Goal: Transaction & Acquisition: Obtain resource

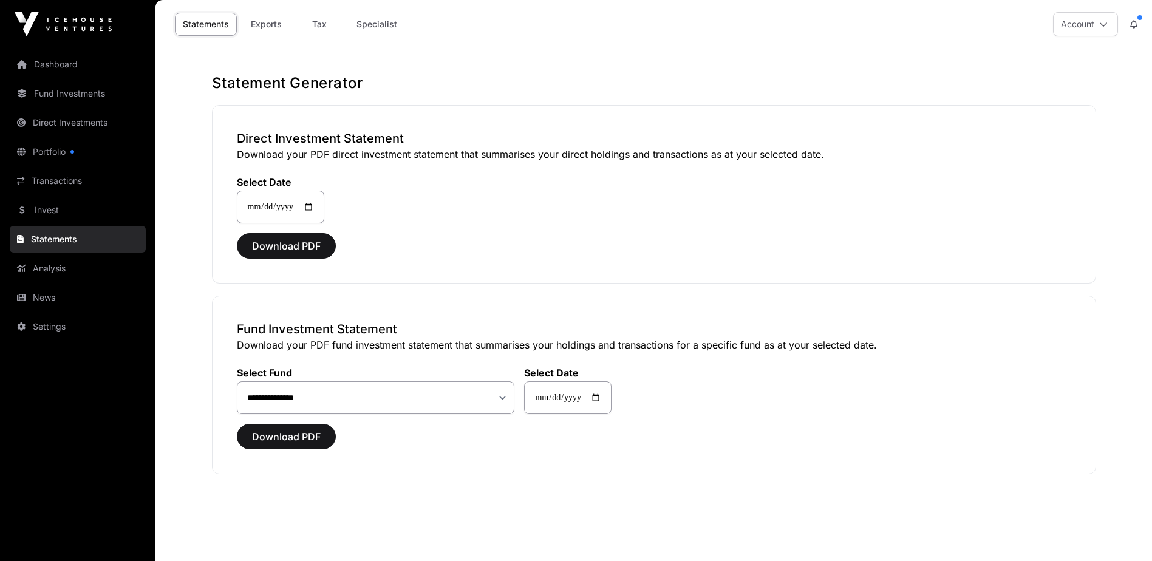
click at [75, 90] on link "Fund Investments" at bounding box center [78, 93] width 136 height 27
click at [299, 438] on span "Download PDF" at bounding box center [286, 436] width 69 height 15
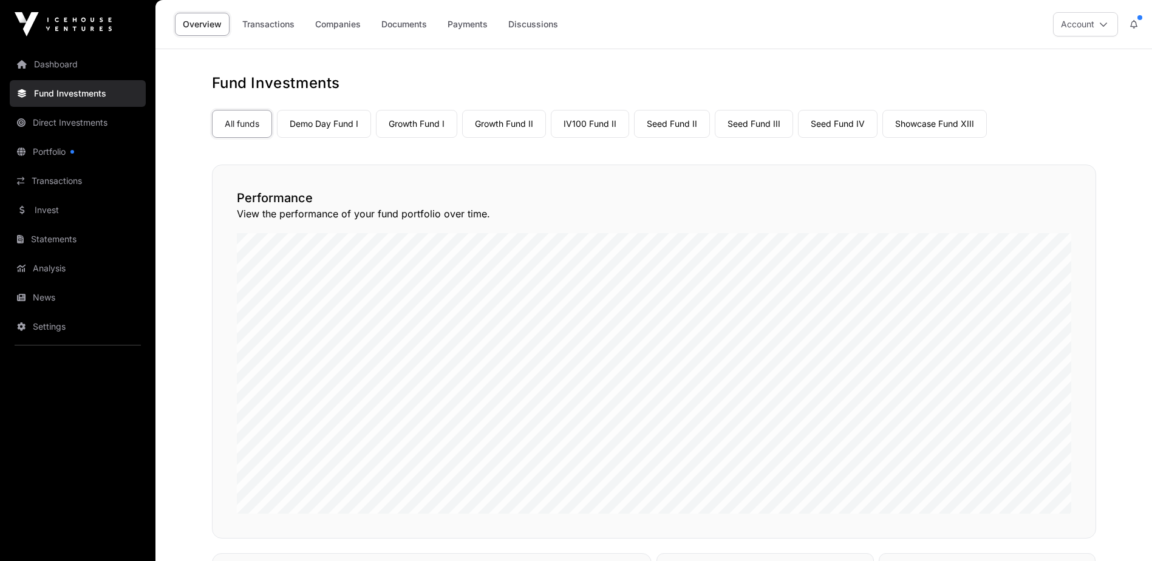
click at [83, 100] on link "Fund Investments" at bounding box center [78, 93] width 136 height 27
click at [76, 153] on link "Portfolio" at bounding box center [78, 151] width 136 height 27
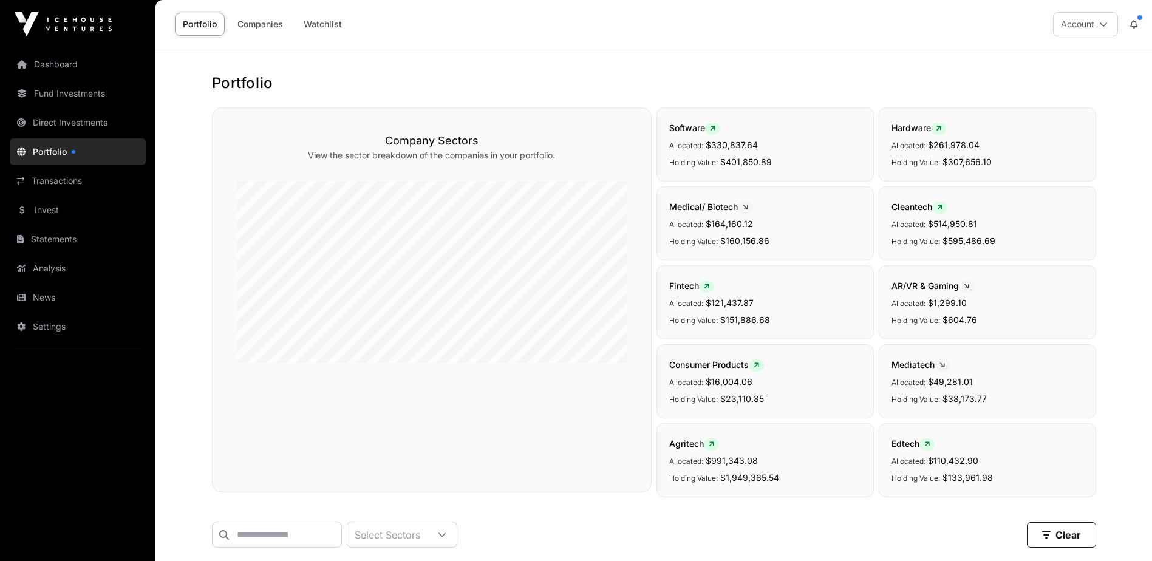
scroll to position [364, 0]
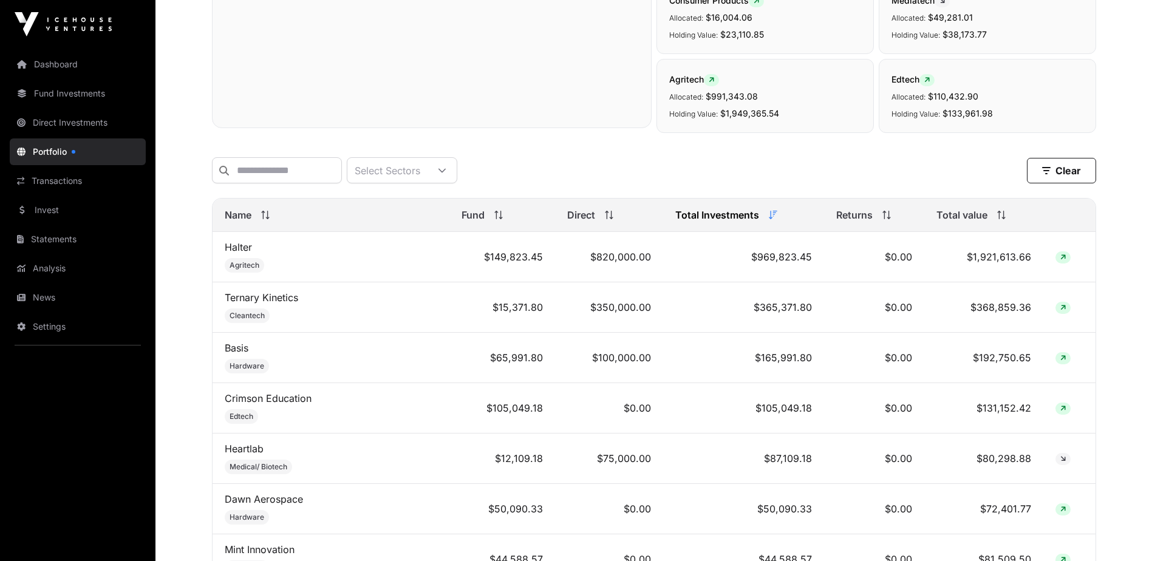
click at [427, 162] on div "Select Sectors" at bounding box center [387, 170] width 80 height 25
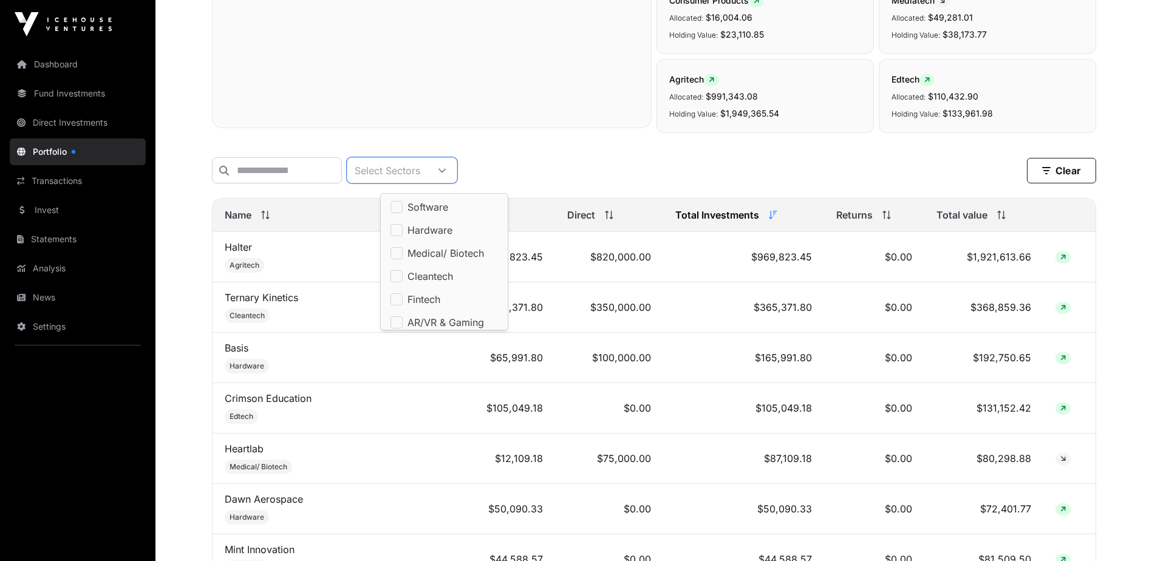
scroll to position [13, 8]
click at [84, 243] on link "Statements" at bounding box center [78, 239] width 136 height 27
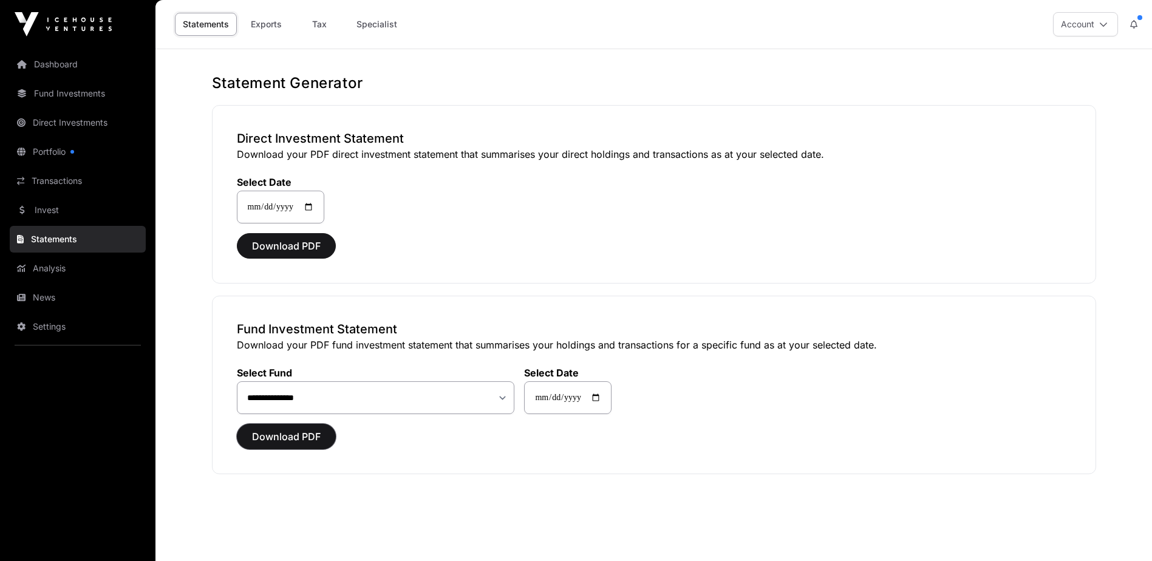
click at [298, 438] on span "Download PDF" at bounding box center [286, 436] width 69 height 15
click at [303, 245] on span "Download PDF" at bounding box center [286, 246] width 69 height 15
click at [348, 401] on select "**********" at bounding box center [376, 397] width 278 height 33
select select "**"
click at [237, 381] on select "**********" at bounding box center [376, 397] width 278 height 33
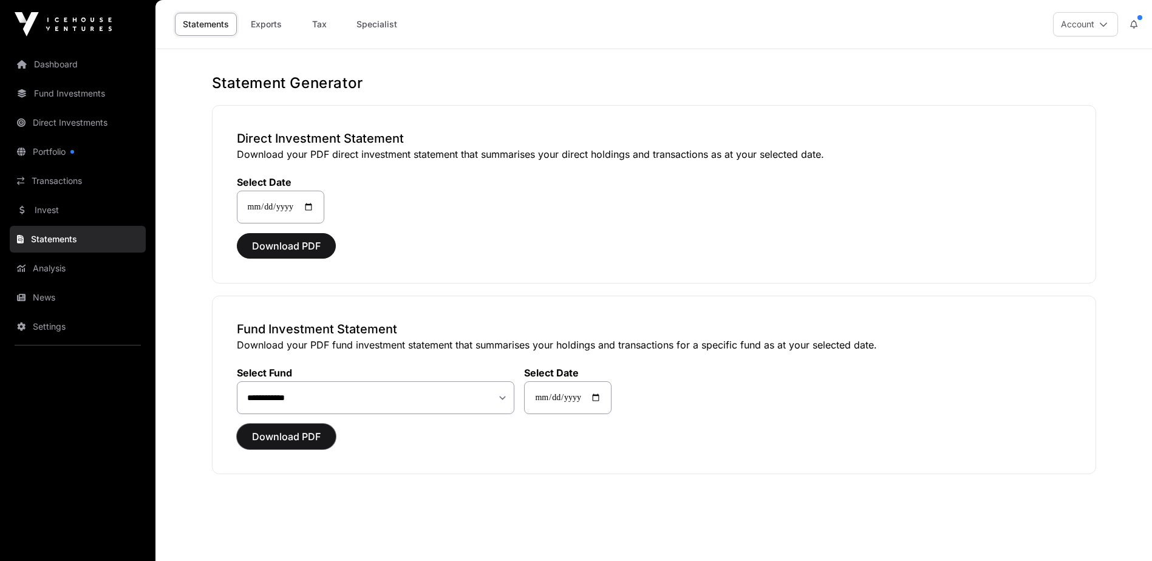
click at [305, 436] on span "Download PDF" at bounding box center [286, 436] width 69 height 15
click at [323, 25] on link "Tax" at bounding box center [319, 24] width 49 height 23
select select
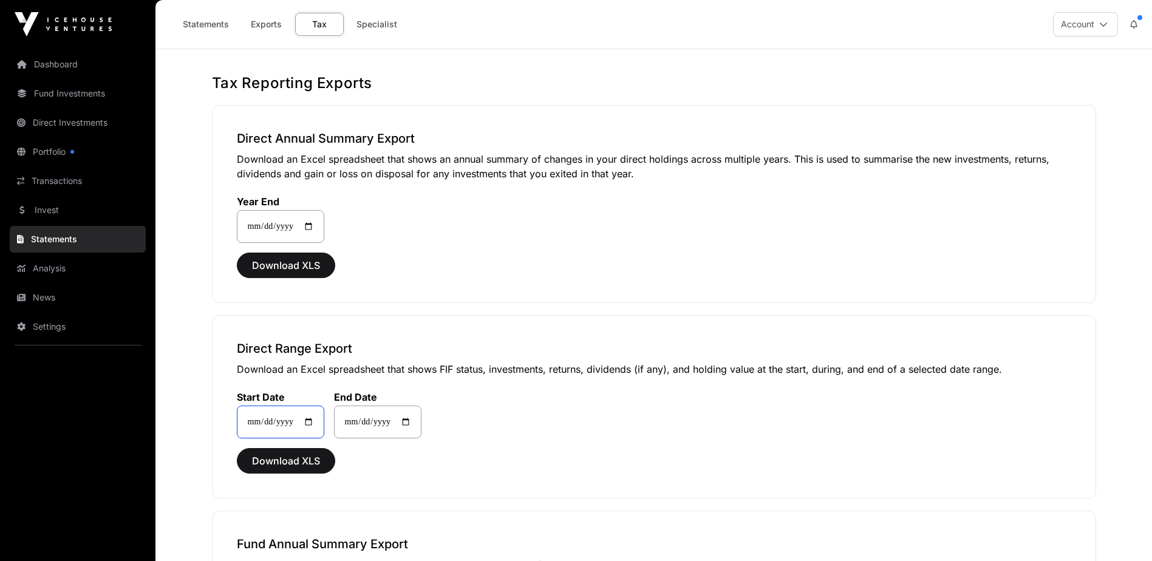
click at [318, 421] on input "**********" at bounding box center [280, 422] width 87 height 33
click at [302, 422] on input "**********" at bounding box center [280, 422] width 87 height 33
click at [291, 421] on input "**********" at bounding box center [280, 422] width 87 height 33
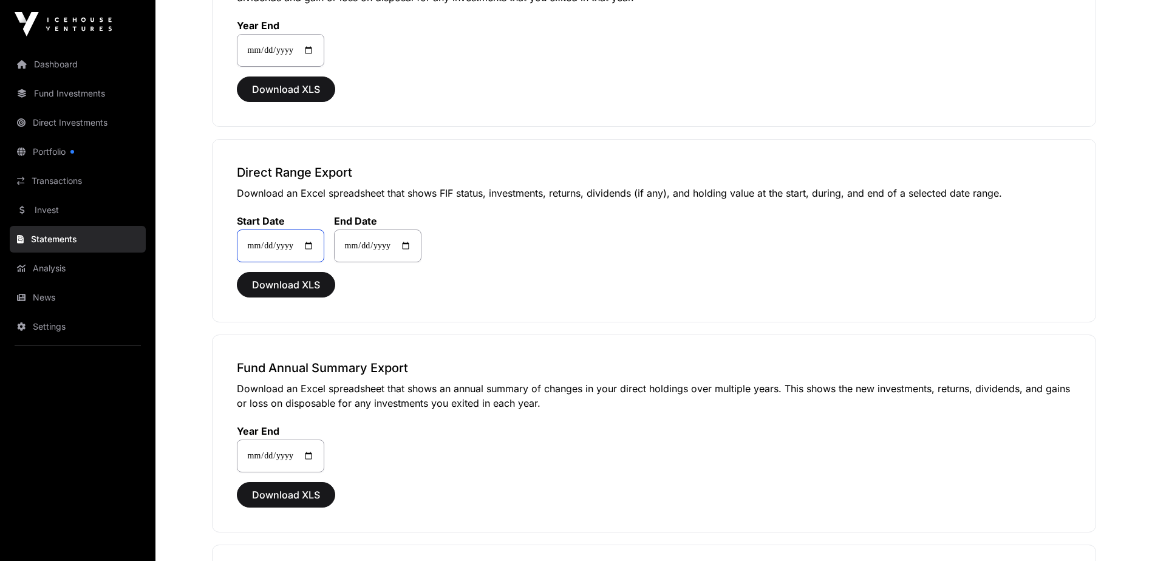
scroll to position [182, 0]
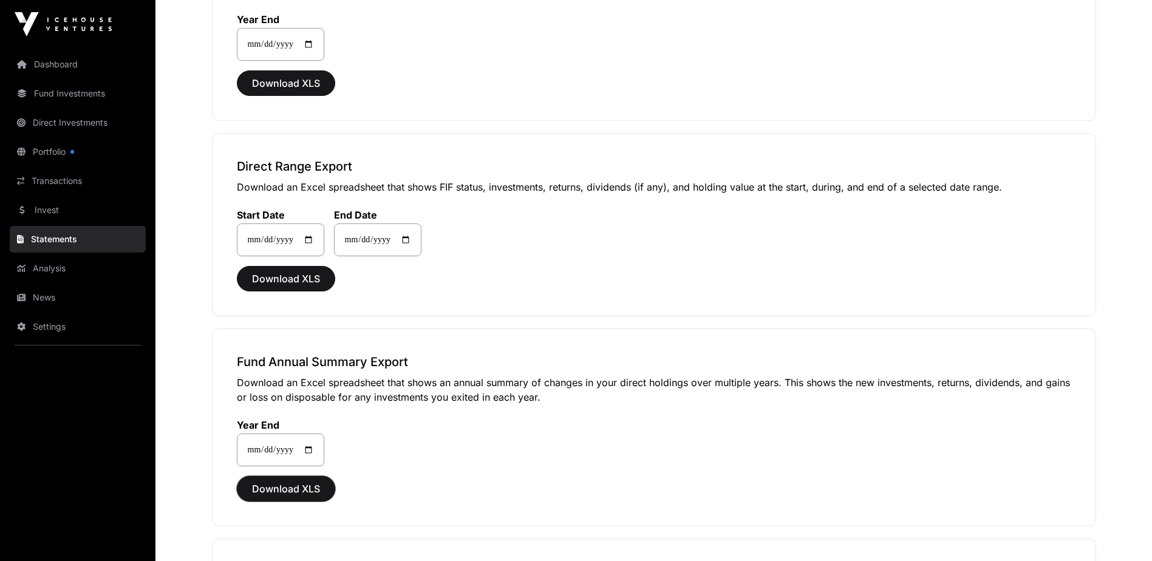
click at [305, 489] on span "Download XLS" at bounding box center [286, 488] width 68 height 15
click at [518, 310] on div "**********" at bounding box center [654, 224] width 884 height 183
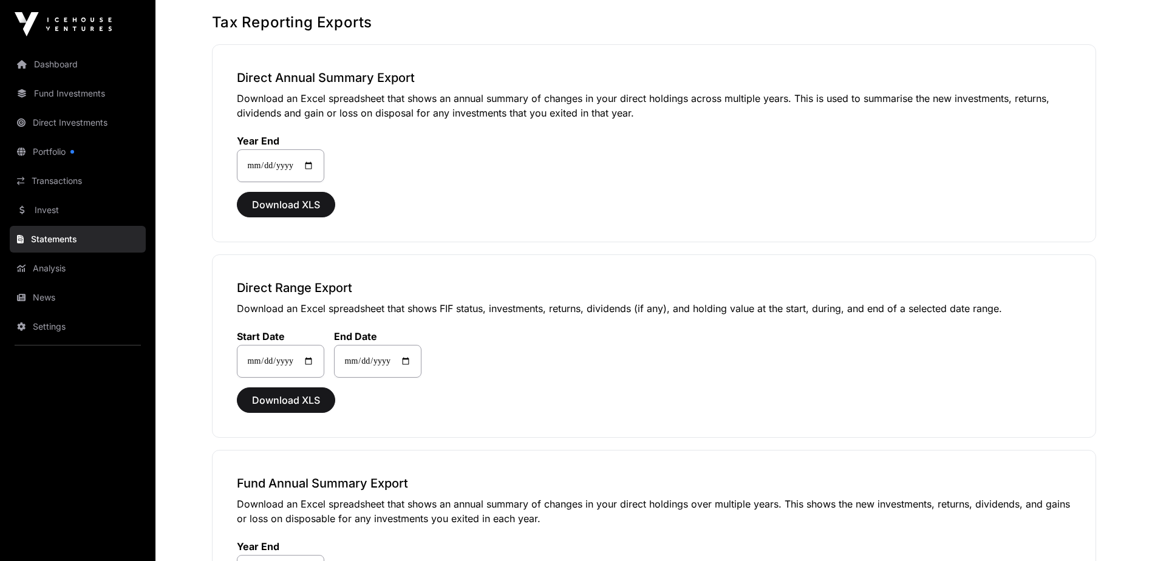
scroll to position [0, 0]
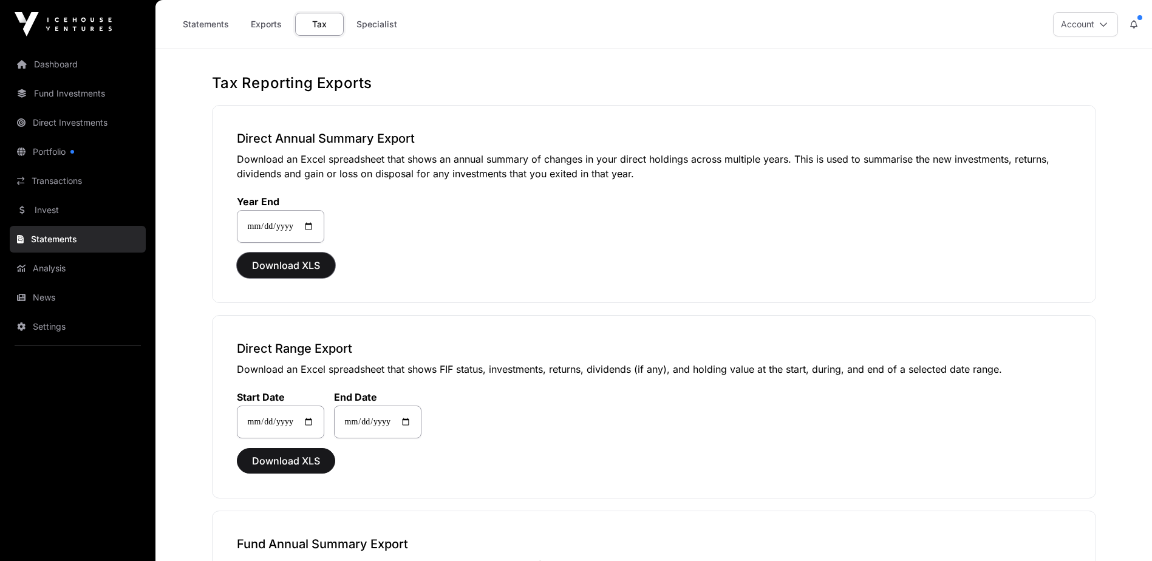
click at [294, 272] on span "Download XLS" at bounding box center [286, 265] width 68 height 15
click at [213, 33] on link "Statements" at bounding box center [206, 24] width 62 height 23
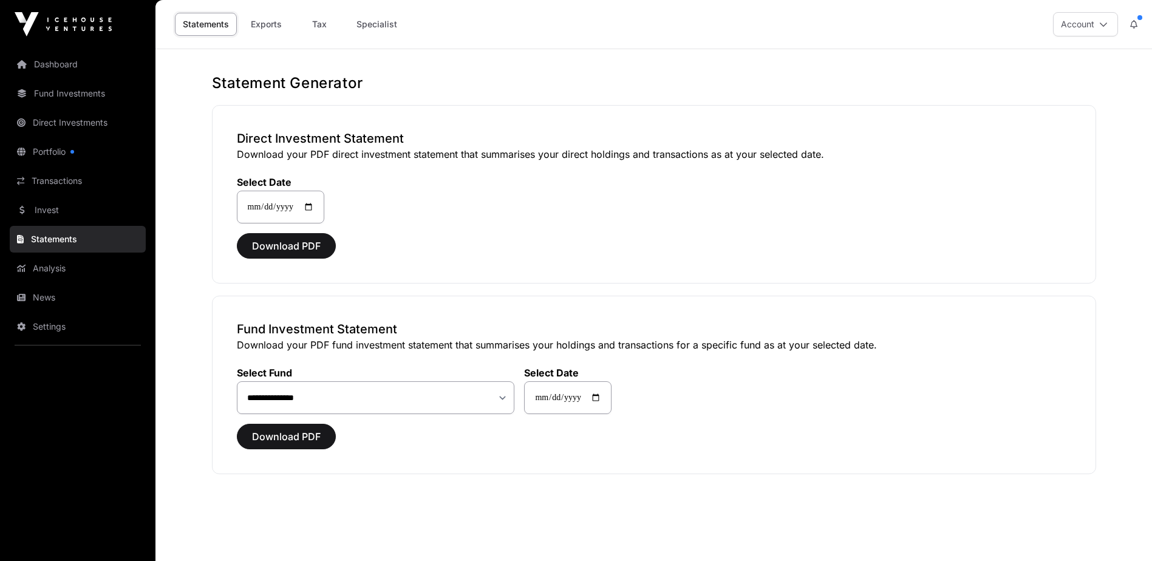
click at [61, 69] on link "Dashboard" at bounding box center [78, 64] width 136 height 27
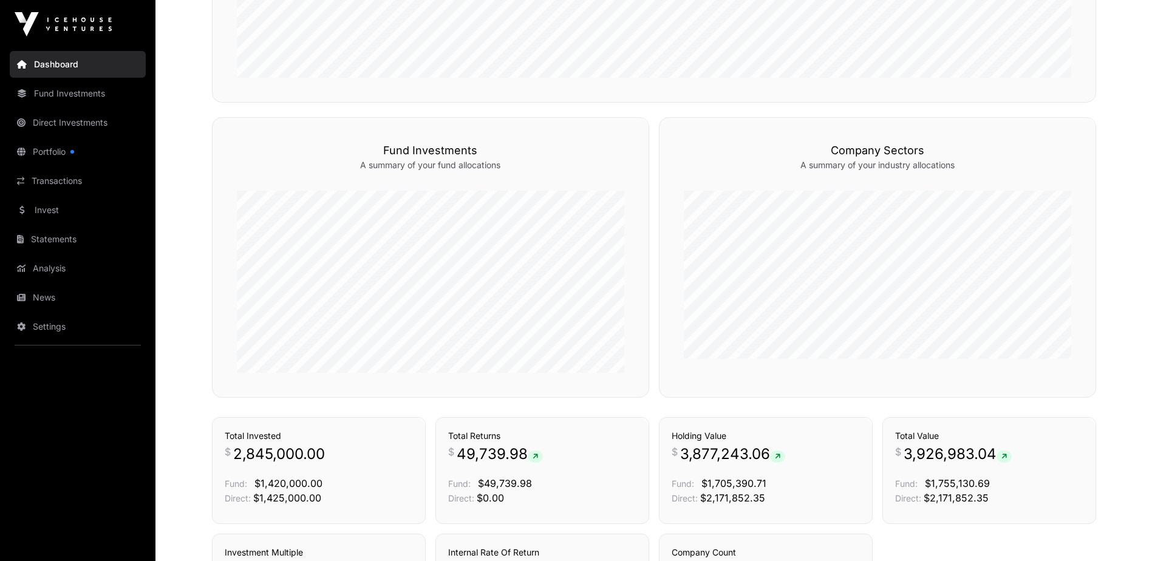
scroll to position [580, 0]
click at [86, 104] on link "Fund Investments" at bounding box center [78, 93] width 136 height 27
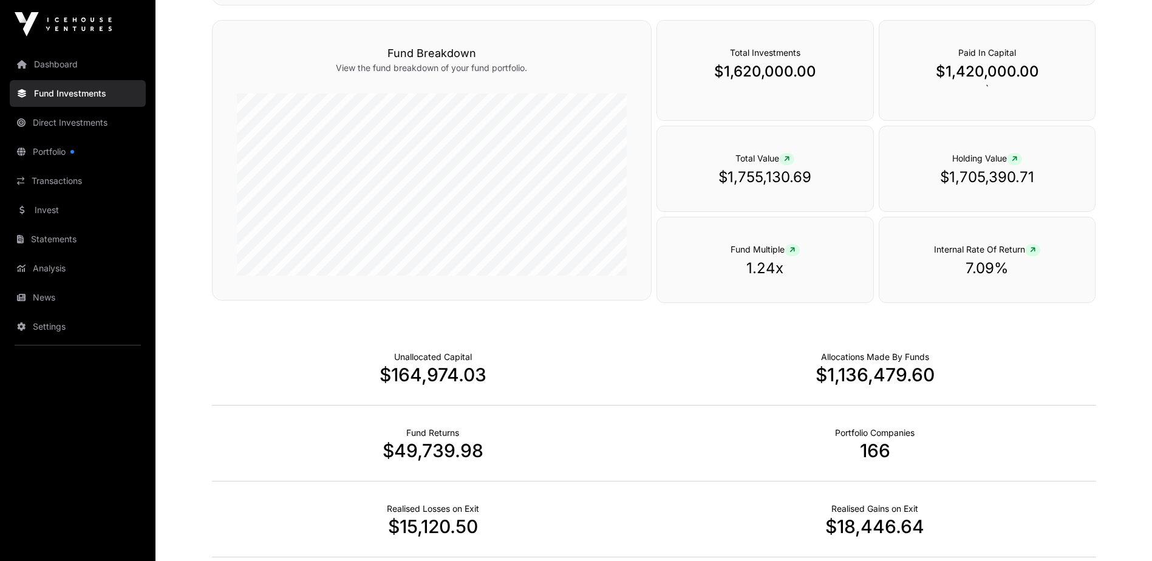
scroll to position [464, 0]
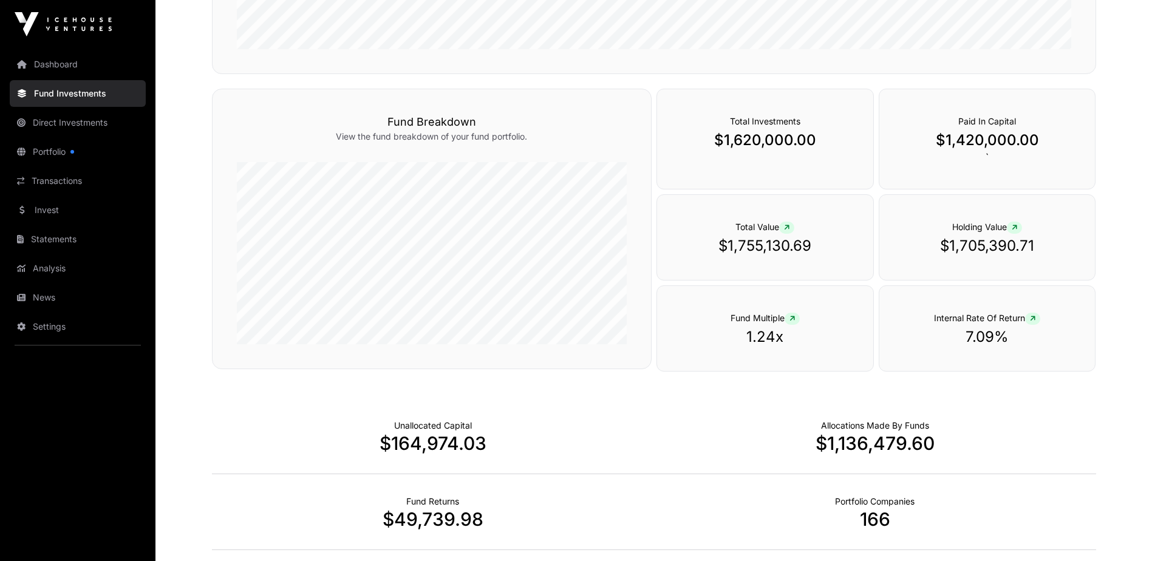
click at [787, 229] on icon at bounding box center [786, 227] width 5 height 7
click at [714, 238] on p "$1,755,130.69" at bounding box center [765, 245] width 168 height 19
click at [1016, 229] on icon at bounding box center [1013, 227] width 5 height 7
click at [1013, 226] on icon at bounding box center [1013, 227] width 5 height 7
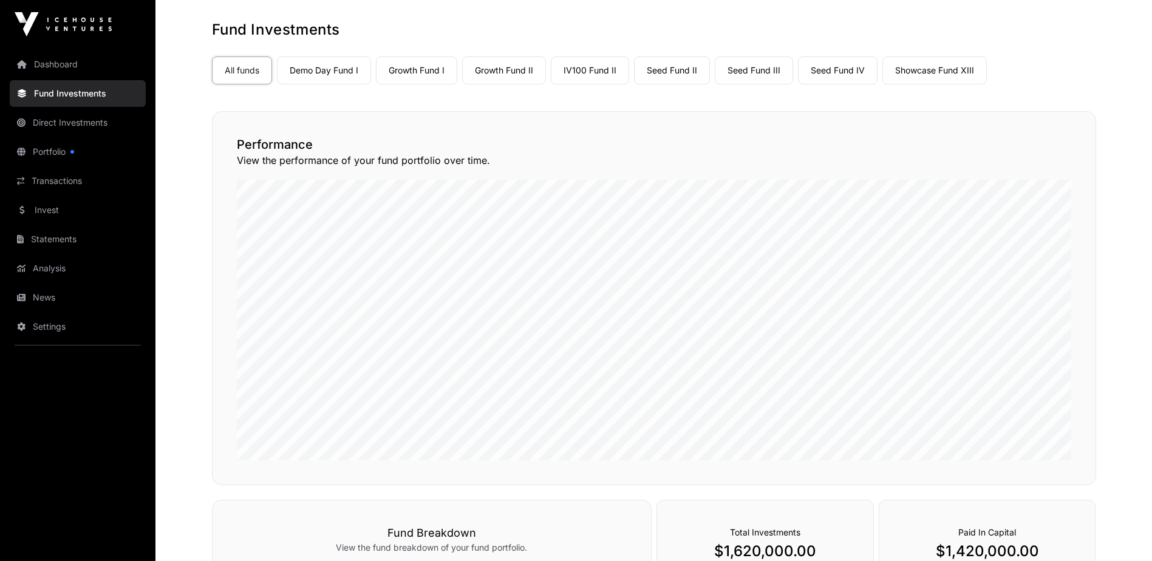
scroll to position [0, 0]
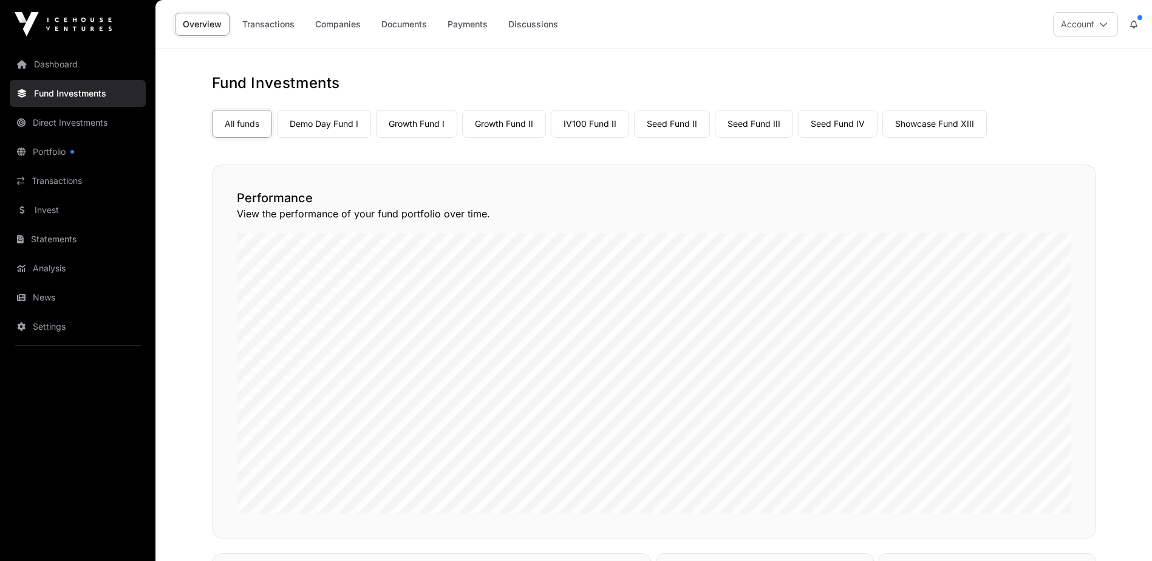
click at [285, 25] on link "Transactions" at bounding box center [268, 24] width 68 height 23
click at [274, 26] on link "Transactions" at bounding box center [268, 24] width 68 height 23
click at [342, 26] on link "Companies" at bounding box center [337, 24] width 61 height 23
click at [403, 24] on link "Documents" at bounding box center [403, 24] width 61 height 23
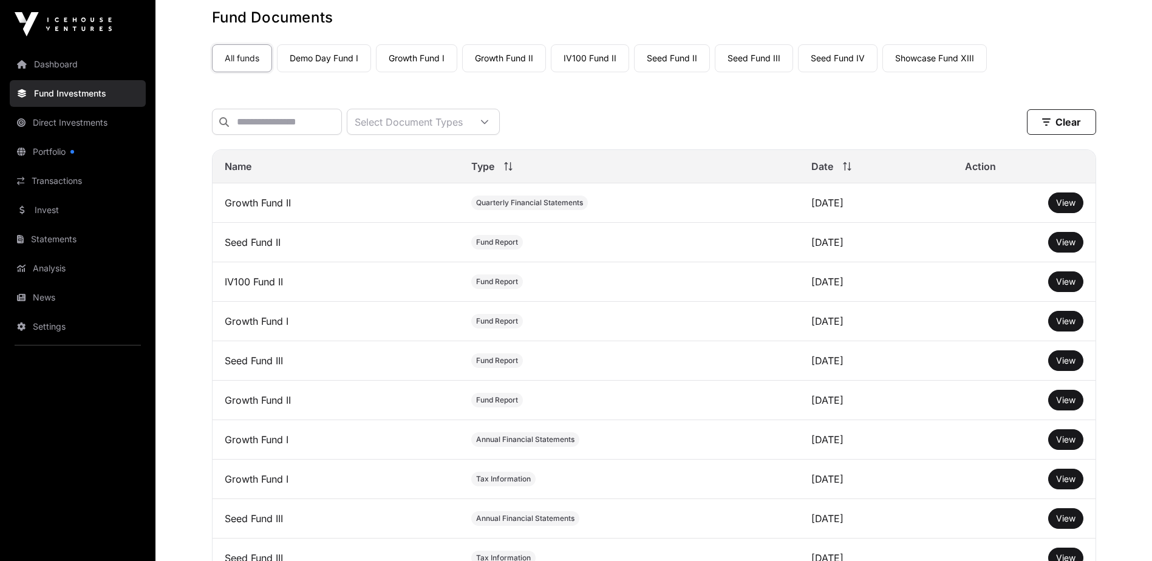
scroll to position [243, 0]
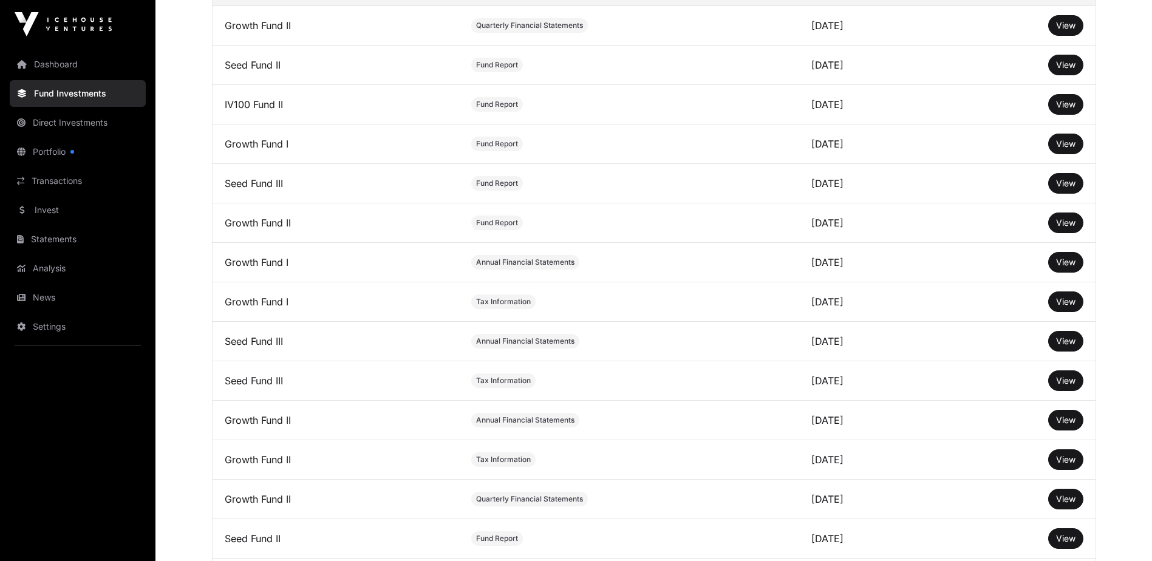
click at [1062, 267] on span "View" at bounding box center [1065, 262] width 19 height 10
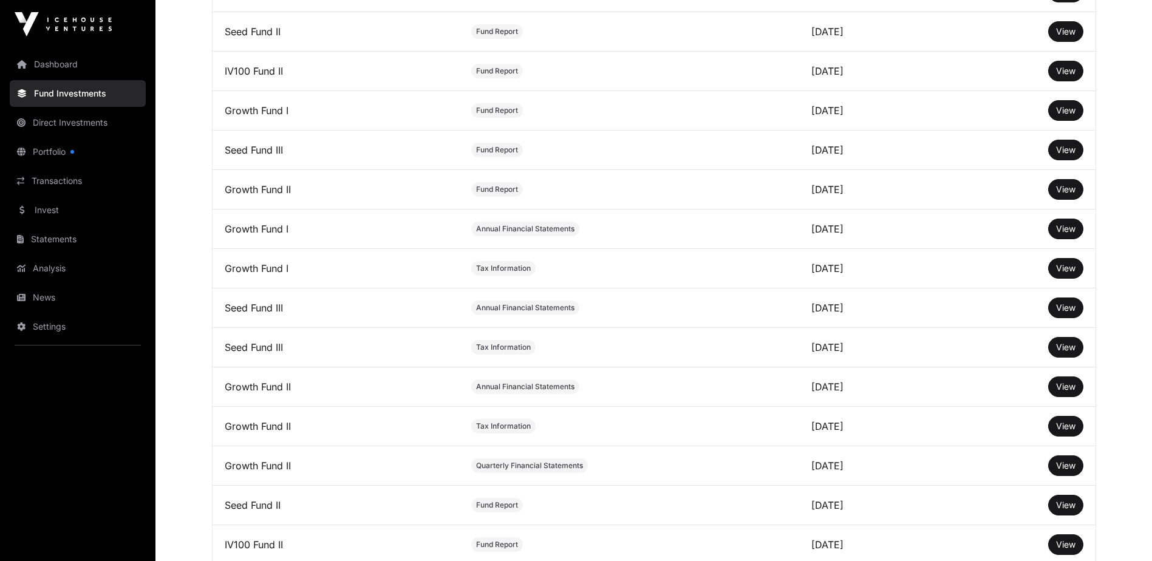
scroll to position [364, 0]
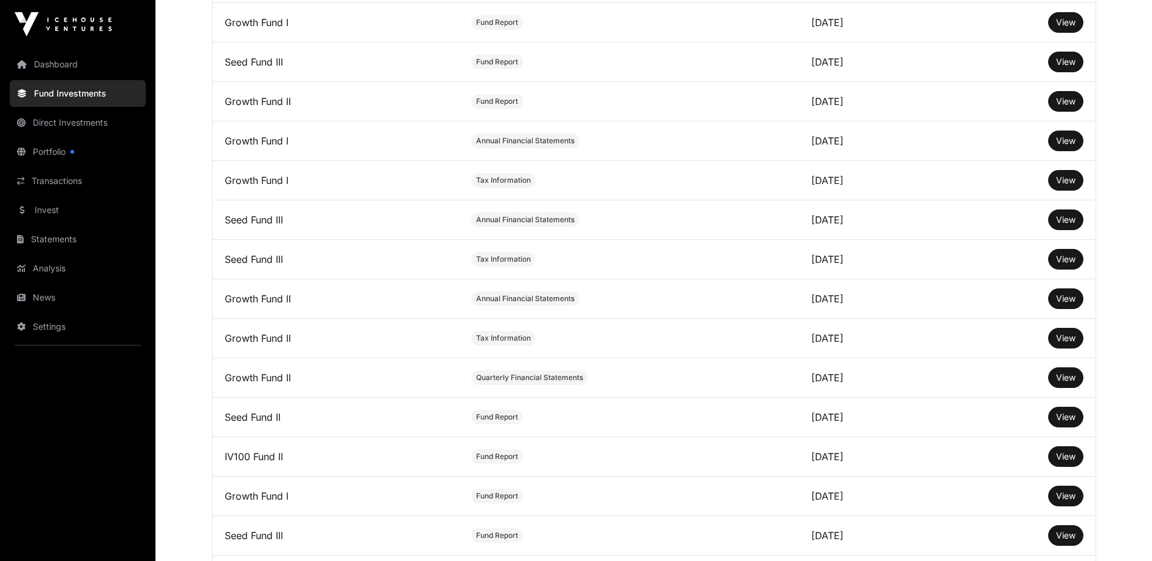
drag, startPoint x: 1068, startPoint y: 270, endPoint x: 936, endPoint y: 276, distance: 131.9
click at [1068, 264] on span "View" at bounding box center [1065, 259] width 19 height 10
click at [55, 157] on link "Portfolio" at bounding box center [78, 151] width 136 height 27
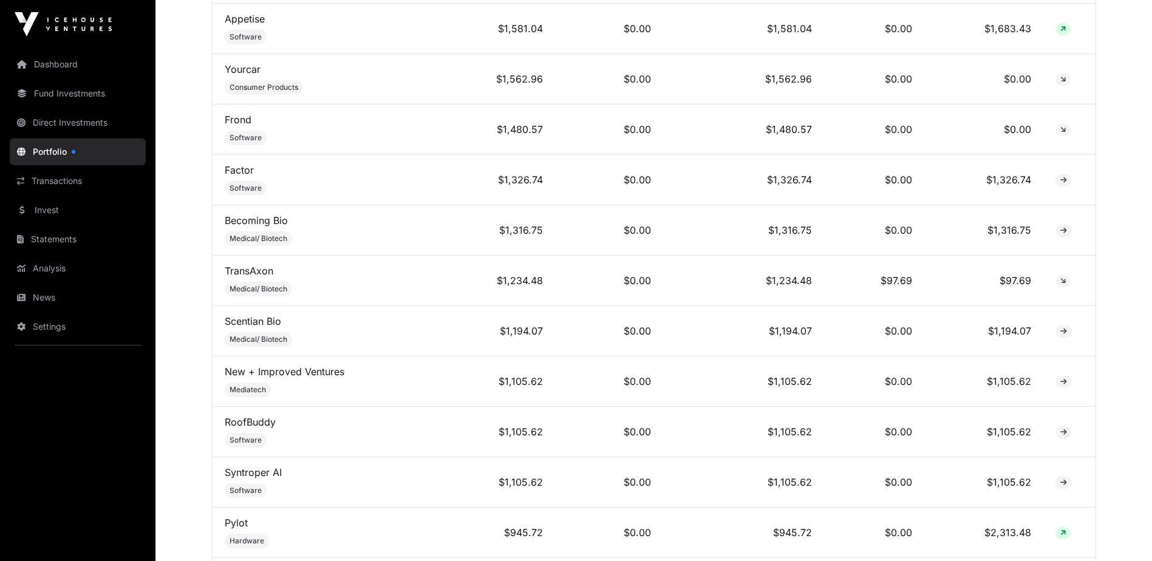
scroll to position [5464, 0]
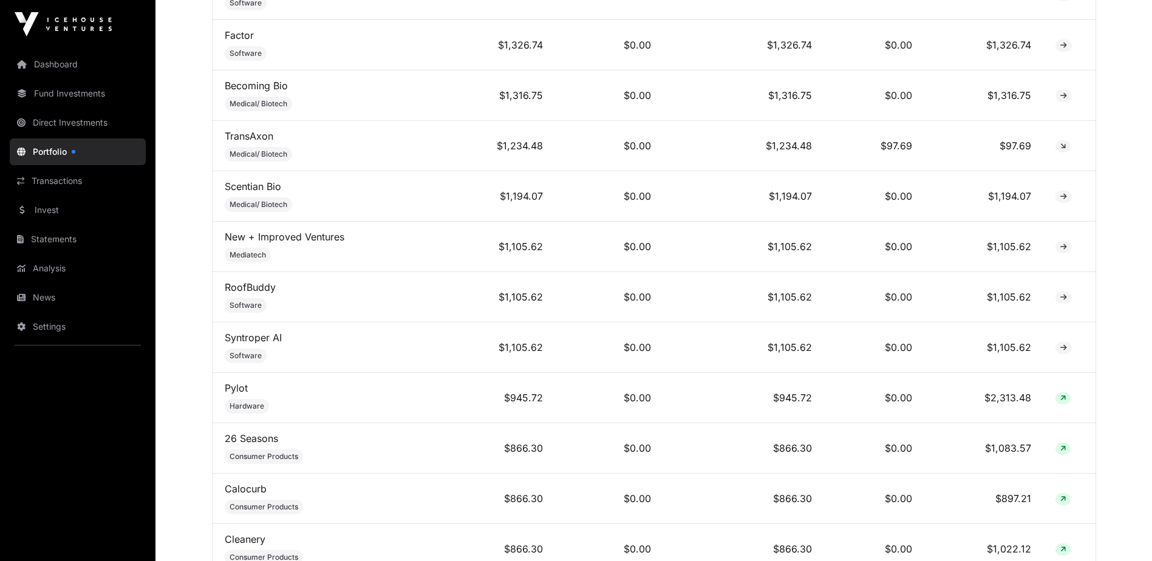
click at [60, 125] on link "Direct Investments" at bounding box center [78, 122] width 136 height 27
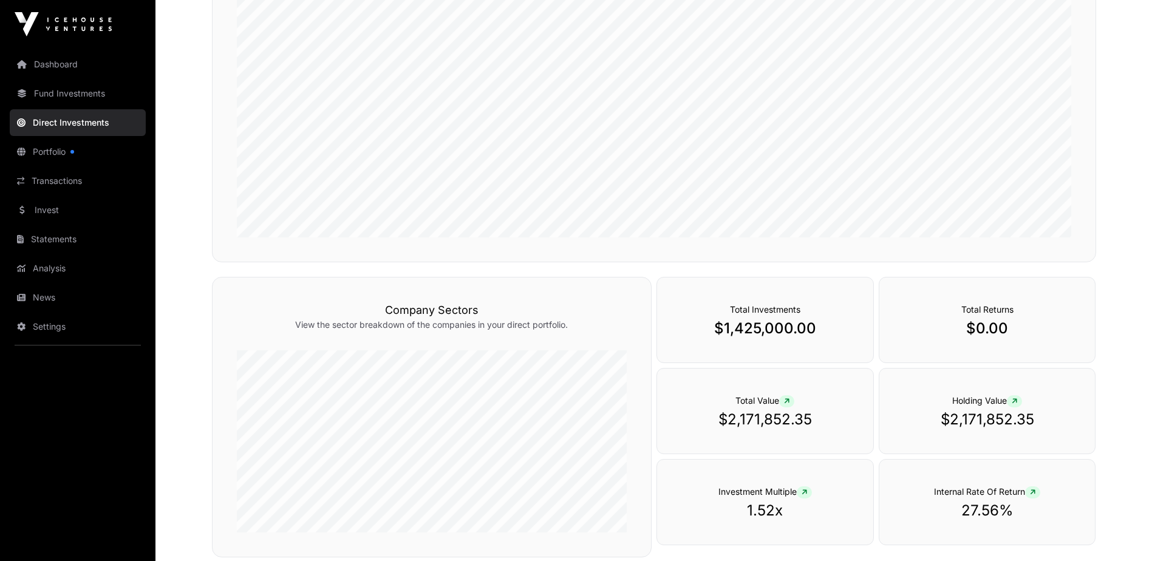
scroll to position [335, 0]
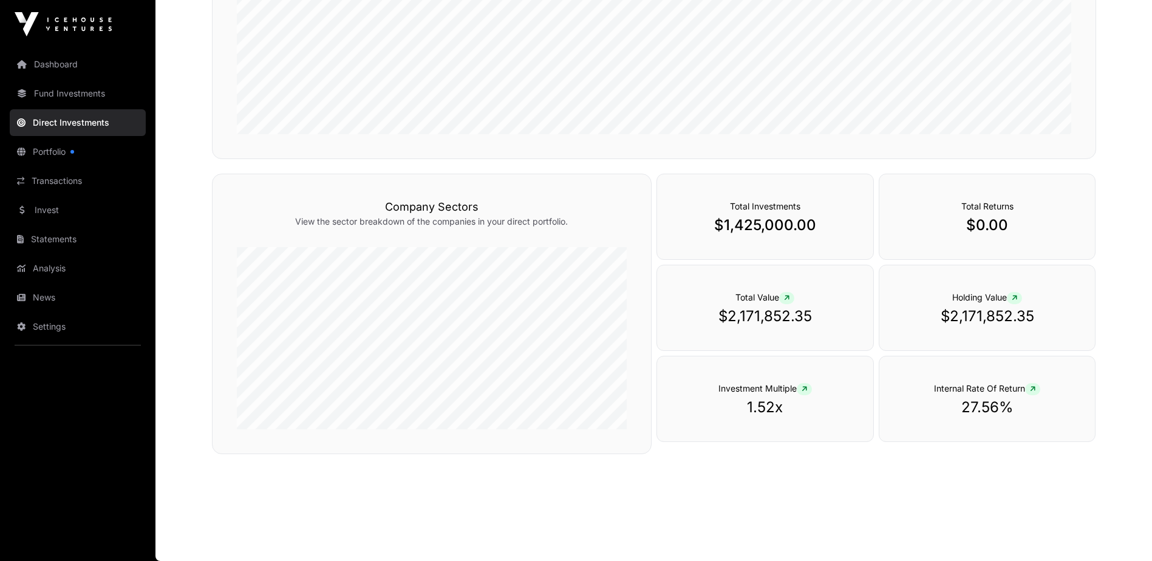
click at [753, 225] on p "$1,425,000.00" at bounding box center [765, 225] width 168 height 19
click at [808, 307] on p "$2,171,852.35" at bounding box center [765, 316] width 168 height 19
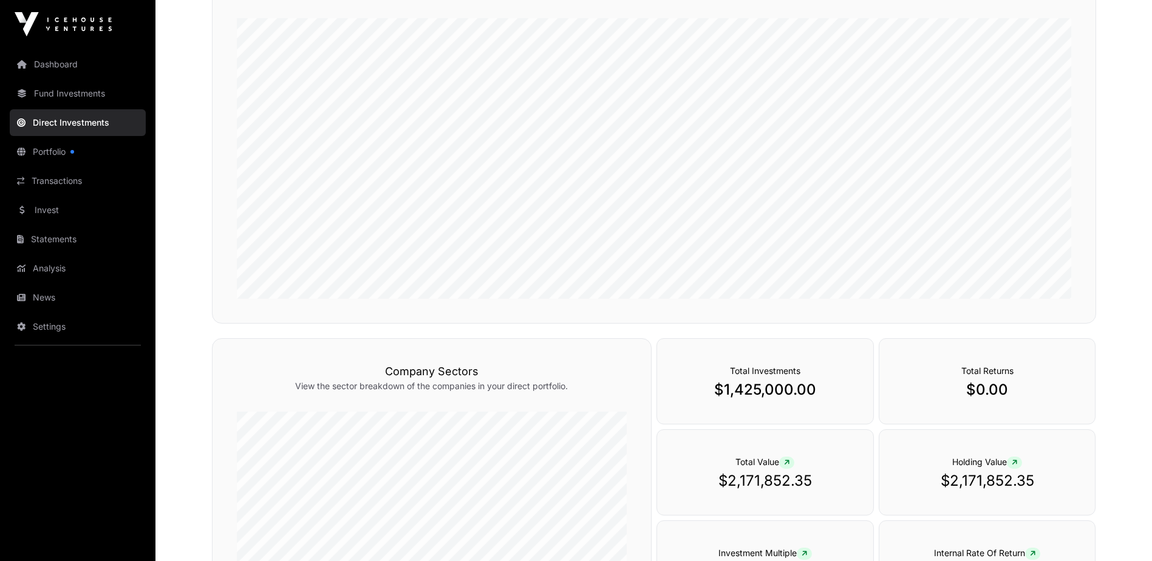
scroll to position [0, 0]
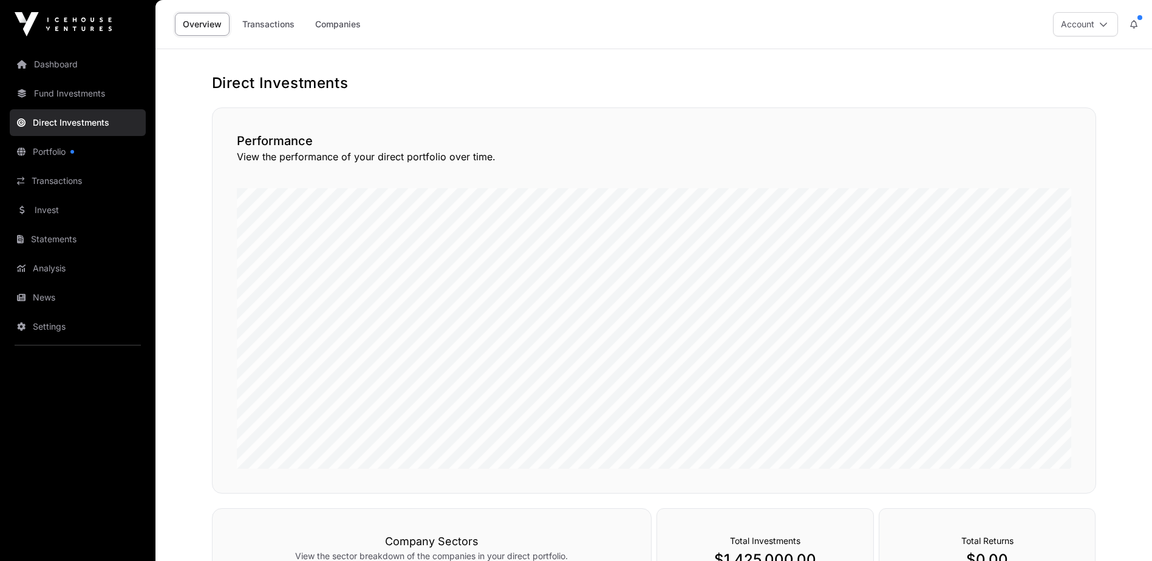
click at [275, 31] on link "Transactions" at bounding box center [268, 24] width 68 height 23
click at [342, 32] on link "Companies" at bounding box center [337, 24] width 61 height 23
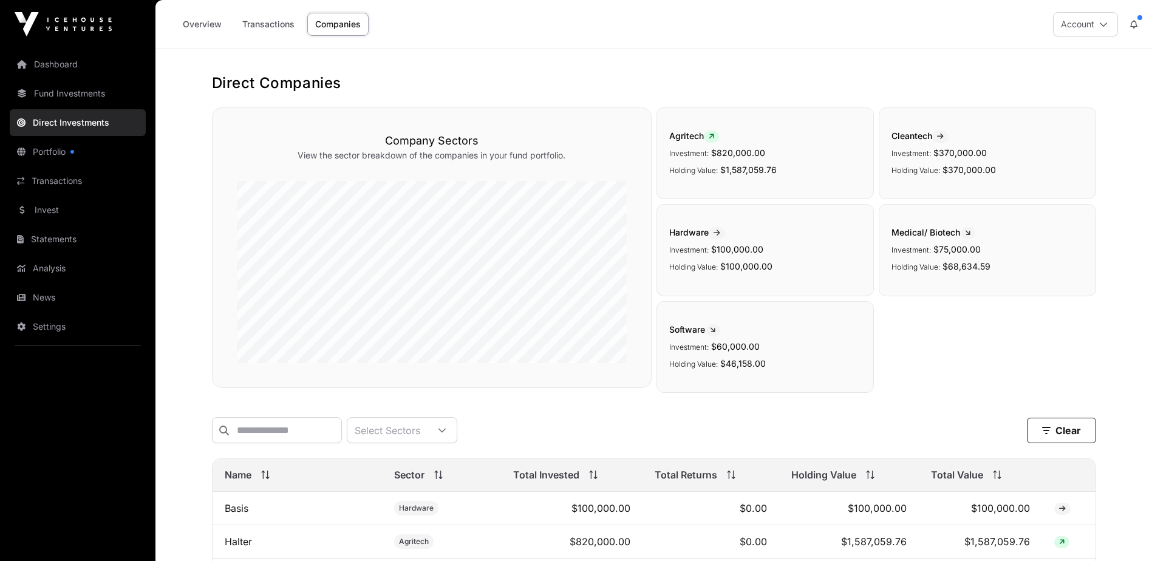
click at [342, 27] on link "Companies" at bounding box center [337, 24] width 61 height 23
click at [75, 185] on link "Transactions" at bounding box center [78, 181] width 136 height 27
click at [103, 212] on link "Invest" at bounding box center [78, 210] width 136 height 27
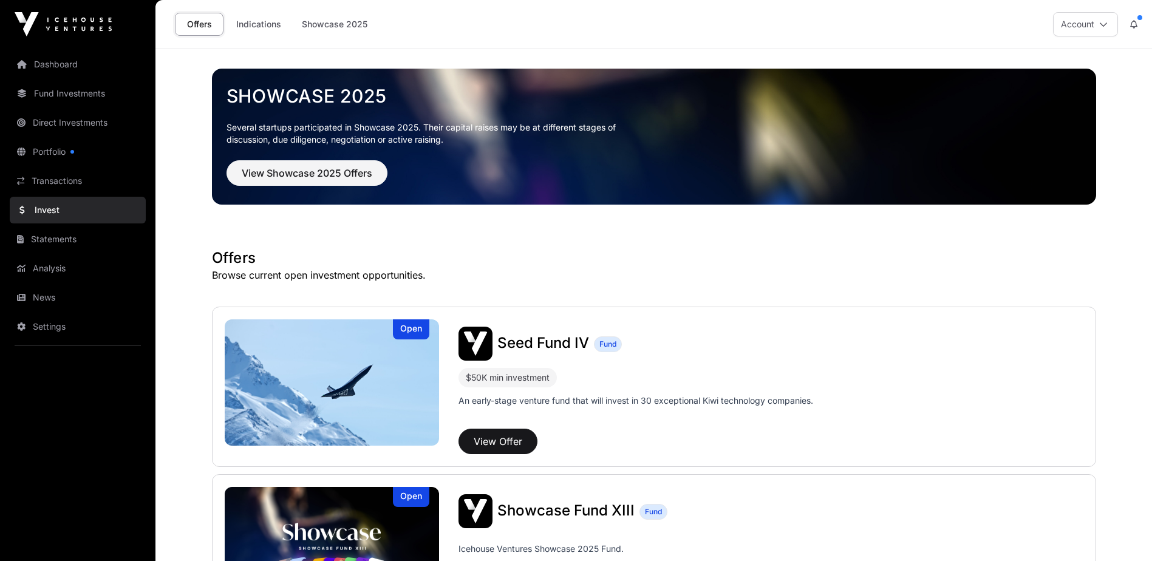
click at [98, 242] on link "Statements" at bounding box center [78, 239] width 136 height 27
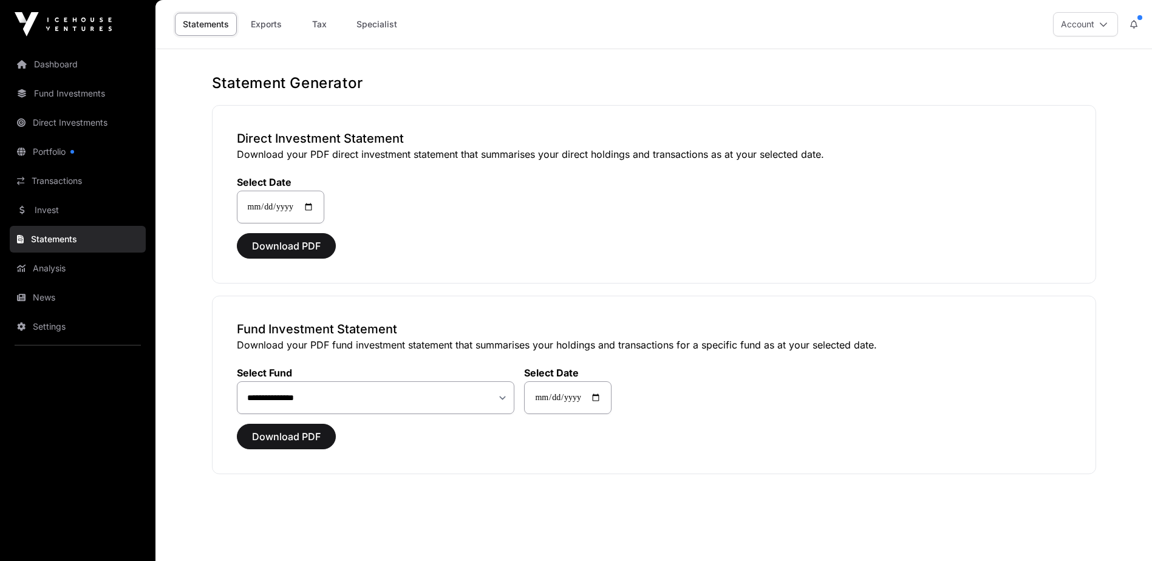
click at [458, 252] on div "Download PDF" at bounding box center [654, 245] width 834 height 25
click at [373, 398] on select "**********" at bounding box center [376, 397] width 278 height 33
click at [237, 381] on select "**********" at bounding box center [376, 397] width 278 height 33
click at [294, 443] on span "Download PDF" at bounding box center [286, 436] width 69 height 15
click at [923, 84] on h1 "Statement Generator" at bounding box center [654, 82] width 884 height 19
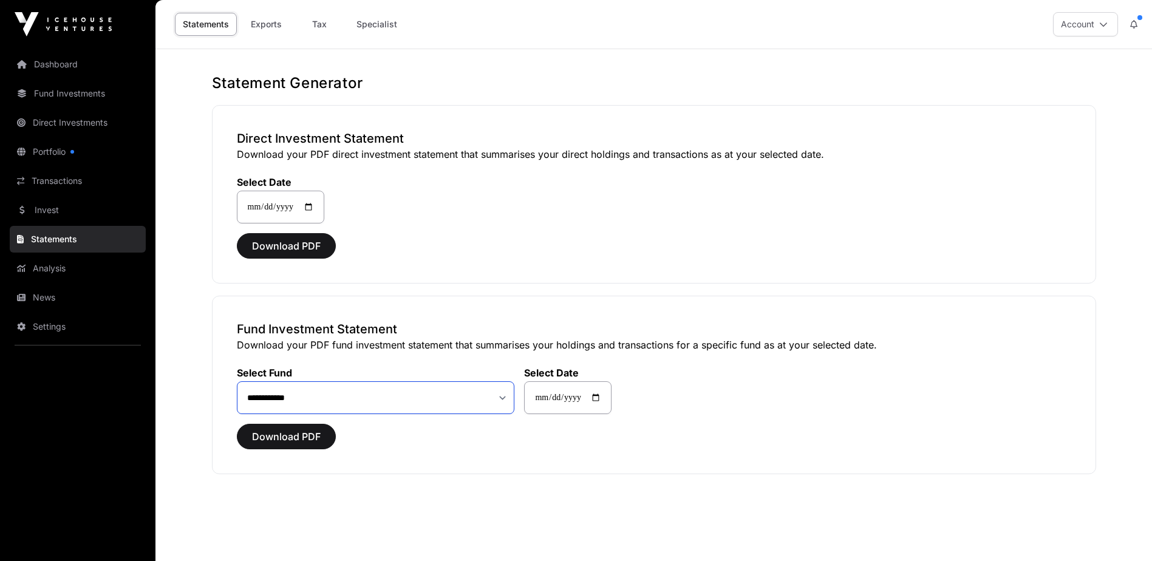
click at [436, 407] on select "**********" at bounding box center [376, 397] width 278 height 33
click at [237, 381] on select "**********" at bounding box center [376, 397] width 278 height 33
click at [320, 440] on button "Download PDF" at bounding box center [286, 436] width 99 height 25
click at [350, 397] on select "**********" at bounding box center [376, 397] width 278 height 33
click at [237, 381] on select "**********" at bounding box center [376, 397] width 278 height 33
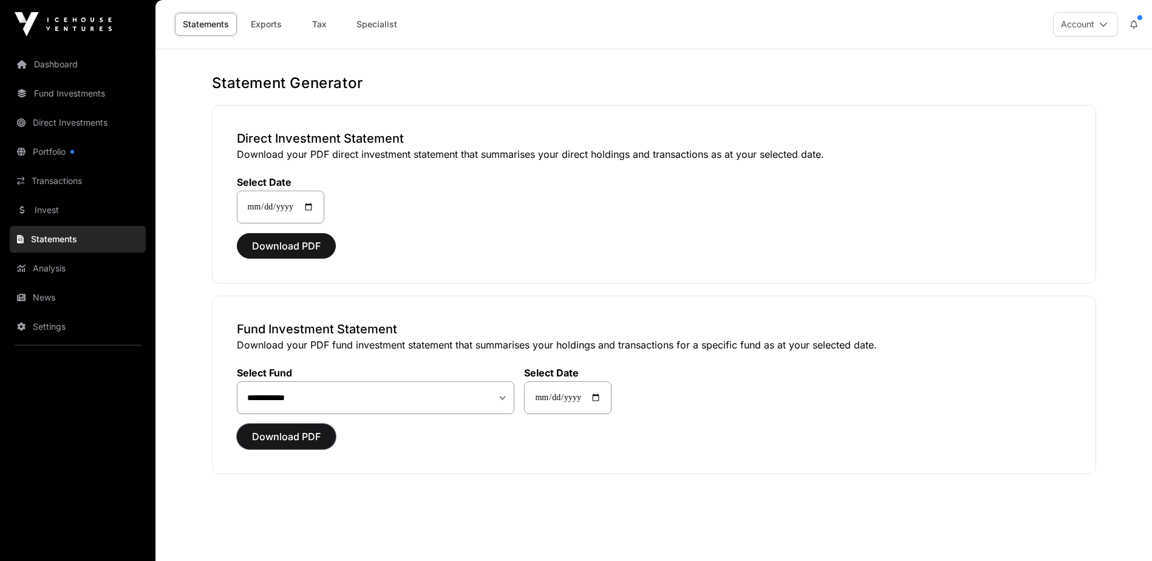
click at [319, 441] on span "Download PDF" at bounding box center [286, 436] width 69 height 15
click at [339, 396] on select "**********" at bounding box center [376, 397] width 278 height 33
select select "**"
click at [237, 381] on select "**********" at bounding box center [376, 397] width 278 height 33
click at [281, 442] on span "Download PDF" at bounding box center [286, 436] width 69 height 15
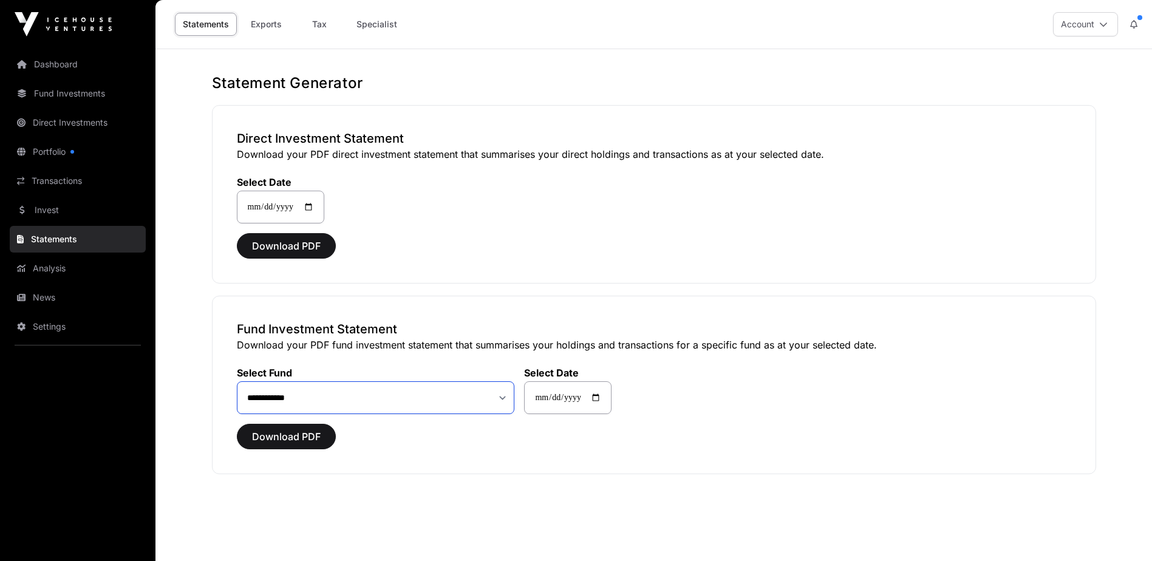
click at [373, 398] on select "**********" at bounding box center [376, 397] width 278 height 33
click at [99, 158] on link "Portfolio" at bounding box center [78, 151] width 136 height 27
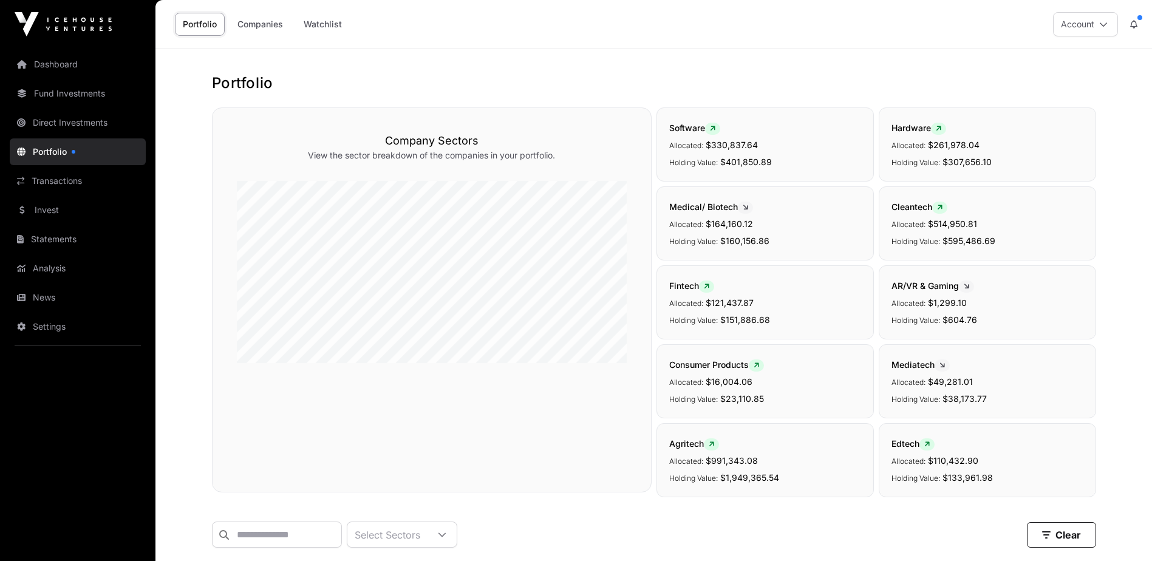
click at [109, 92] on link "Fund Investments" at bounding box center [78, 93] width 136 height 27
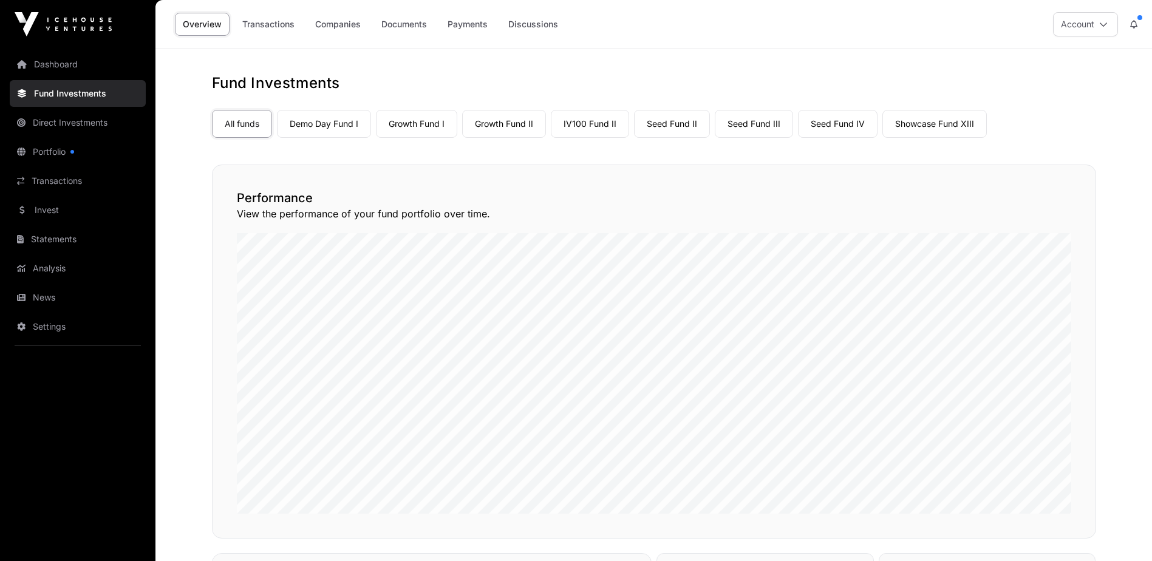
click at [332, 120] on link "Demo Day Fund I" at bounding box center [324, 124] width 94 height 28
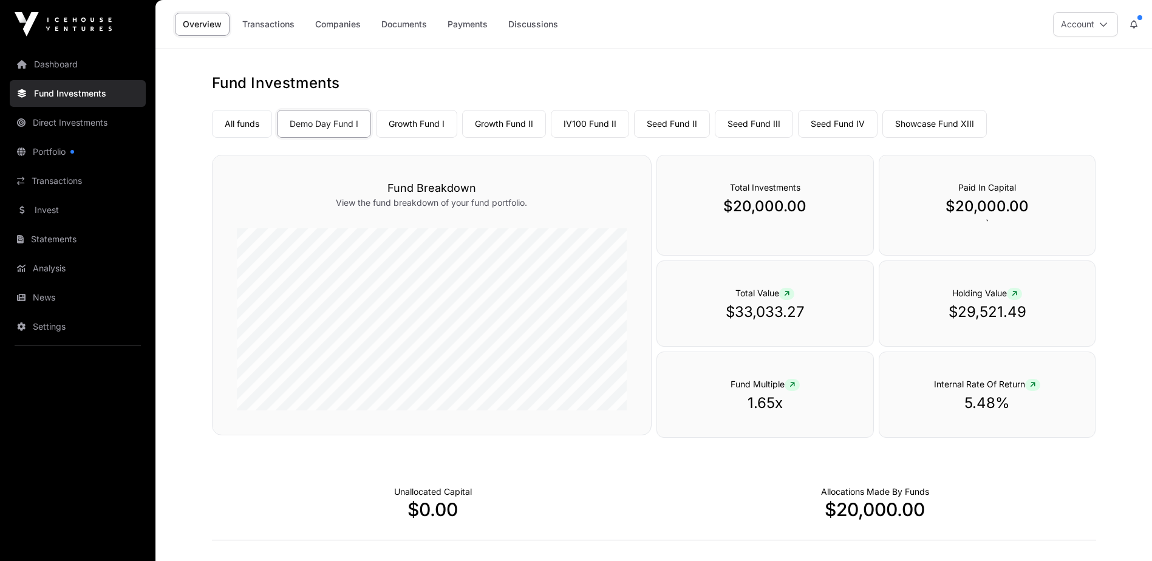
click at [1004, 311] on p "$29,521.49" at bounding box center [987, 311] width 168 height 19
click at [1016, 294] on icon at bounding box center [1013, 293] width 5 height 7
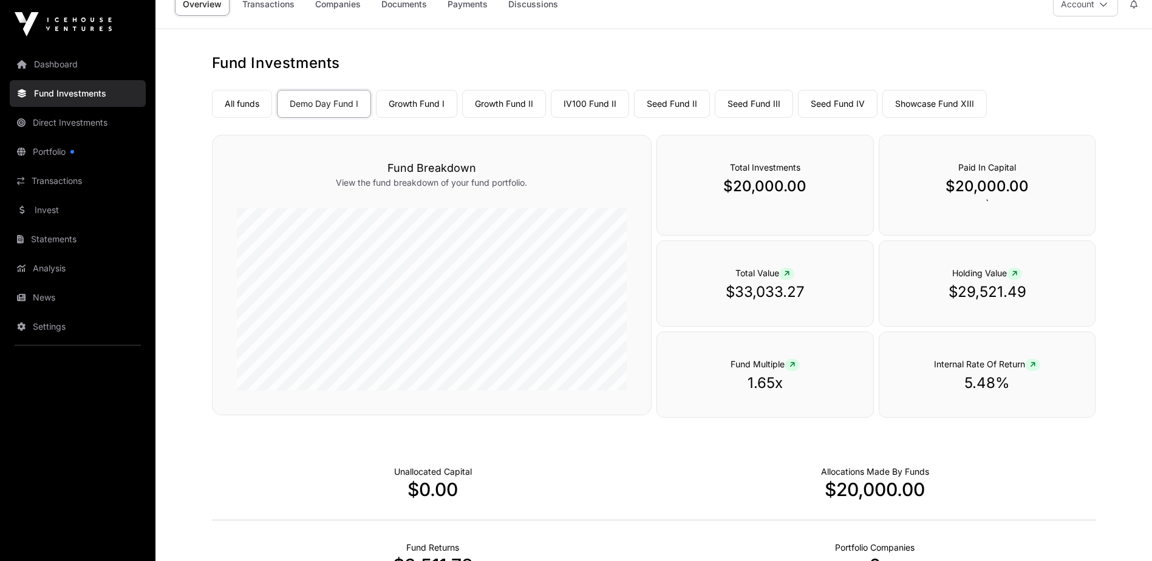
scroll to position [5, 0]
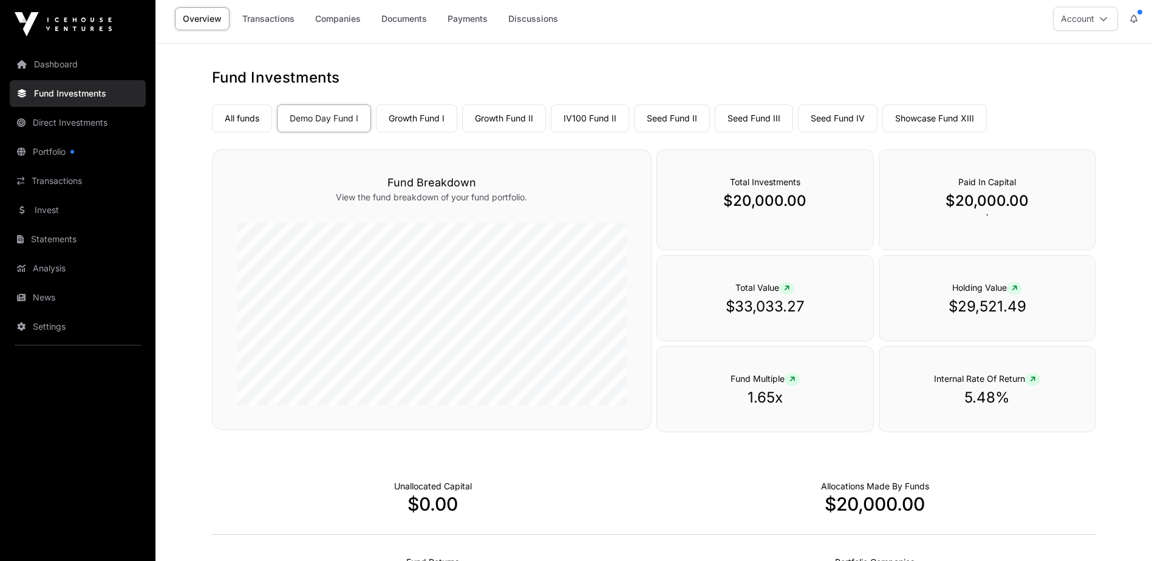
click at [436, 118] on link "Growth Fund I" at bounding box center [416, 118] width 81 height 28
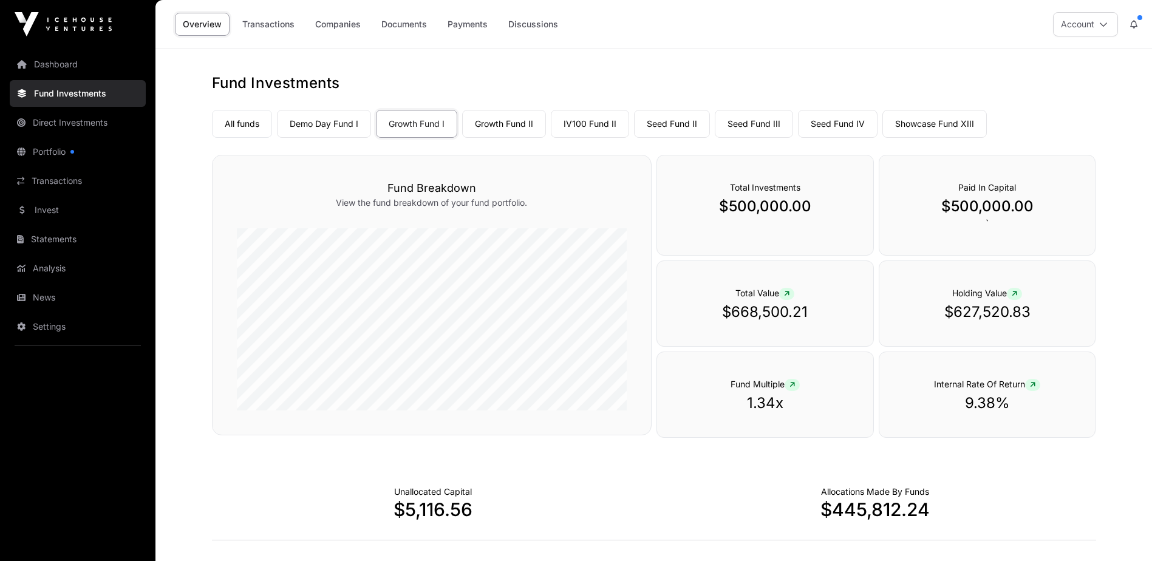
click at [494, 125] on link "Growth Fund II" at bounding box center [504, 124] width 84 height 28
click at [583, 123] on link "IV100 Fund II" at bounding box center [590, 124] width 78 height 28
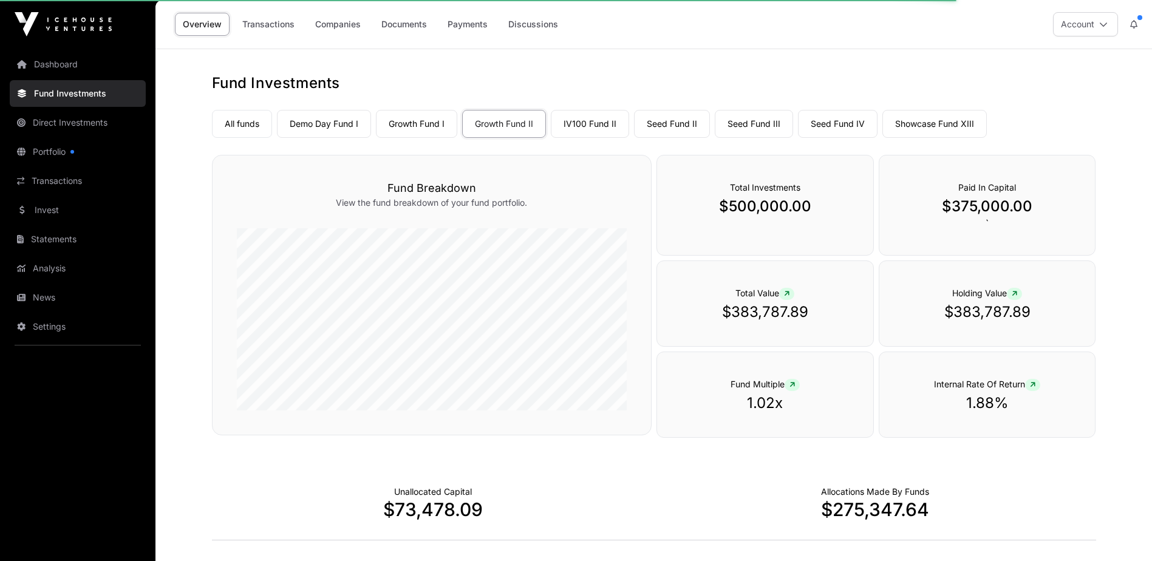
click at [583, 123] on link "IV100 Fund II" at bounding box center [590, 124] width 78 height 28
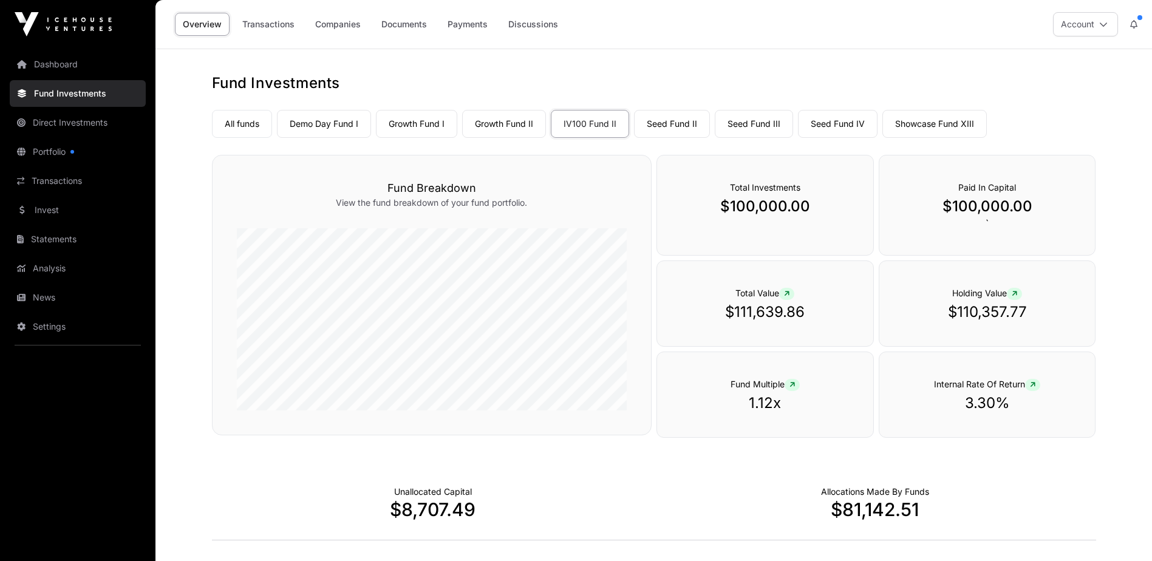
click at [322, 28] on link "Companies" at bounding box center [337, 24] width 61 height 23
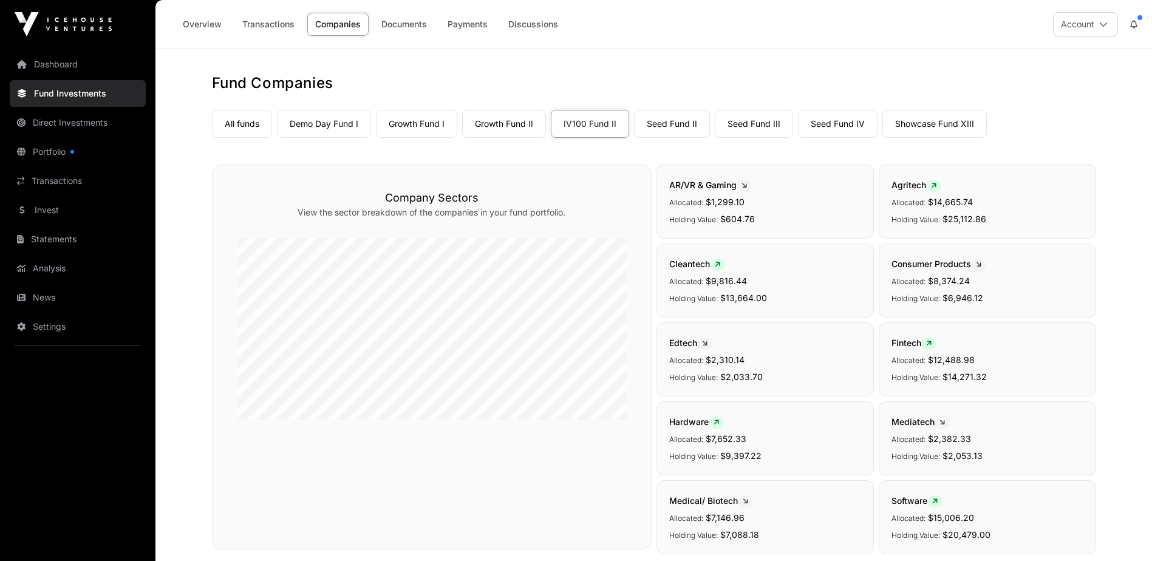
click at [407, 18] on link "Documents" at bounding box center [403, 24] width 61 height 23
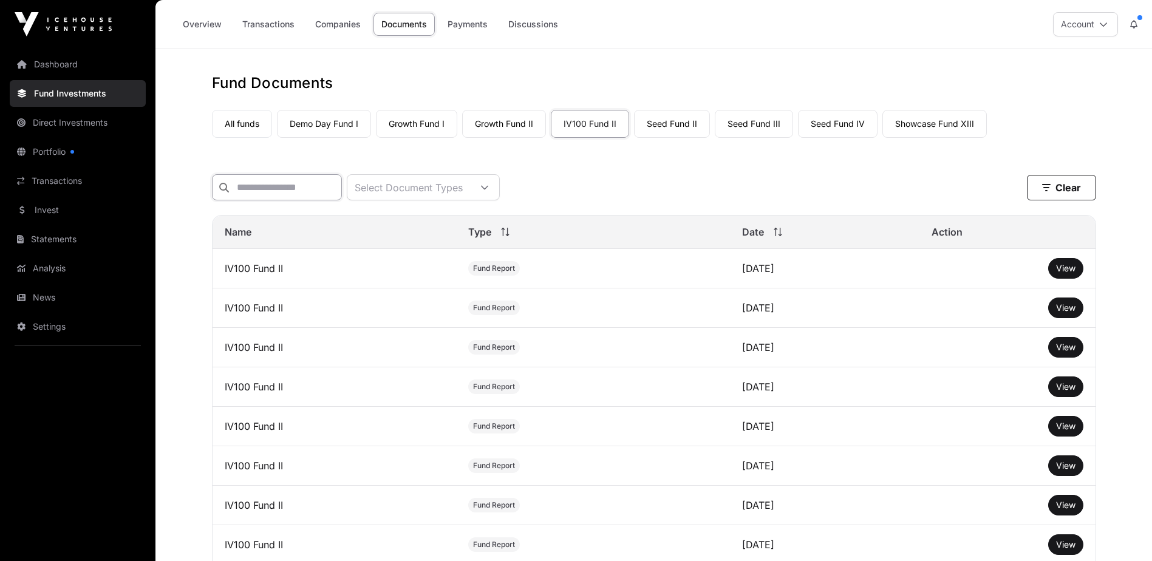
click at [297, 189] on input "text" at bounding box center [277, 187] width 130 height 26
click at [433, 192] on div "Select Document Types" at bounding box center [408, 187] width 123 height 25
click at [306, 185] on input "text" at bounding box center [277, 187] width 130 height 26
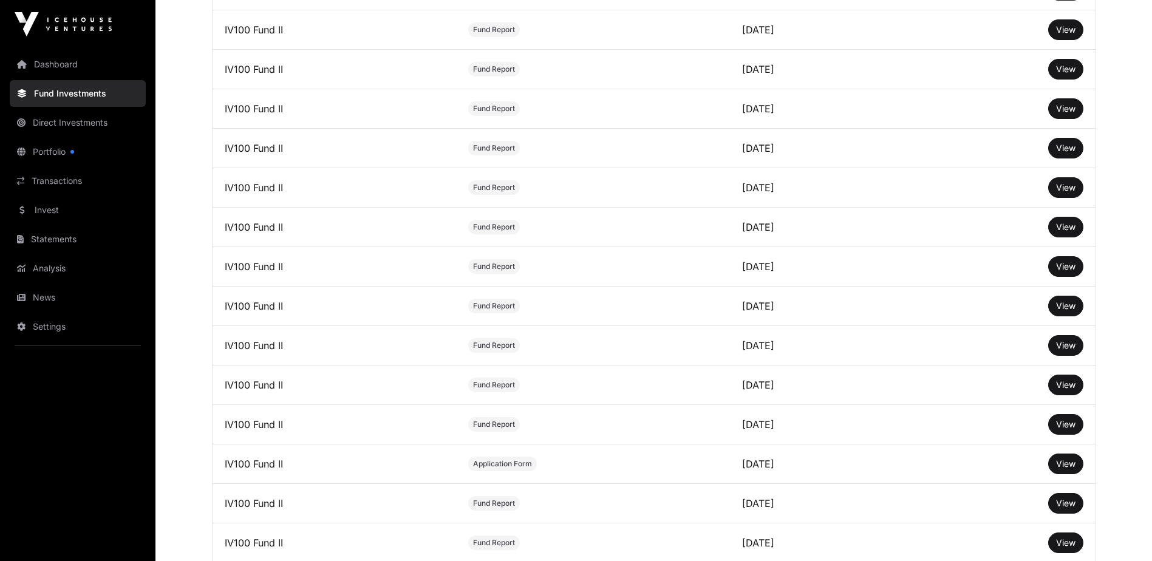
scroll to position [0, 0]
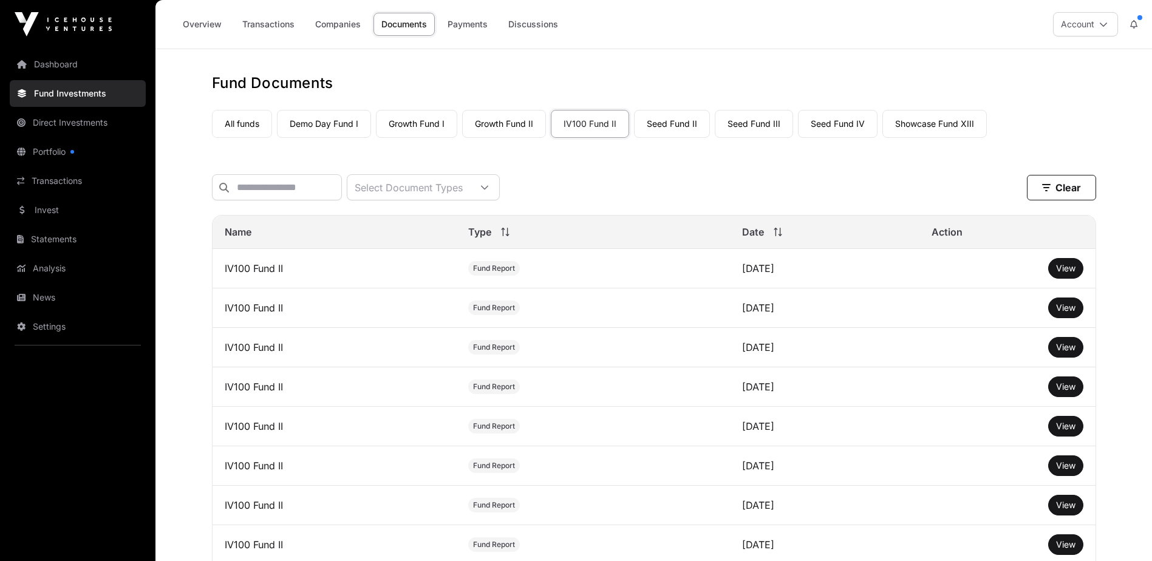
click at [479, 24] on link "Payments" at bounding box center [468, 24] width 56 height 23
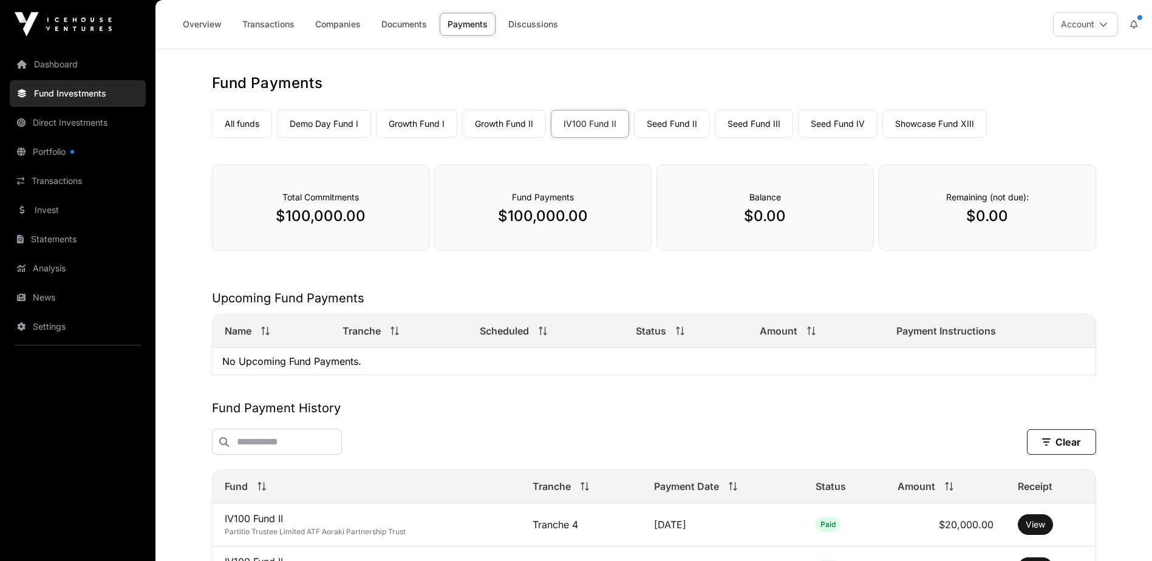
click at [203, 24] on link "Overview" at bounding box center [202, 24] width 55 height 23
click at [85, 243] on link "Statements" at bounding box center [78, 239] width 136 height 27
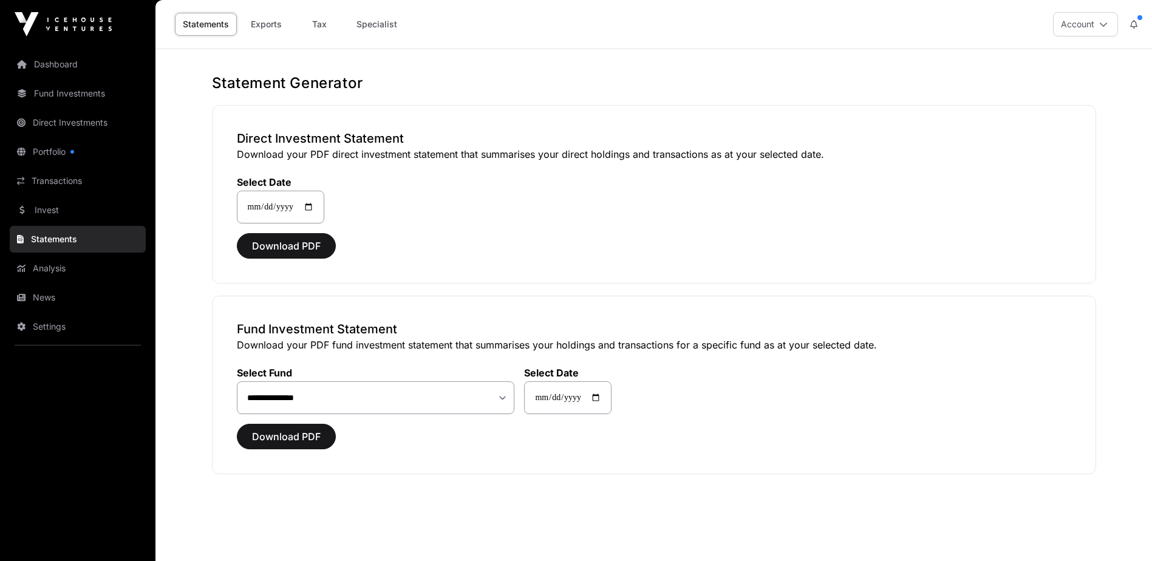
click at [60, 151] on link "Portfolio" at bounding box center [78, 151] width 136 height 27
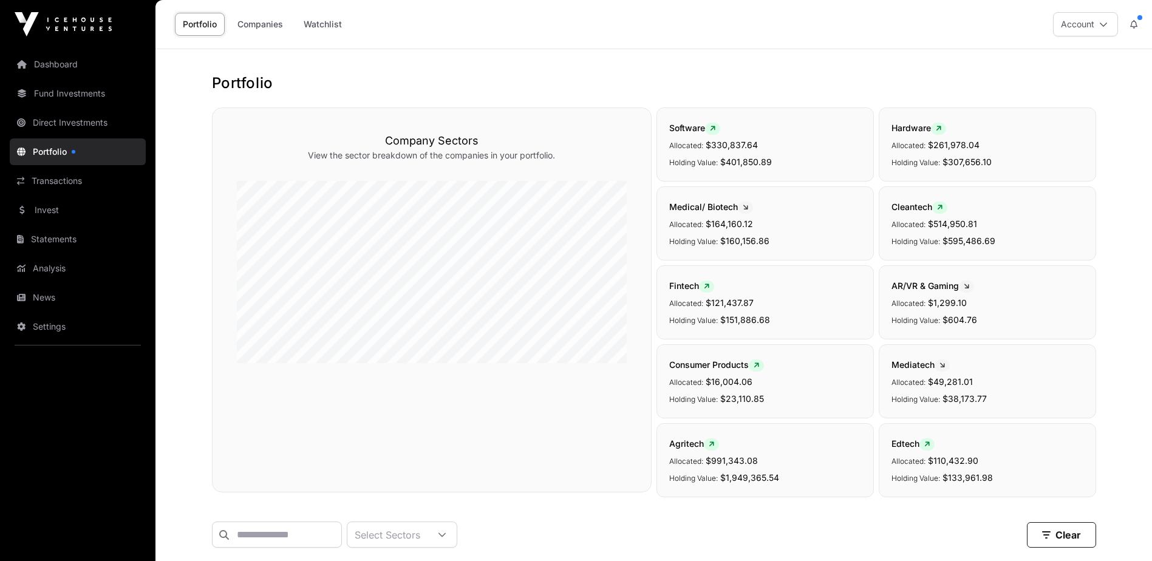
click at [245, 30] on link "Companies" at bounding box center [259, 24] width 61 height 23
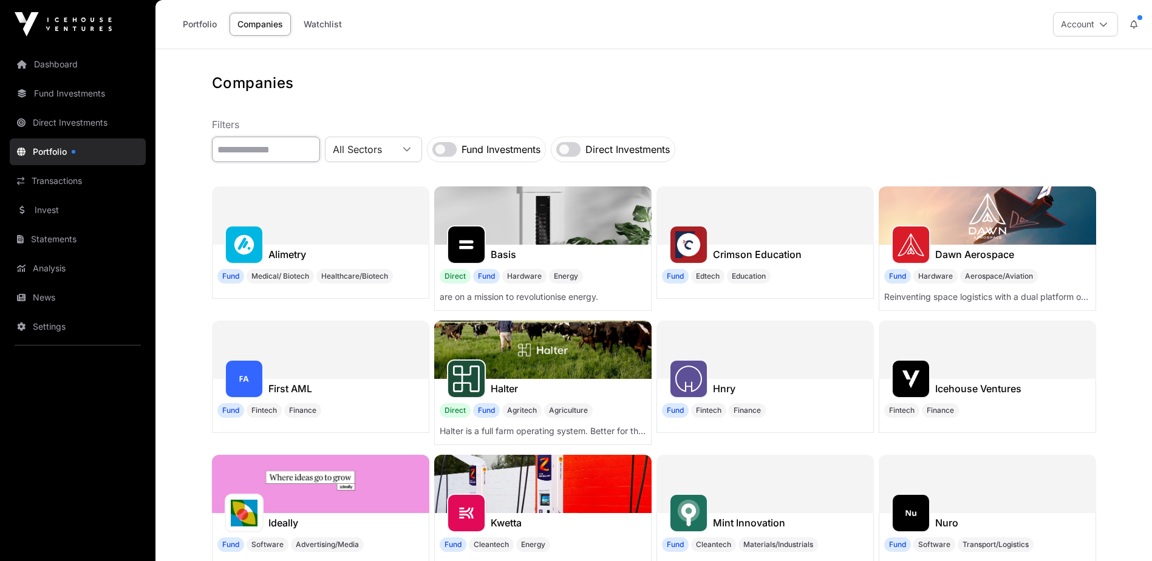
click at [256, 156] on input "text" at bounding box center [266, 149] width 108 height 25
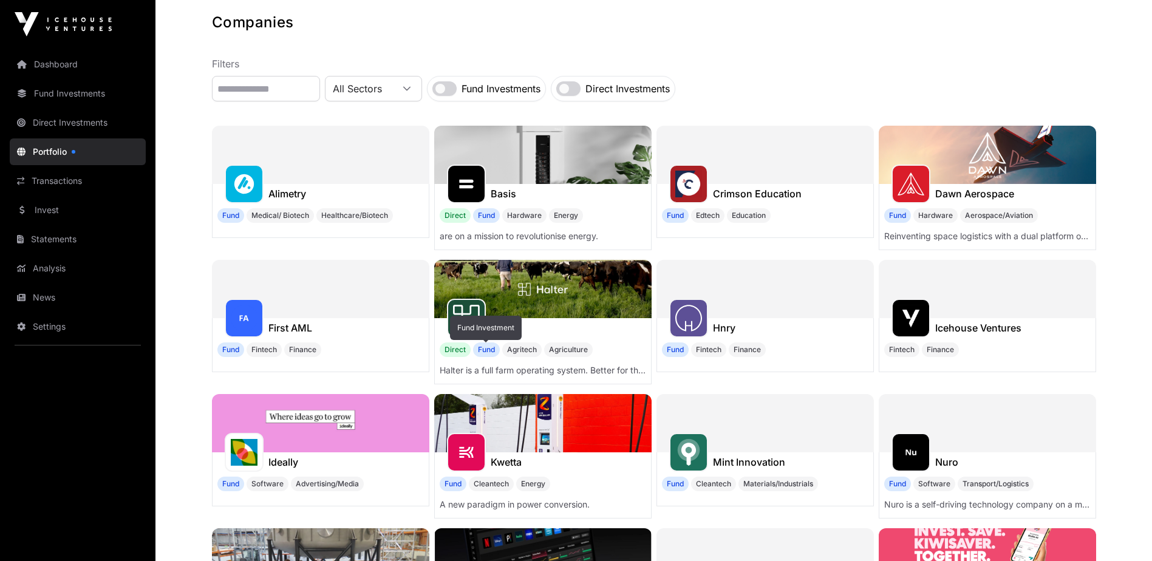
click at [487, 351] on span "Fund" at bounding box center [486, 349] width 27 height 15
click at [478, 280] on img at bounding box center [542, 289] width 217 height 58
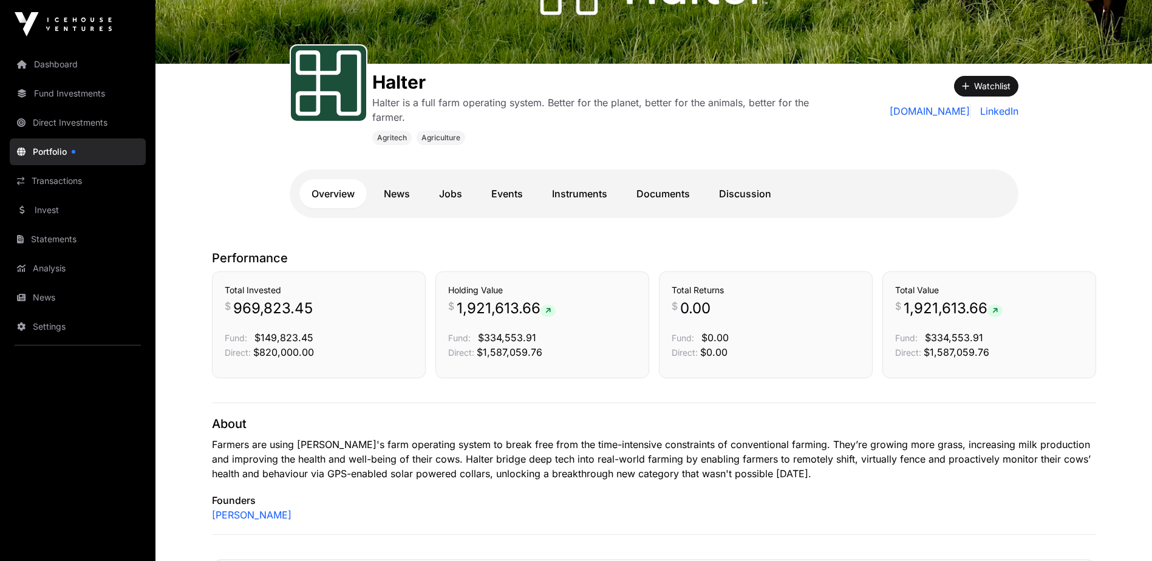
scroll to position [182, 0]
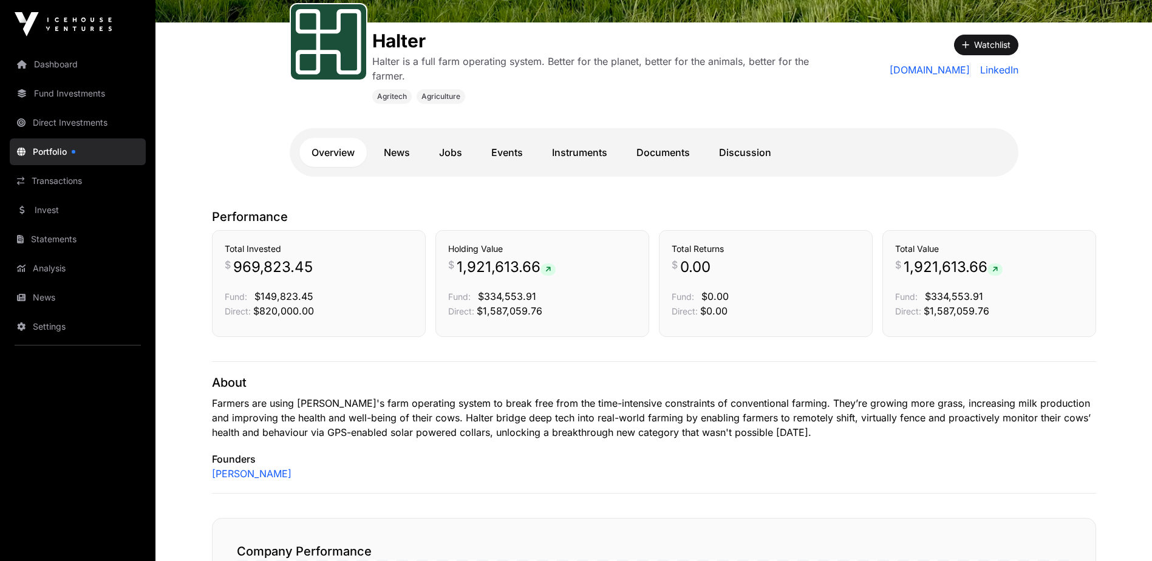
click at [287, 311] on span "$820,000.00" at bounding box center [283, 311] width 61 height 12
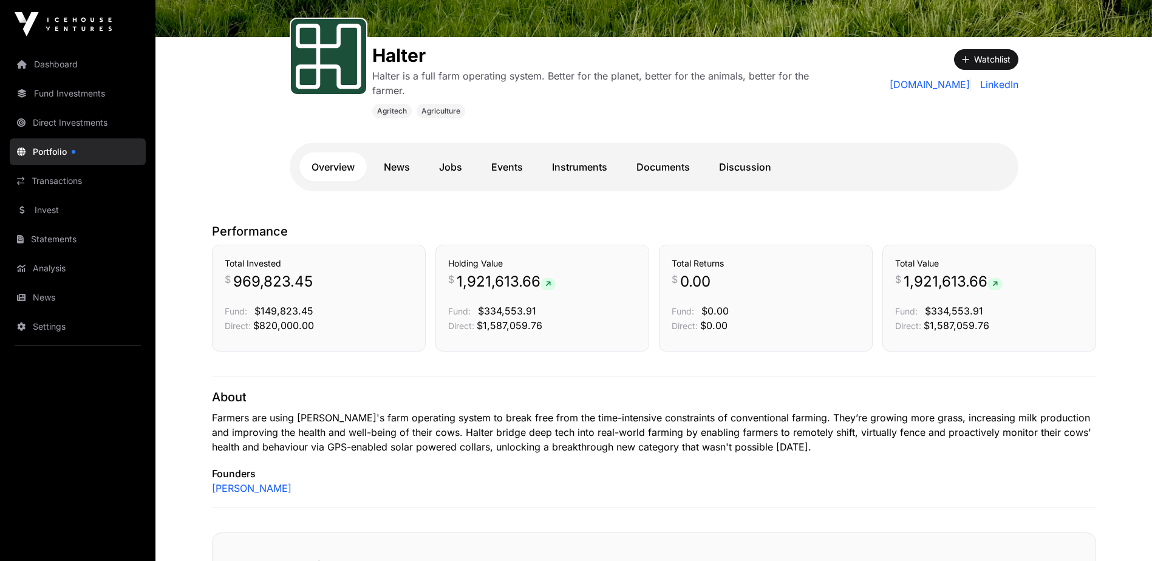
scroll to position [146, 0]
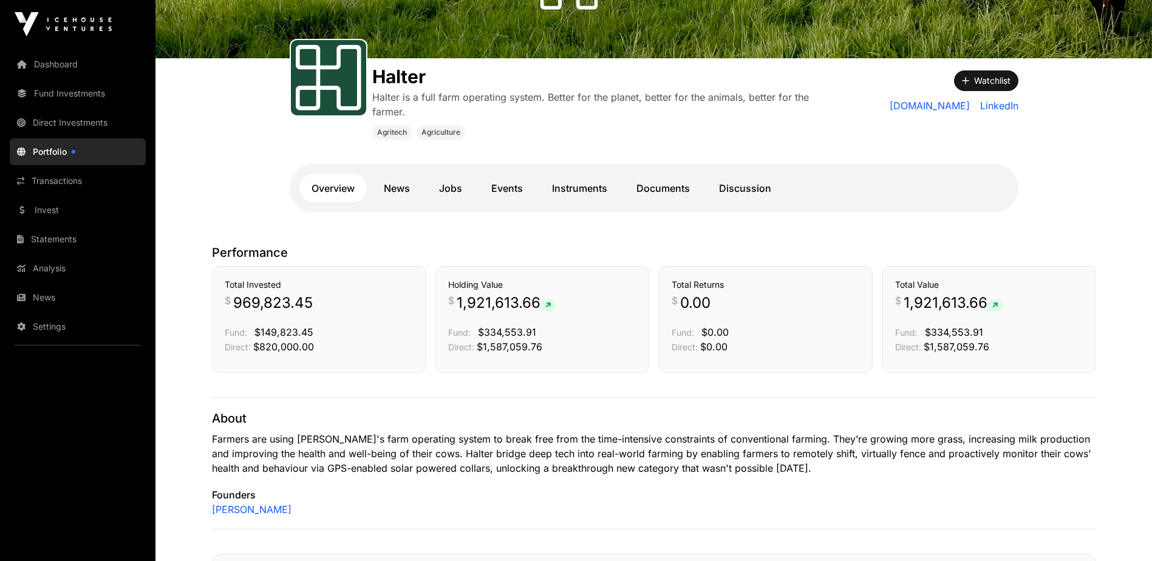
click at [672, 193] on link "Documents" at bounding box center [663, 188] width 78 height 29
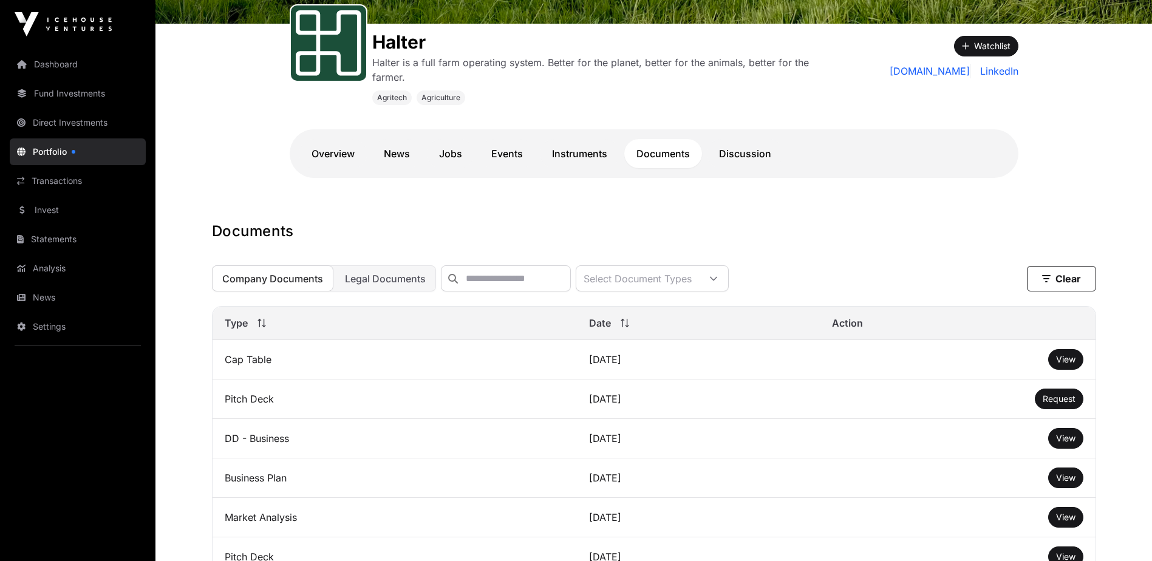
scroll to position [146, 0]
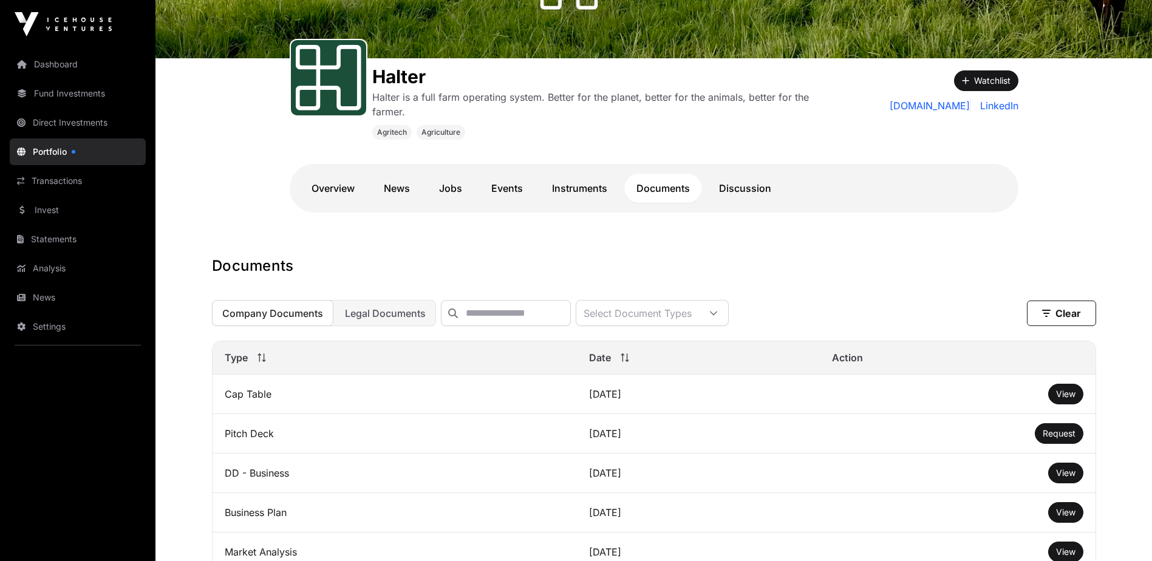
click at [733, 187] on link "Discussion" at bounding box center [745, 188] width 76 height 29
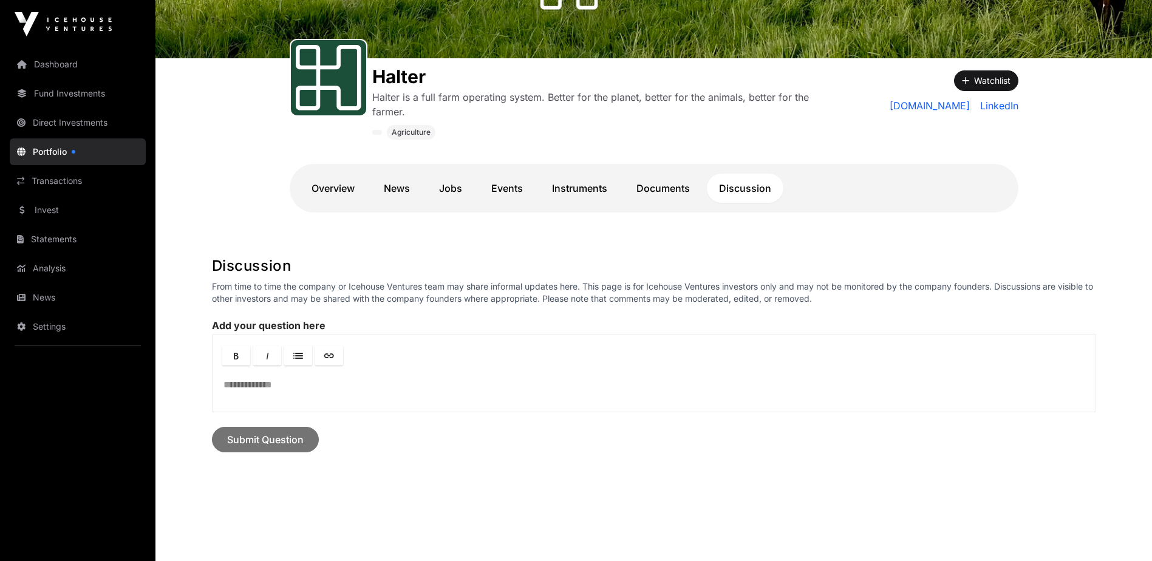
click at [652, 197] on link "Documents" at bounding box center [663, 188] width 78 height 29
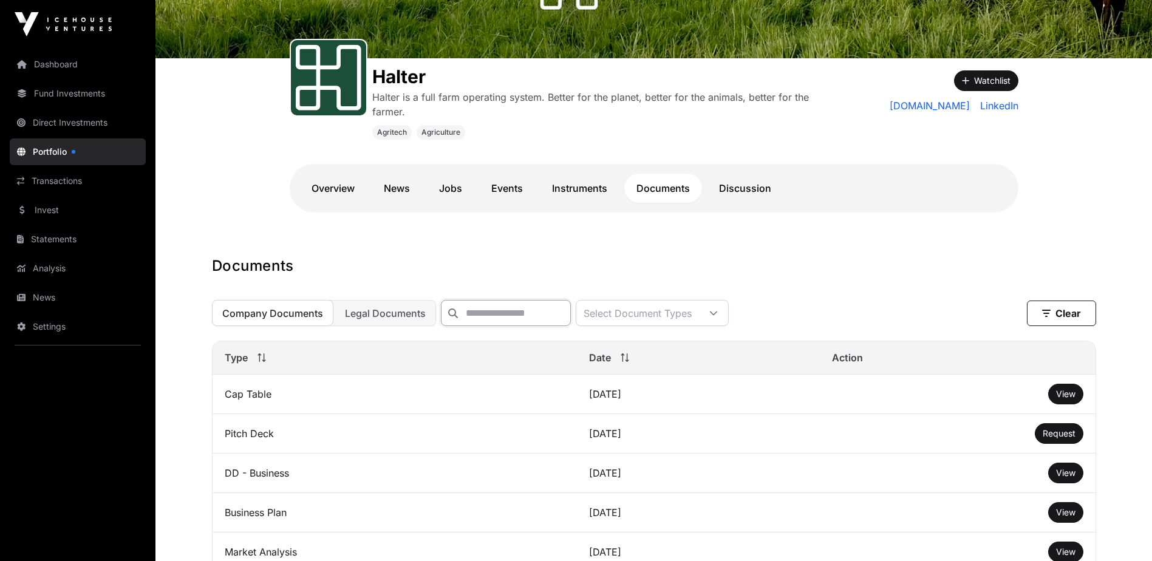
click at [542, 321] on input "text" at bounding box center [506, 313] width 130 height 26
click at [728, 322] on div at bounding box center [713, 313] width 29 height 25
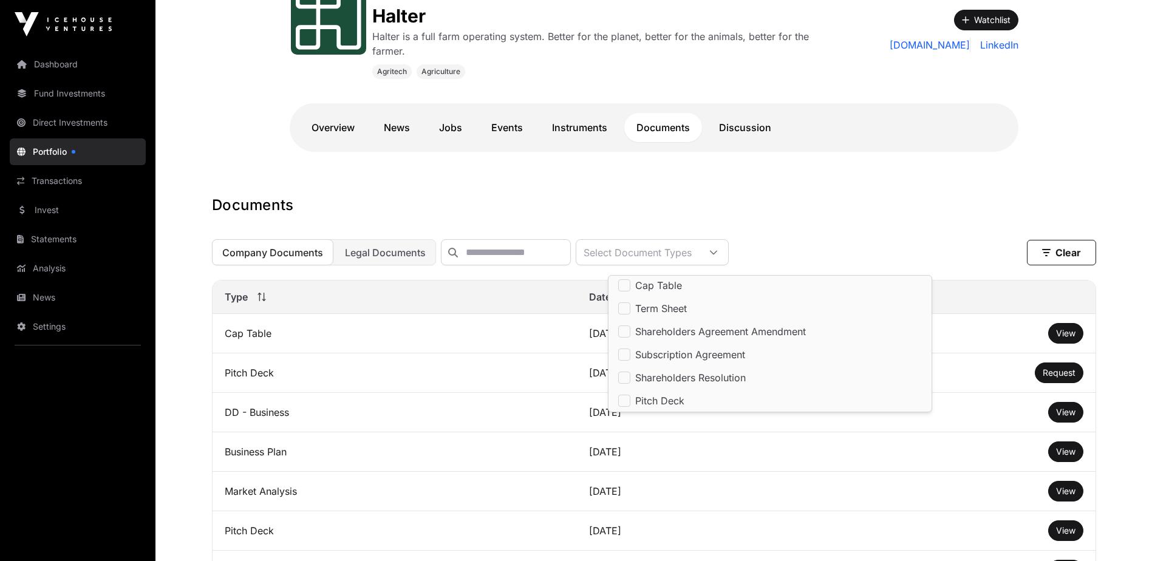
scroll to position [98, 0]
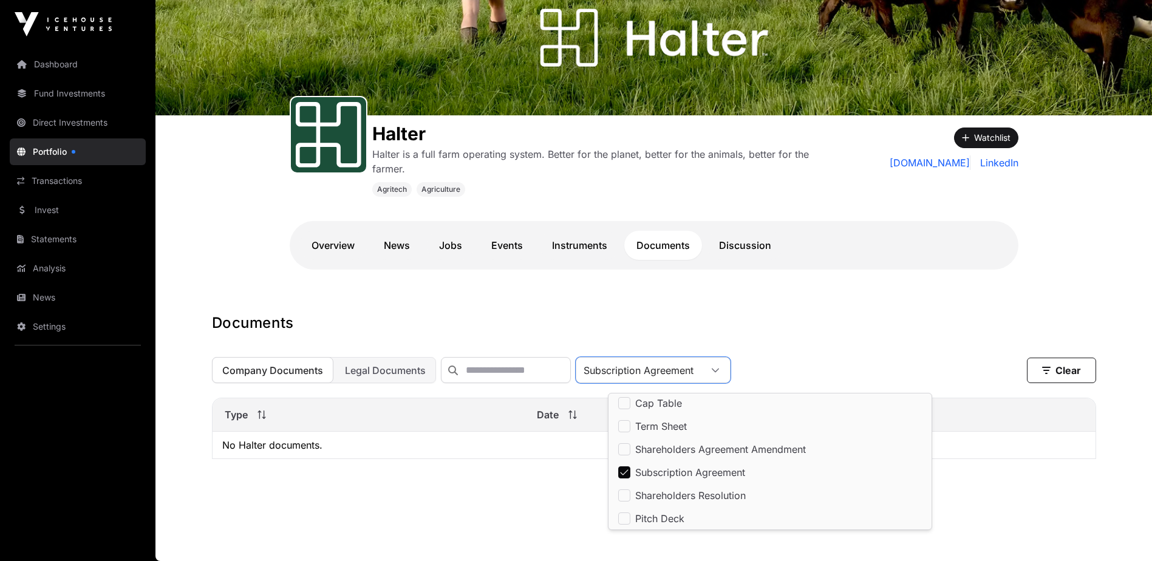
click at [556, 291] on main "Halter Halter is a full farm operating system. Better for the planet, better fo…" at bounding box center [653, 260] width 996 height 601
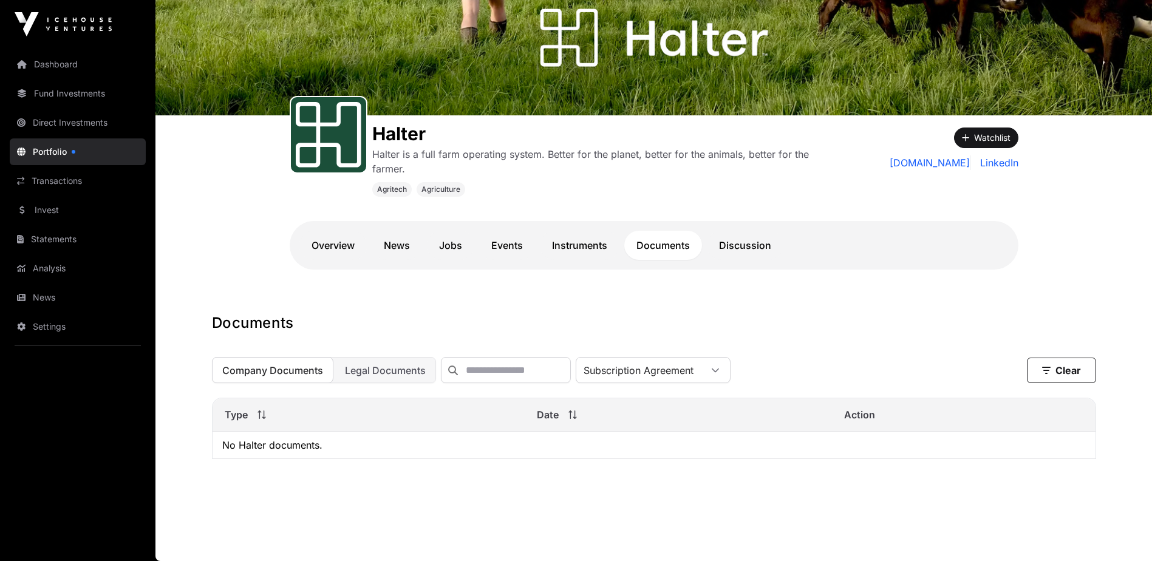
click at [696, 367] on div "Subscription Agreement" at bounding box center [638, 370] width 124 height 25
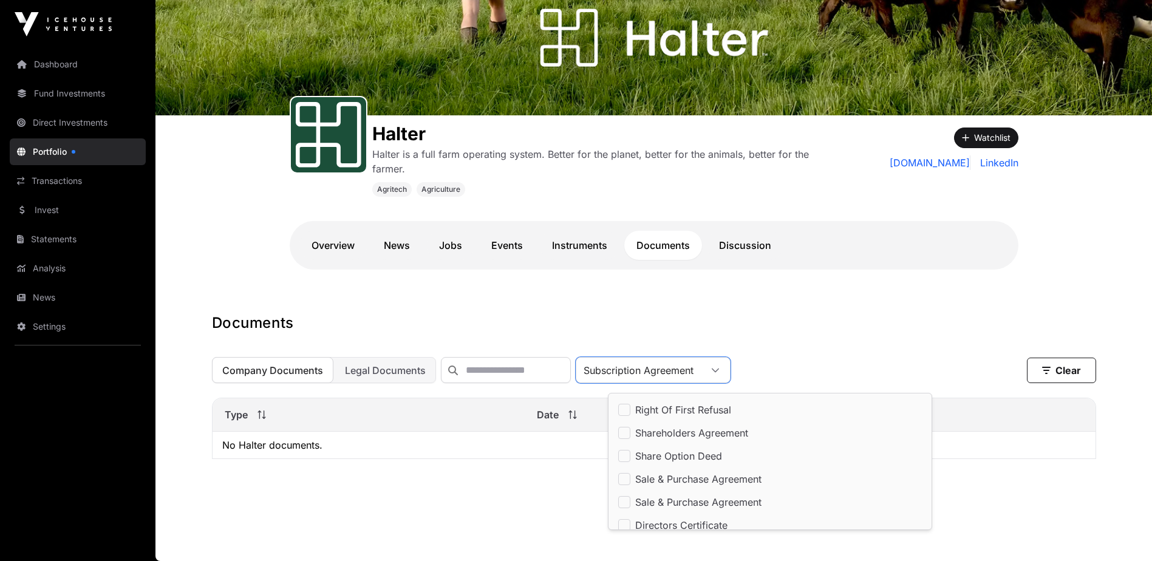
scroll to position [0, 0]
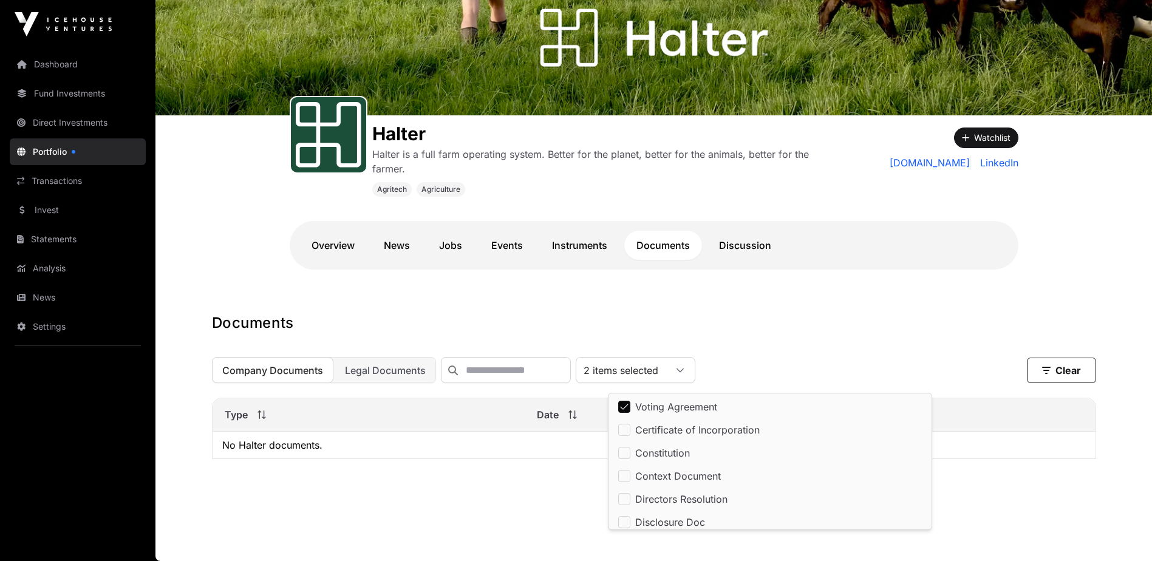
click at [627, 419] on li "Certificate of Incorporation" at bounding box center [770, 430] width 318 height 22
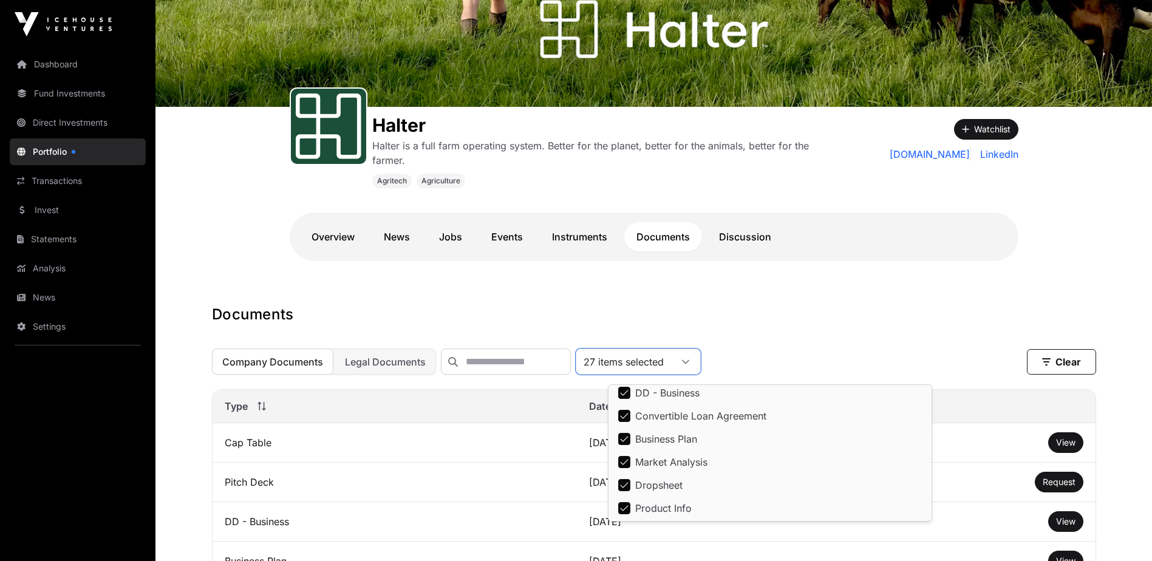
scroll to position [491, 0]
click at [832, 352] on div "Company Documents Legal Documents 27 items selected Clear" at bounding box center [654, 361] width 884 height 26
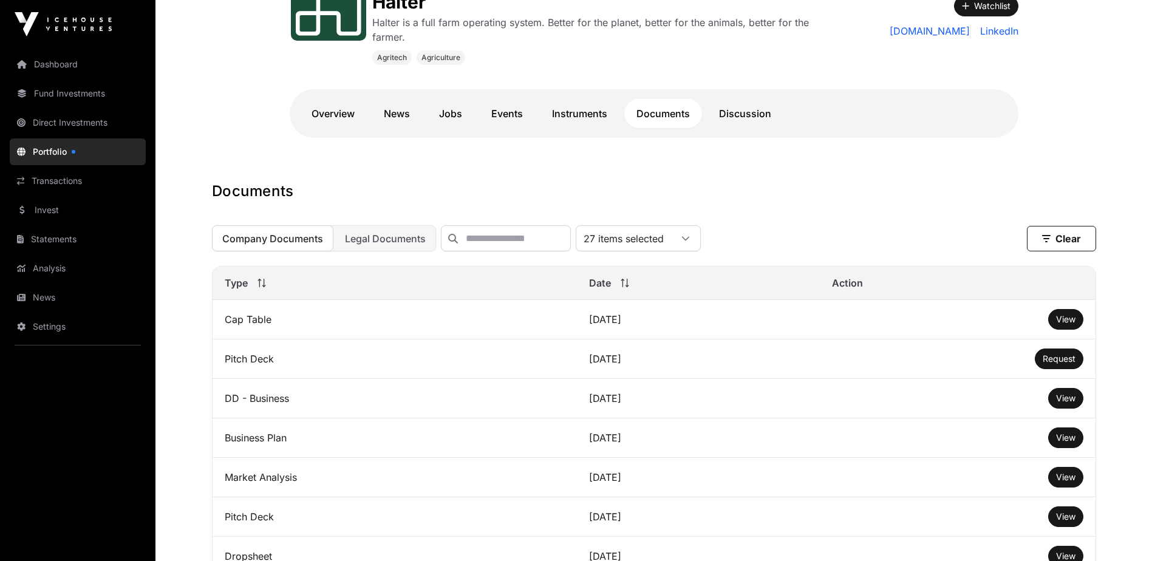
scroll to position [341, 0]
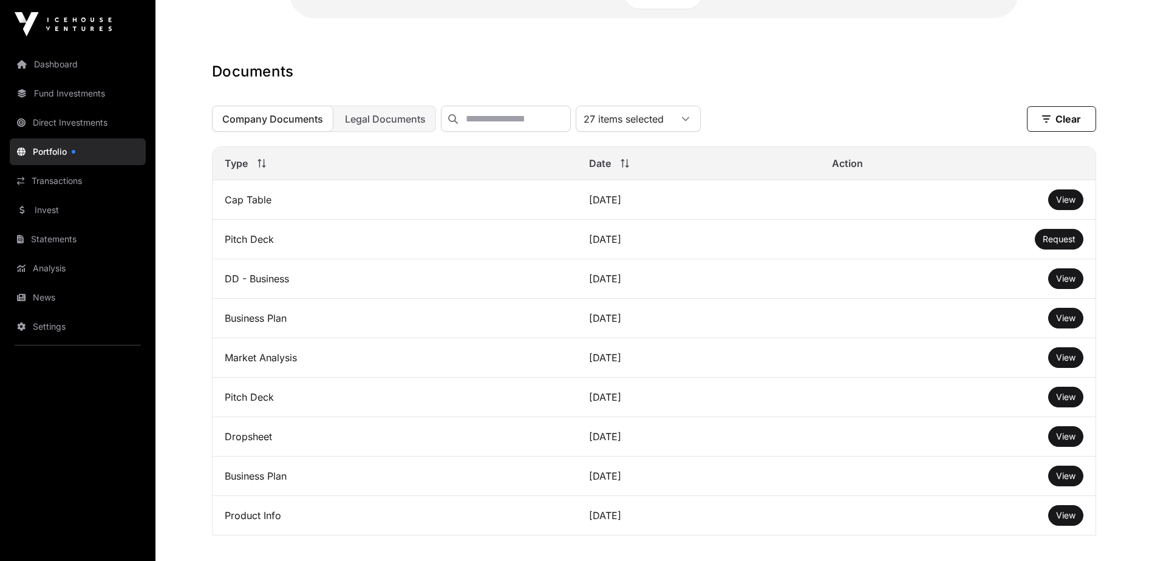
click at [1065, 205] on span "View" at bounding box center [1065, 199] width 19 height 10
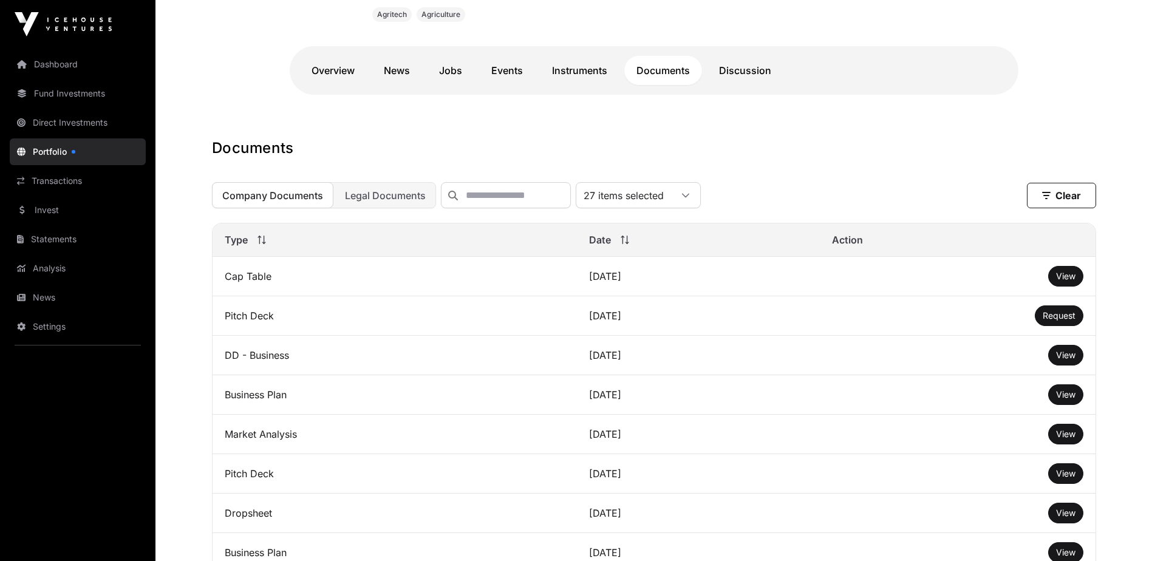
scroll to position [243, 0]
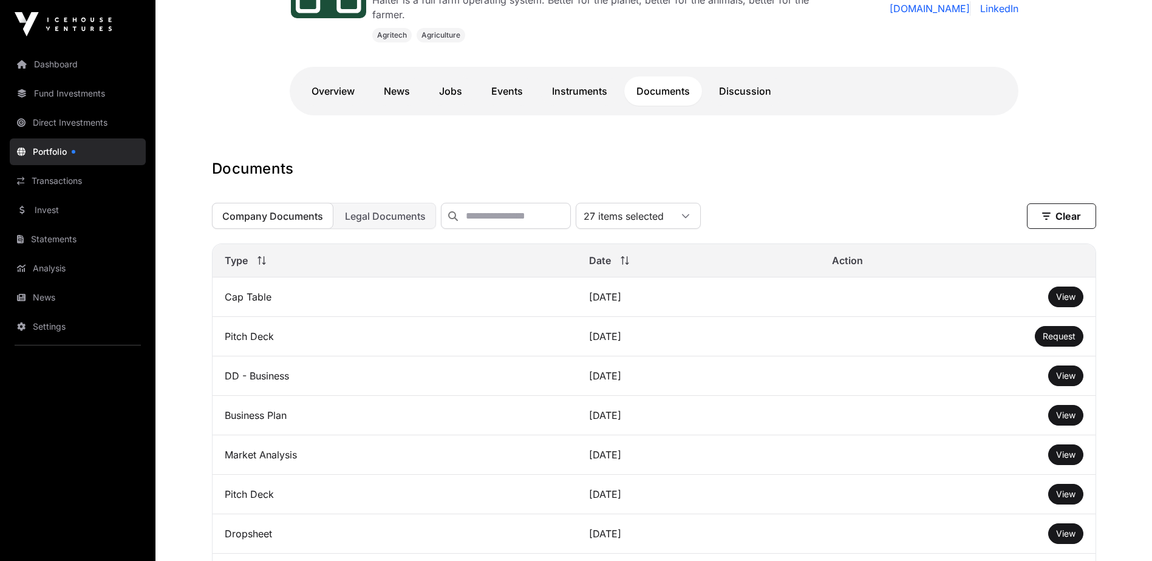
click at [383, 229] on button "Legal Documents" at bounding box center [385, 216] width 101 height 26
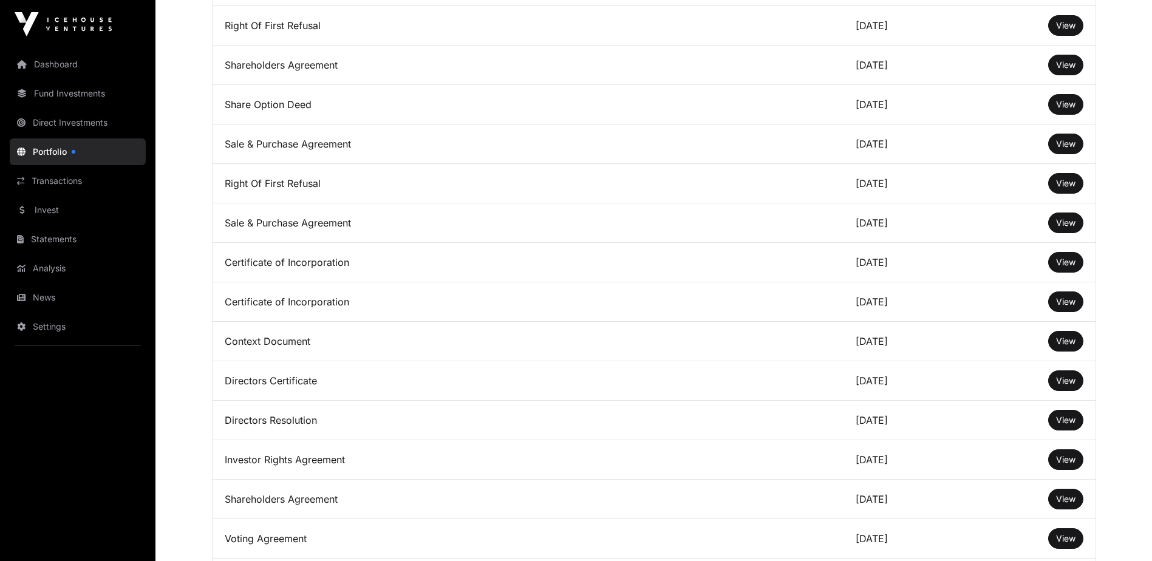
scroll to position [1093, 0]
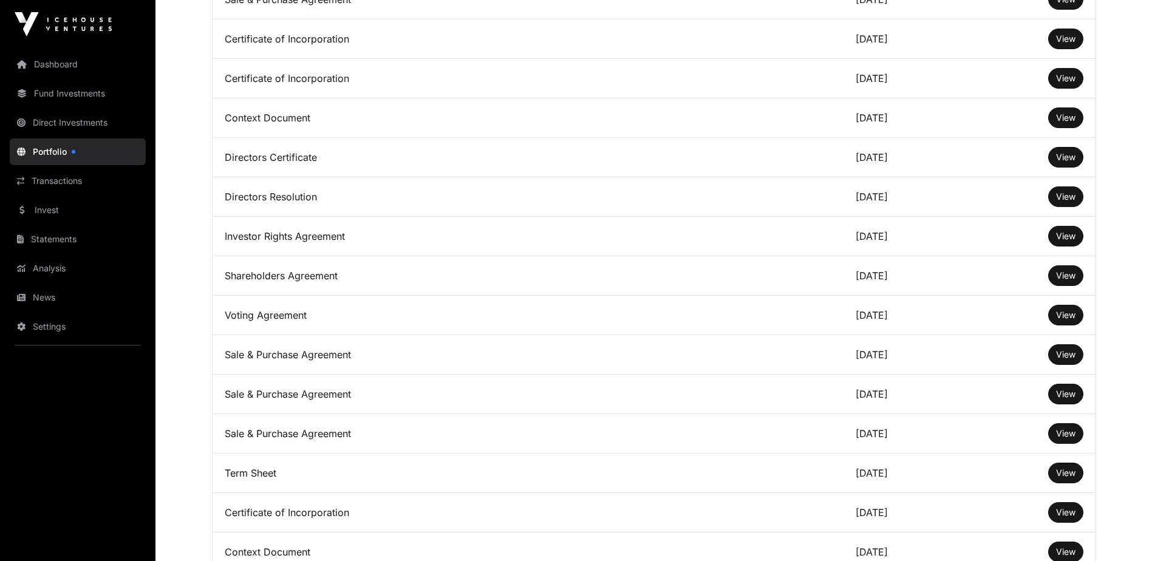
click at [1068, 359] on span "View" at bounding box center [1065, 354] width 19 height 10
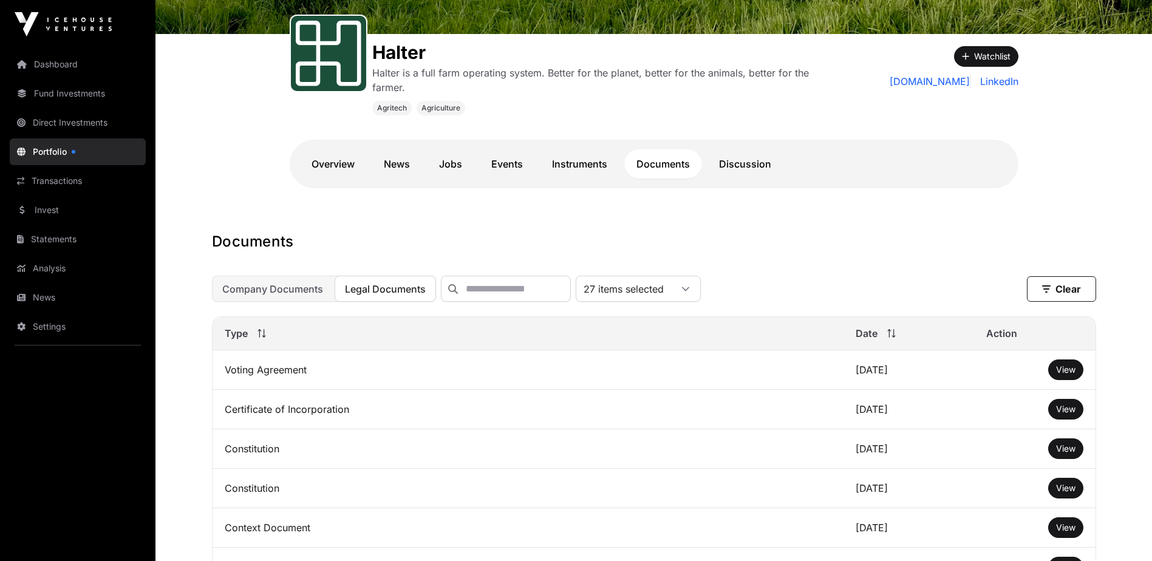
scroll to position [183, 0]
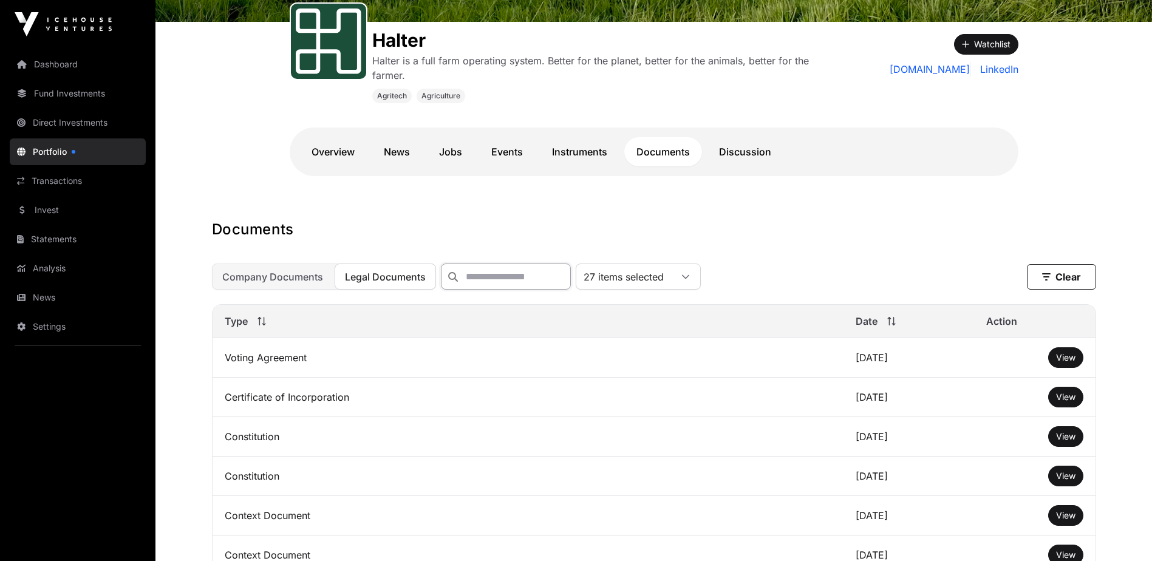
drag, startPoint x: 523, startPoint y: 286, endPoint x: 531, endPoint y: 287, distance: 7.3
click at [525, 287] on input "text" at bounding box center [506, 276] width 130 height 26
click at [649, 287] on div "27 items selected" at bounding box center [623, 276] width 95 height 25
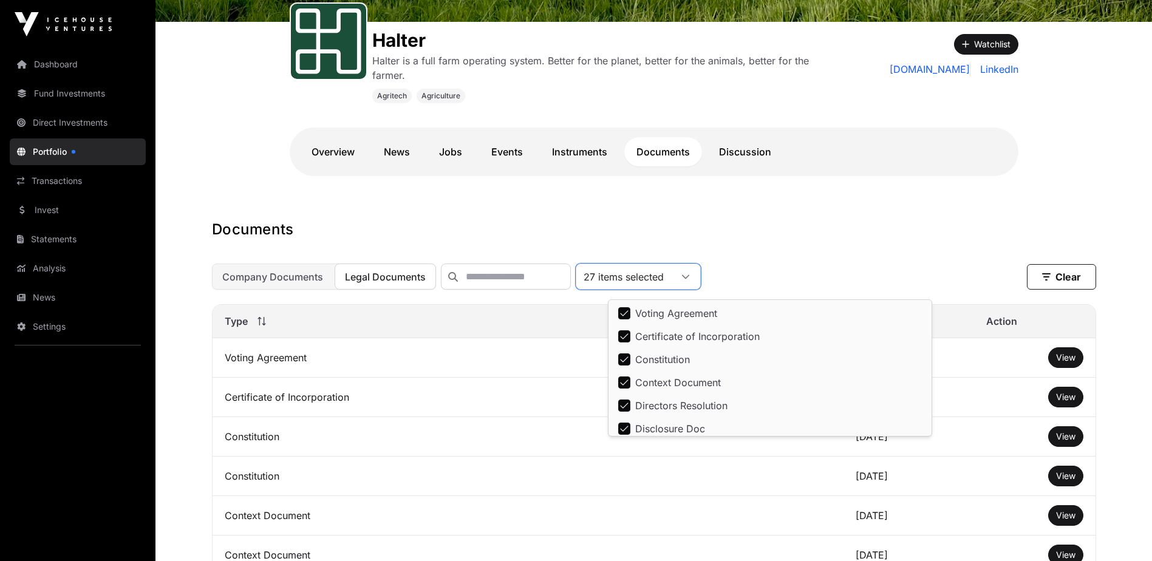
scroll to position [488, 0]
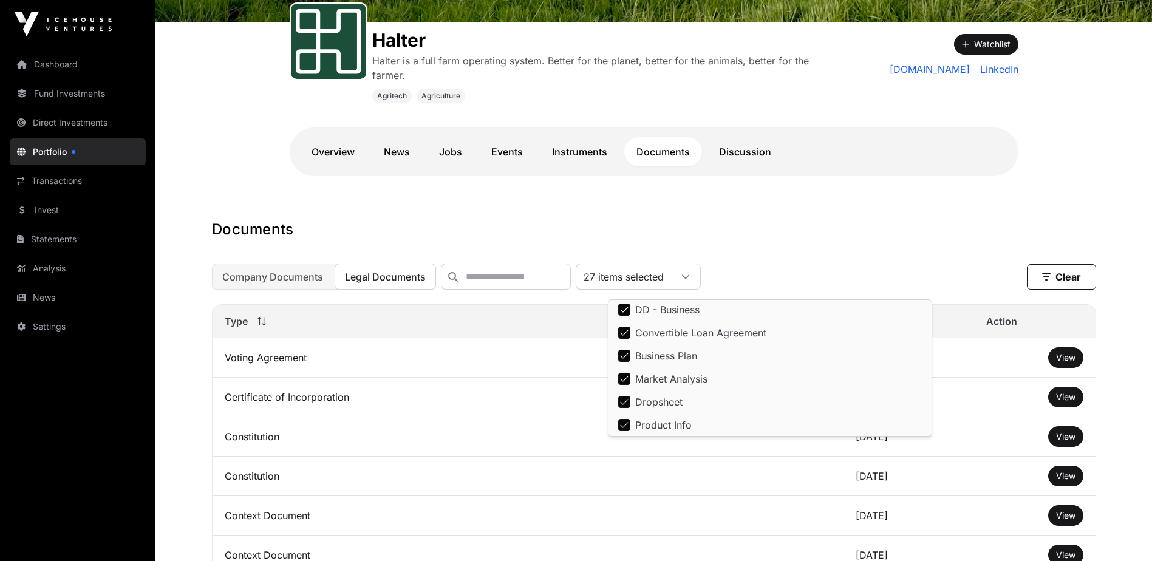
click at [274, 279] on span "Company Documents" at bounding box center [272, 277] width 101 height 12
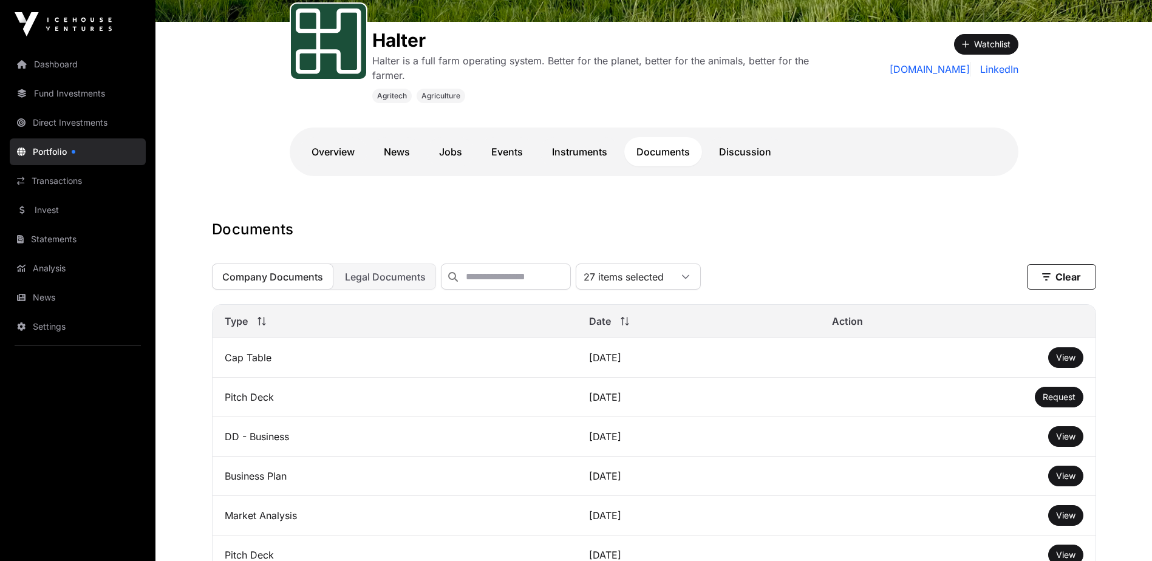
click at [88, 151] on link "Portfolio" at bounding box center [78, 151] width 136 height 27
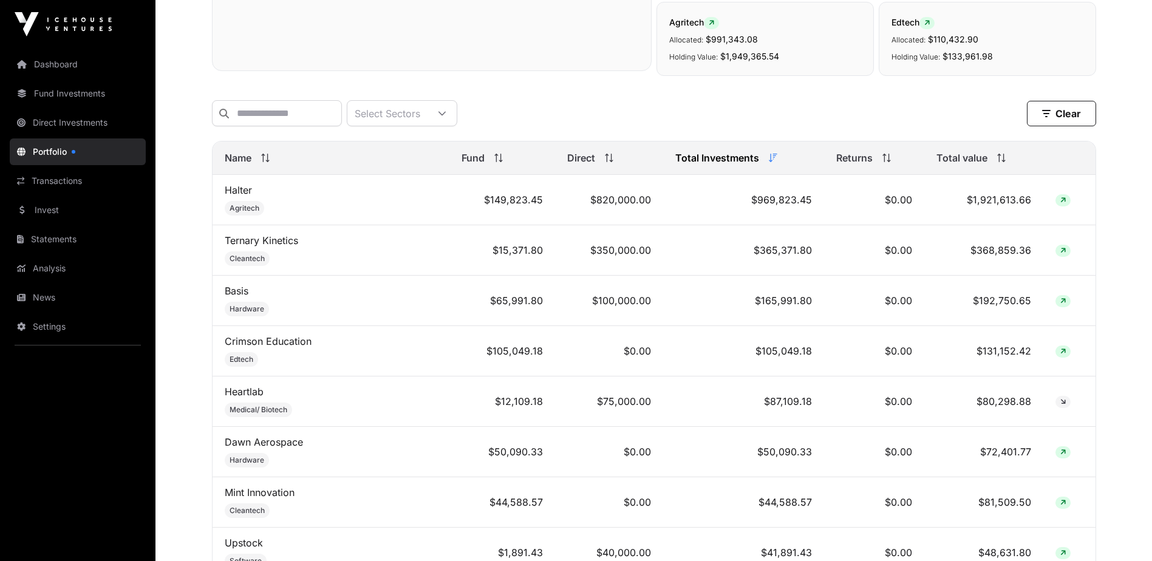
scroll to position [425, 0]
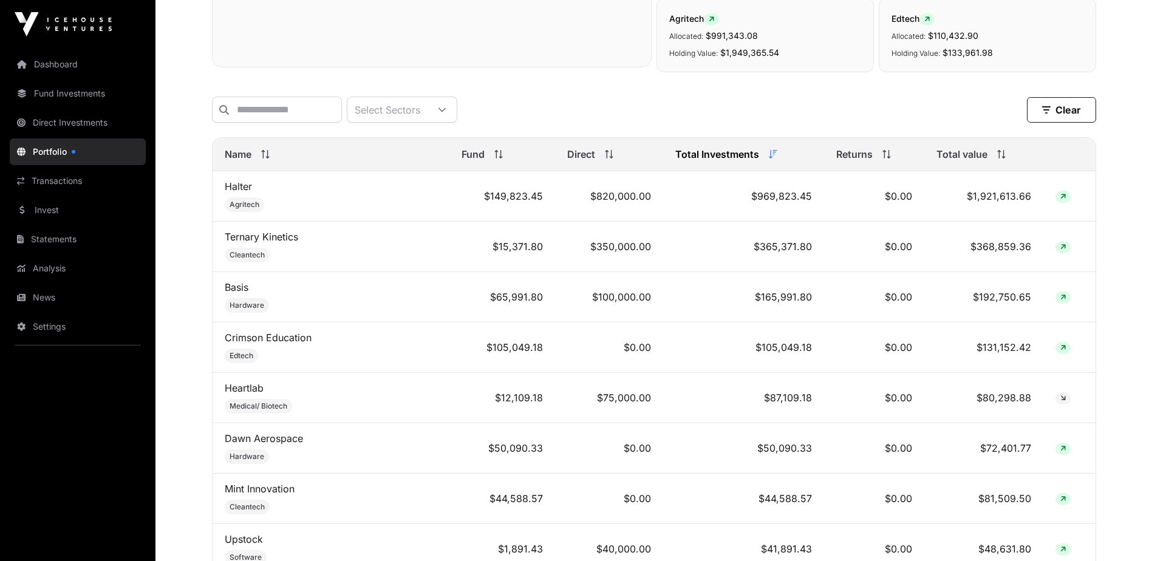
click at [705, 209] on td "$969,823.45" at bounding box center [743, 196] width 161 height 50
click at [323, 209] on td "Halter Agritech" at bounding box center [330, 196] width 237 height 50
click at [513, 215] on td "$149,823.45" at bounding box center [502, 196] width 106 height 50
click at [555, 202] on td "$820,000.00" at bounding box center [609, 196] width 108 height 50
click at [626, 199] on td "$820,000.00" at bounding box center [609, 196] width 108 height 50
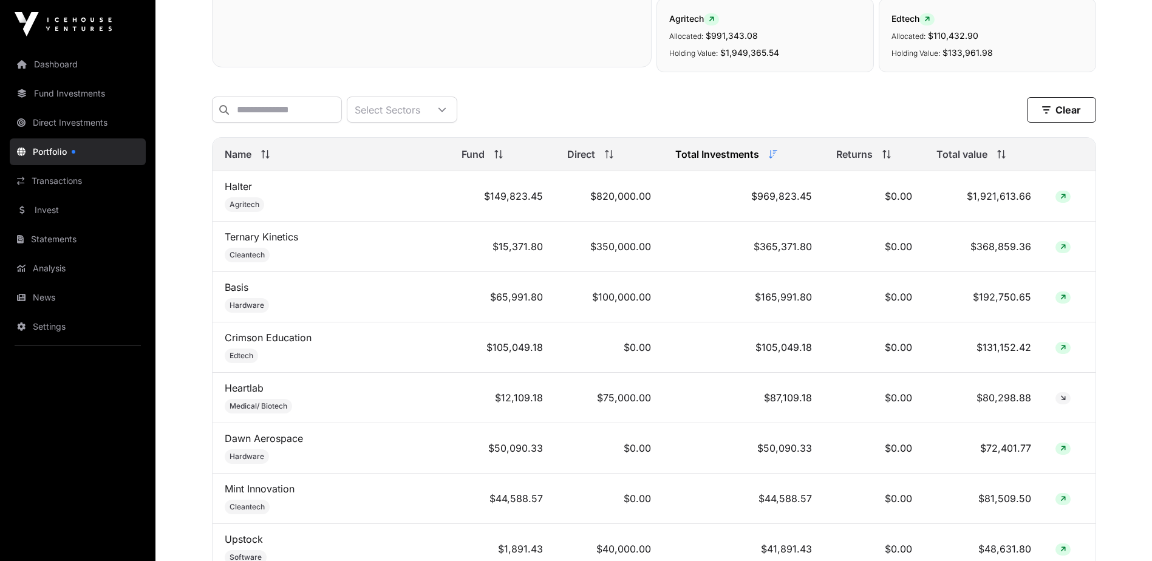
click at [1060, 200] on icon at bounding box center [1062, 196] width 5 height 7
click at [282, 202] on td "Halter Agritech" at bounding box center [330, 196] width 237 height 50
click at [333, 120] on input "text" at bounding box center [277, 110] width 130 height 26
click at [411, 117] on div "Select Sectors" at bounding box center [387, 109] width 80 height 25
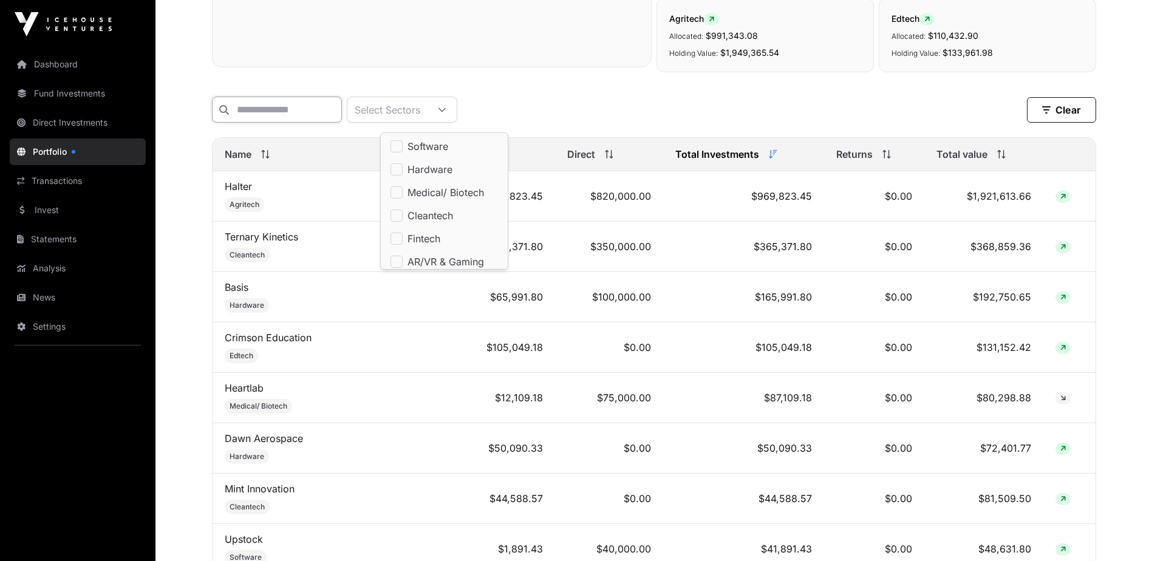
click at [342, 113] on input "text" at bounding box center [277, 110] width 130 height 26
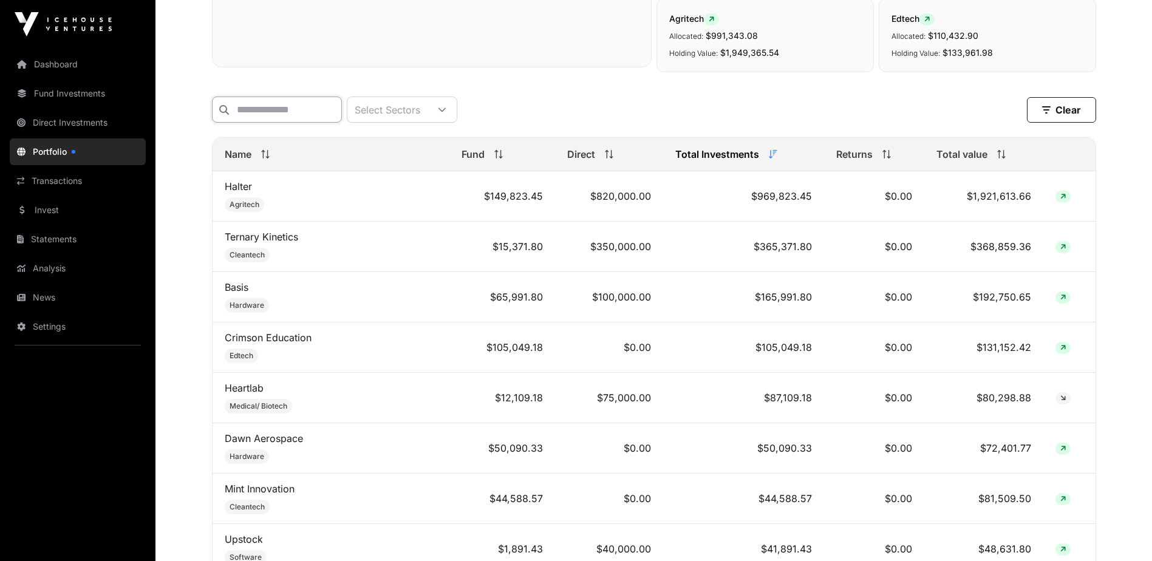
click at [342, 112] on input "text" at bounding box center [277, 110] width 130 height 26
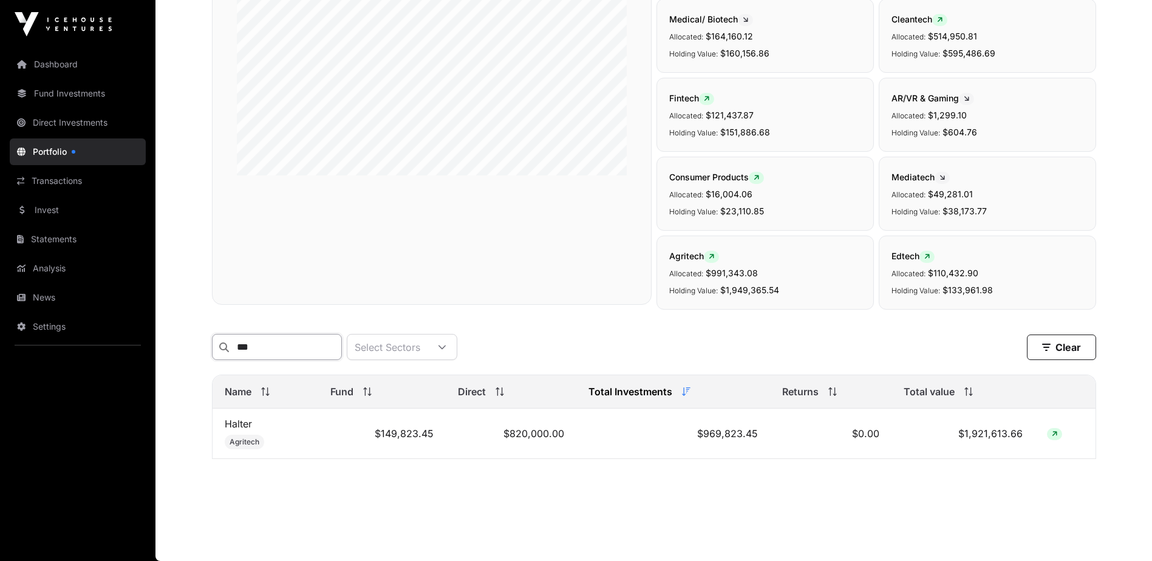
scroll to position [196, 0]
type input "***"
click at [249, 427] on link "Halter" at bounding box center [238, 424] width 27 height 12
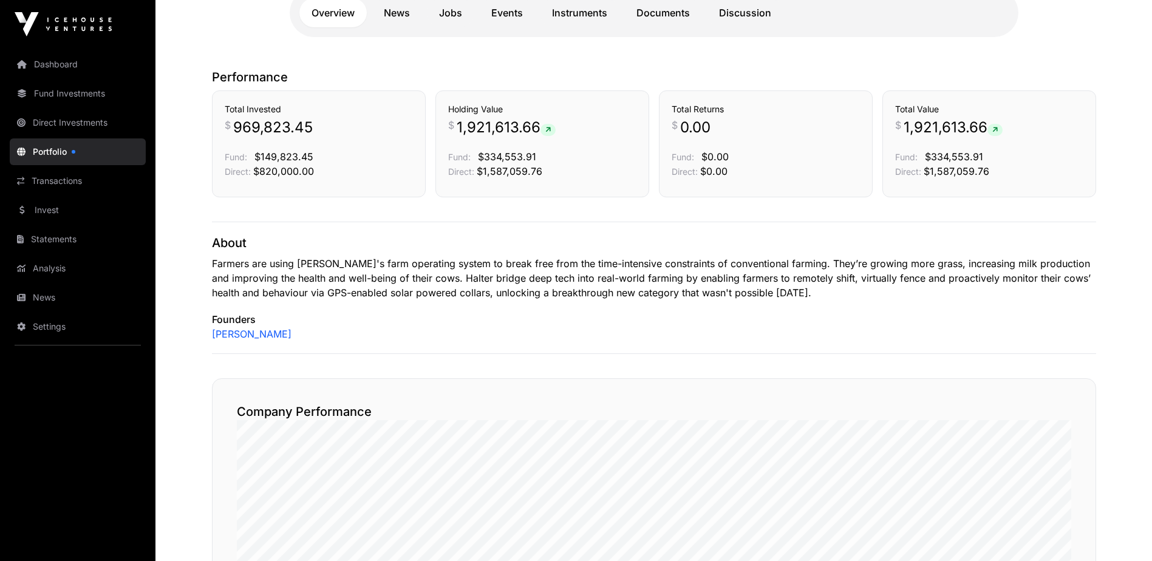
scroll to position [86, 0]
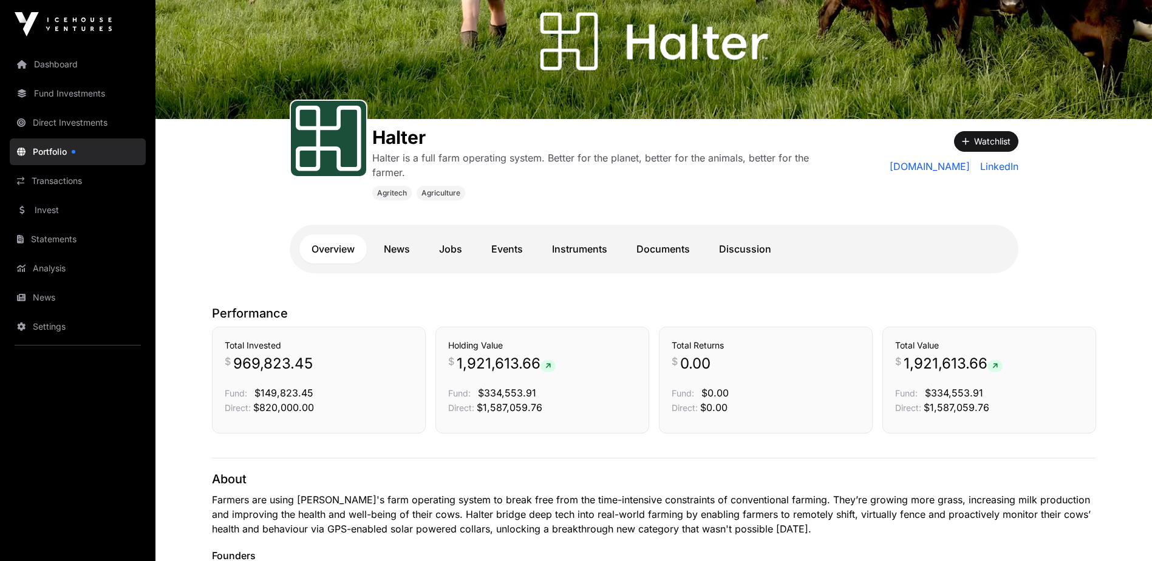
click at [666, 248] on link "Documents" at bounding box center [663, 248] width 78 height 29
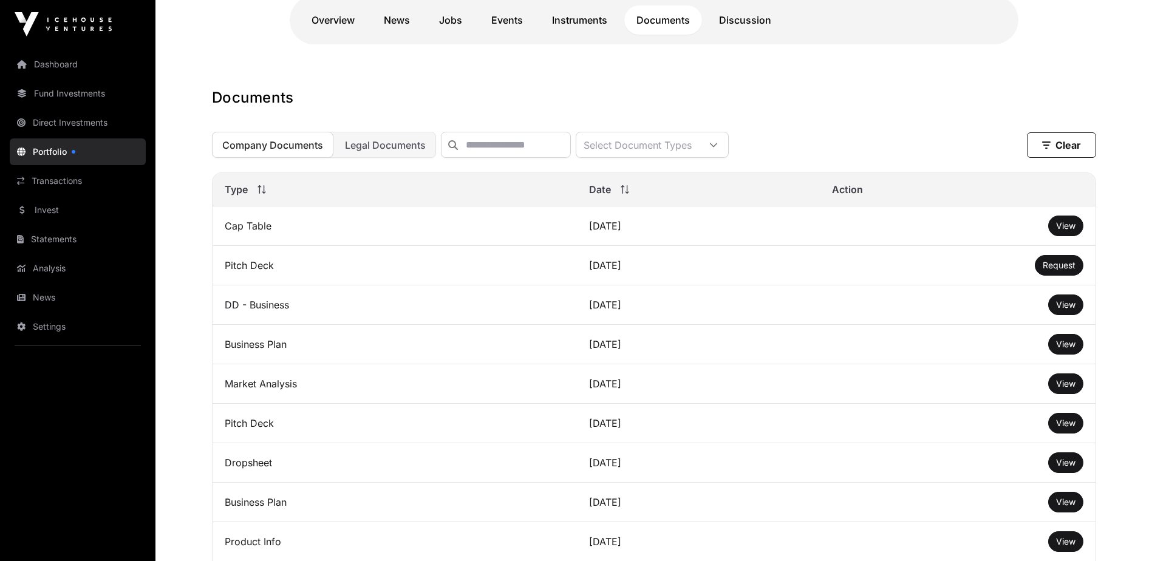
scroll to position [304, 0]
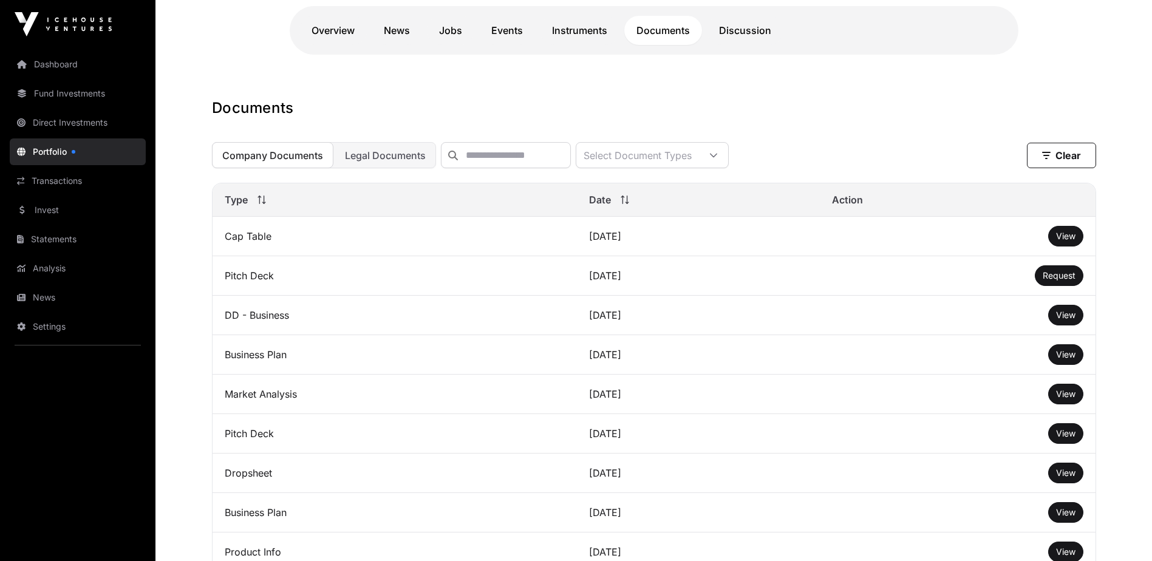
click at [397, 161] on span "Legal Documents" at bounding box center [385, 155] width 81 height 12
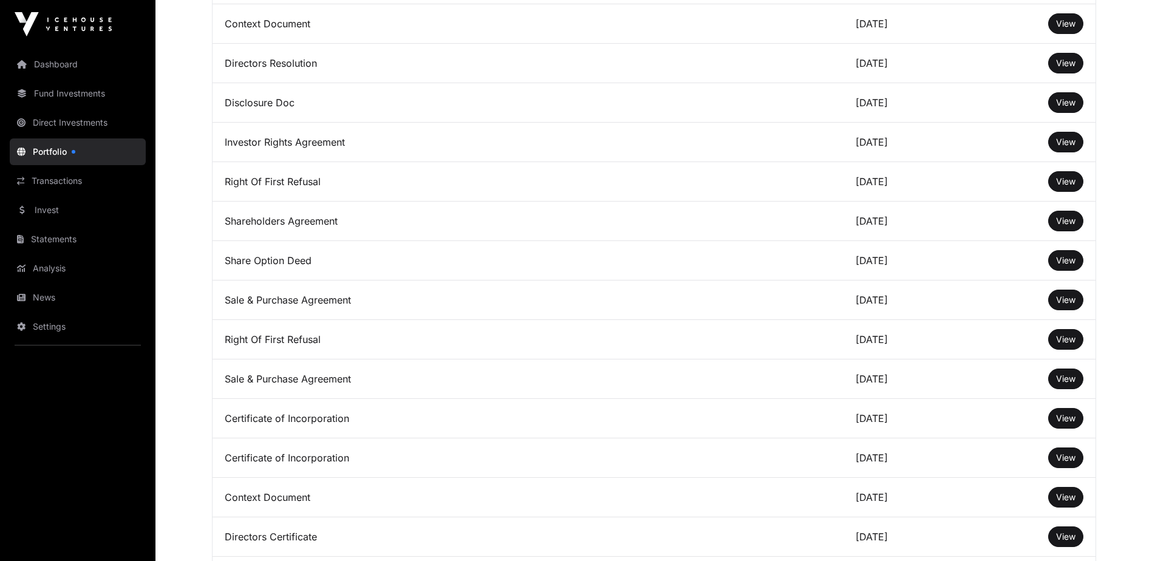
scroll to position [729, 0]
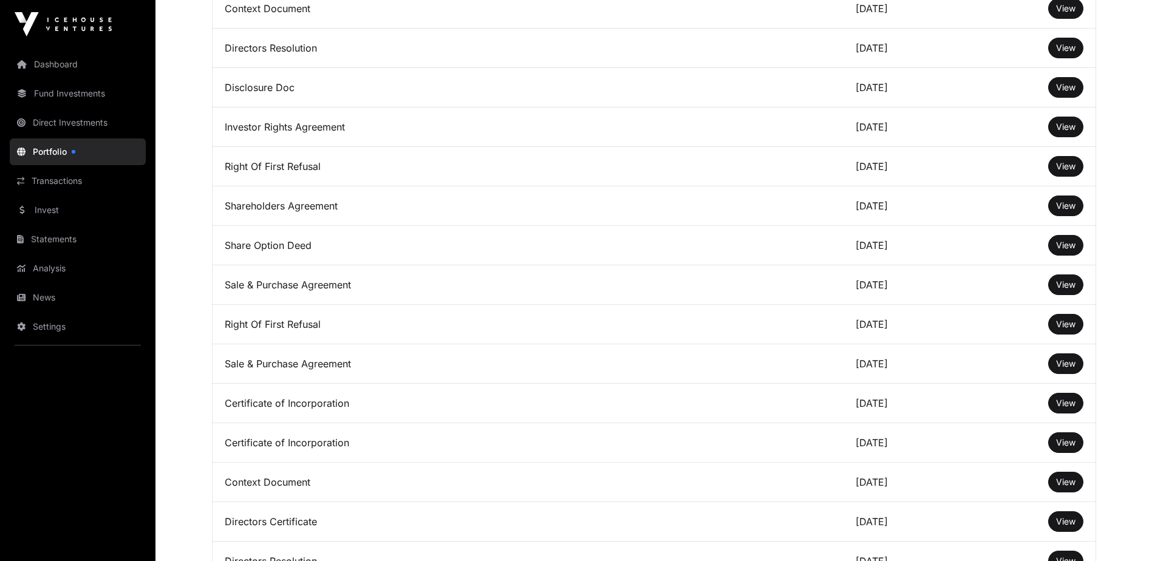
click at [1058, 290] on span "View" at bounding box center [1065, 284] width 19 height 10
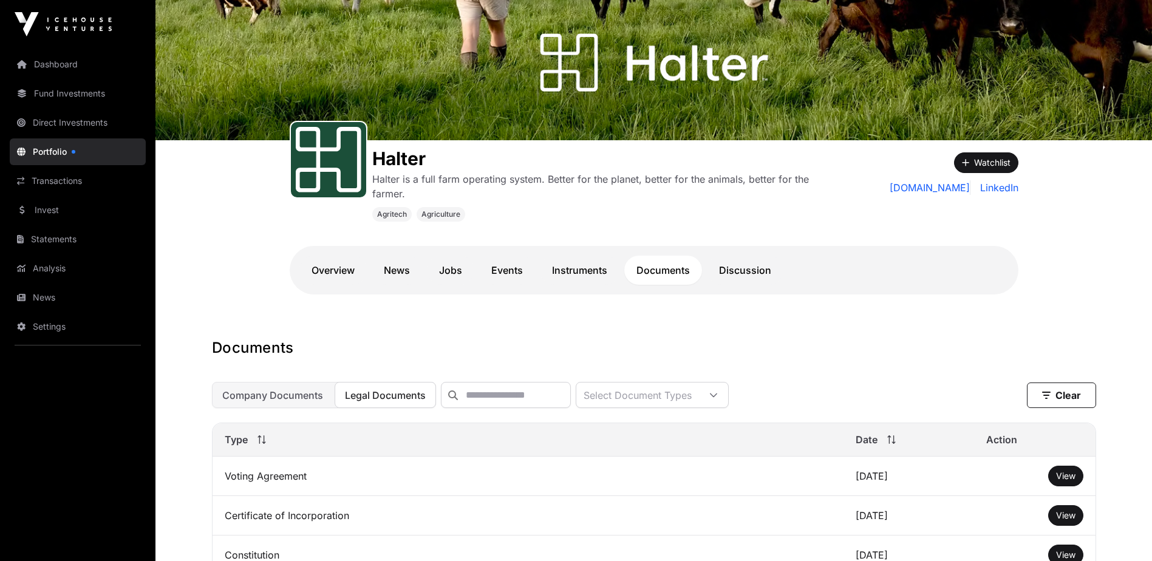
scroll to position [61, 0]
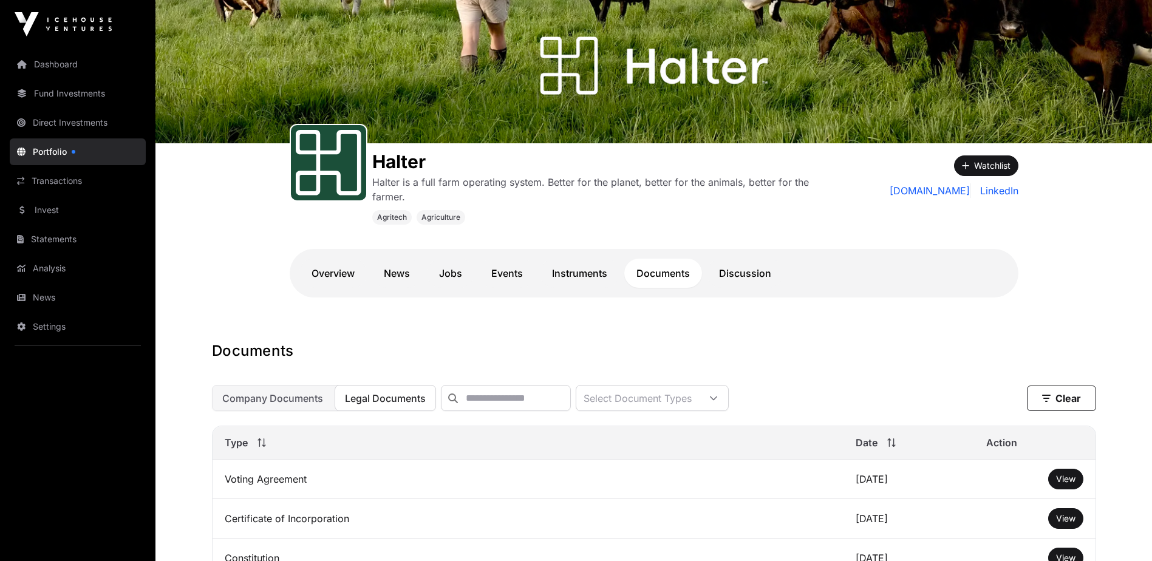
click at [341, 280] on link "Overview" at bounding box center [332, 273] width 67 height 29
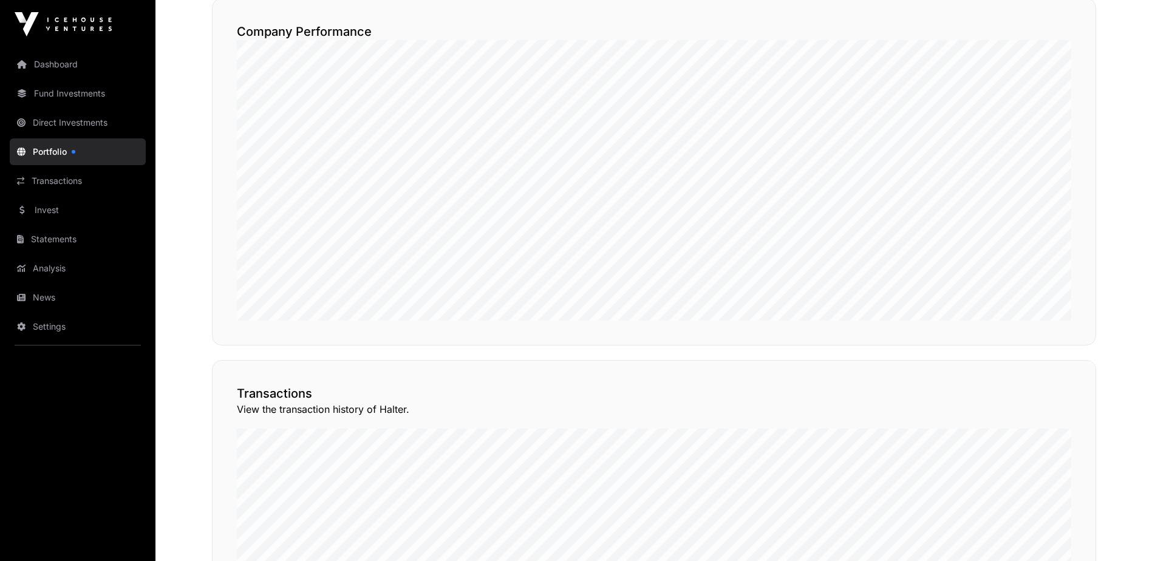
scroll to position [693, 0]
click at [1008, 358] on button "View Transactions" at bounding box center [1041, 348] width 100 height 21
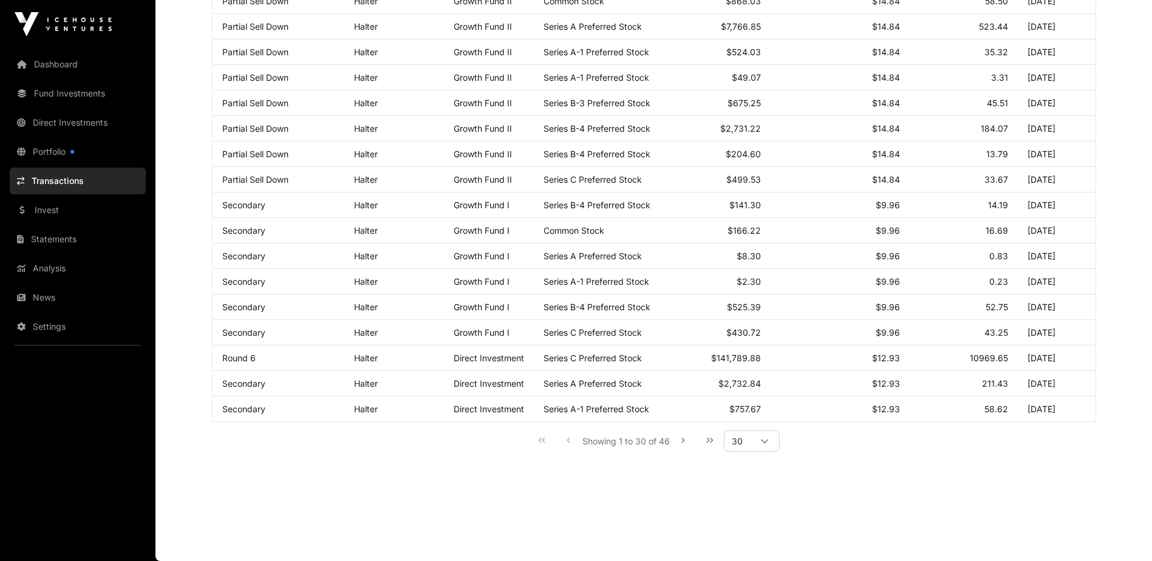
scroll to position [562, 0]
click at [679, 443] on icon "Next Page" at bounding box center [683, 440] width 8 height 8
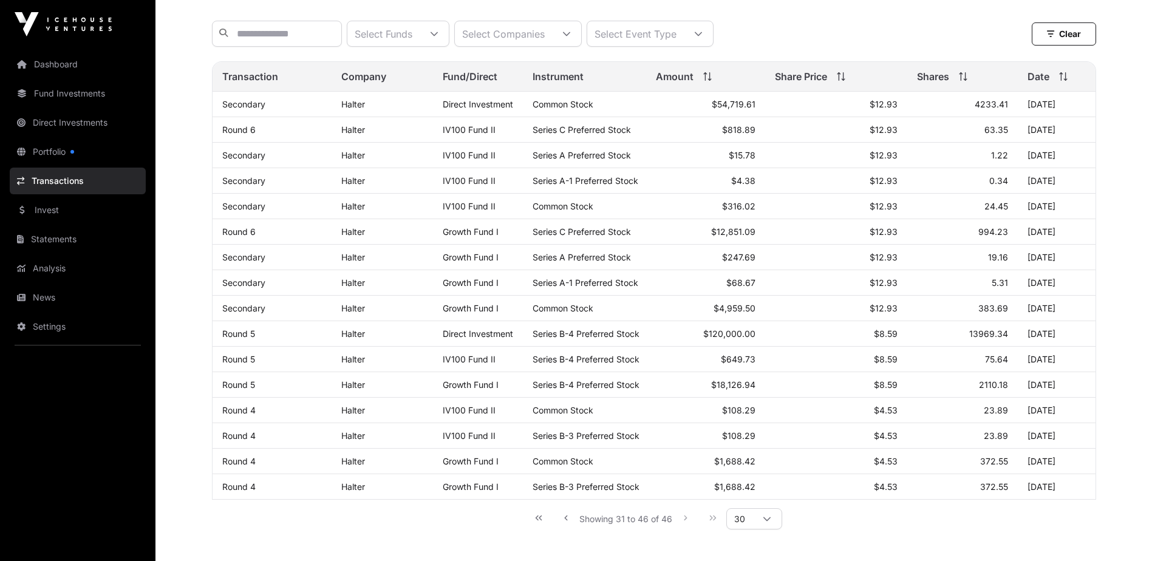
scroll to position [0, 0]
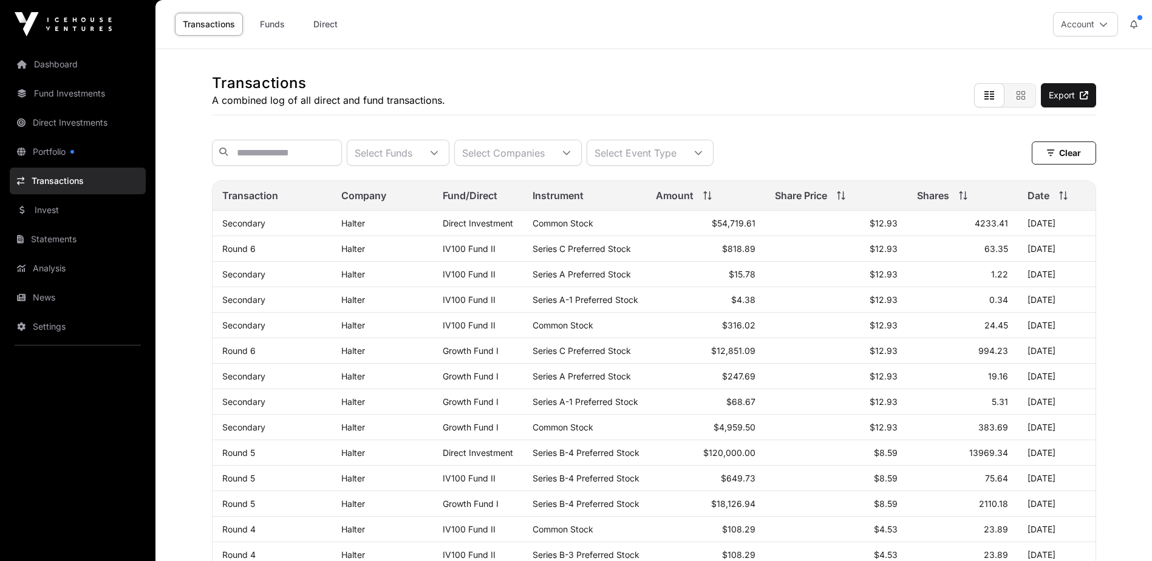
click at [464, 202] on span "Fund/Direct" at bounding box center [470, 195] width 55 height 15
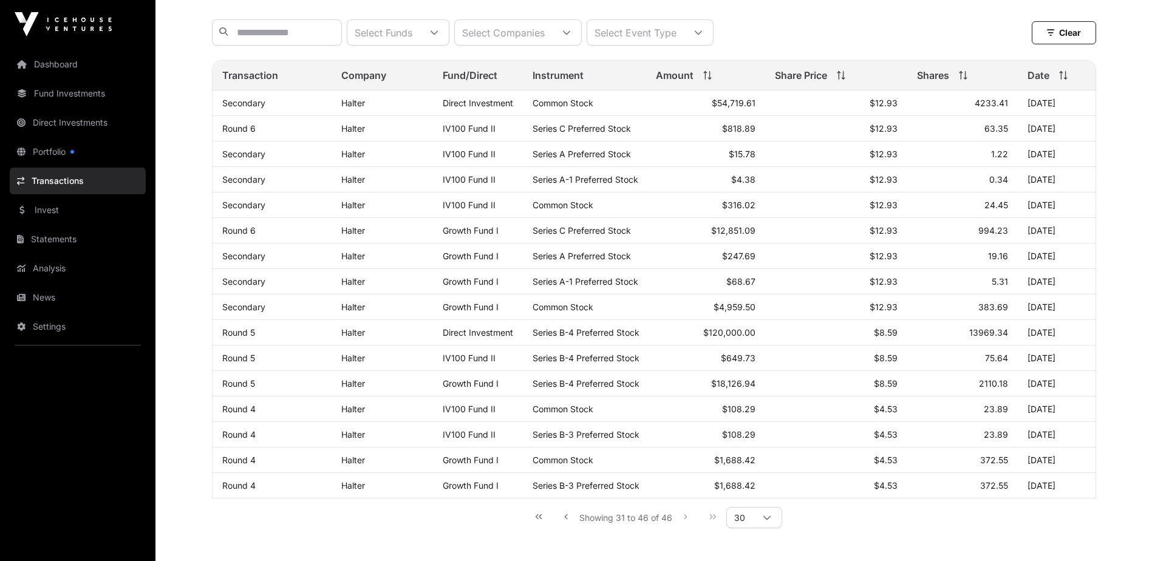
scroll to position [121, 0]
click at [392, 530] on div "Showing 31 to 46 of 46 30" at bounding box center [654, 515] width 884 height 37
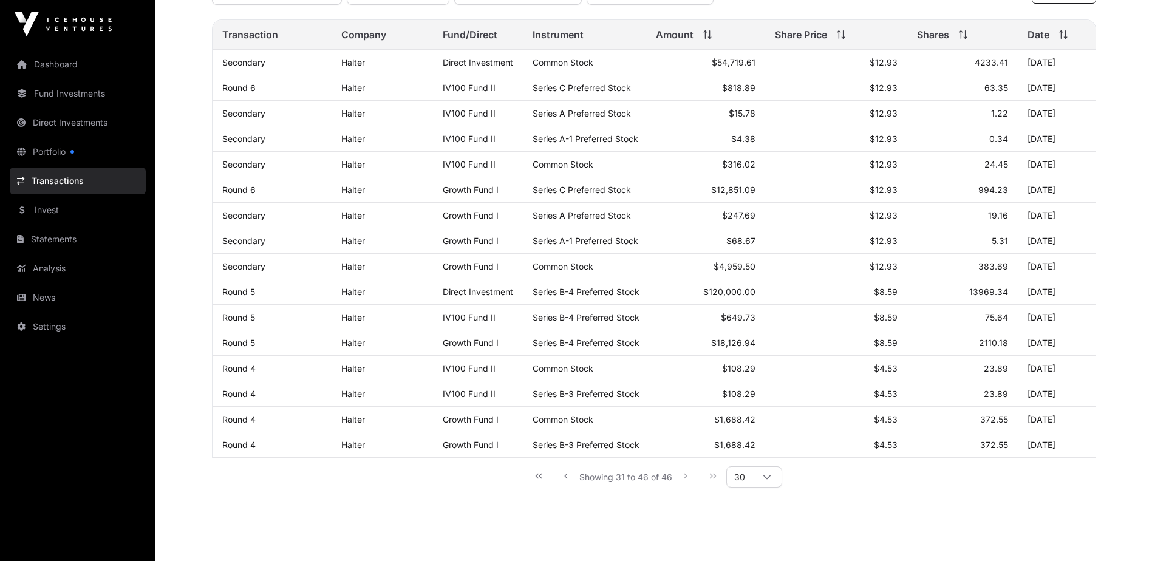
scroll to position [205, 0]
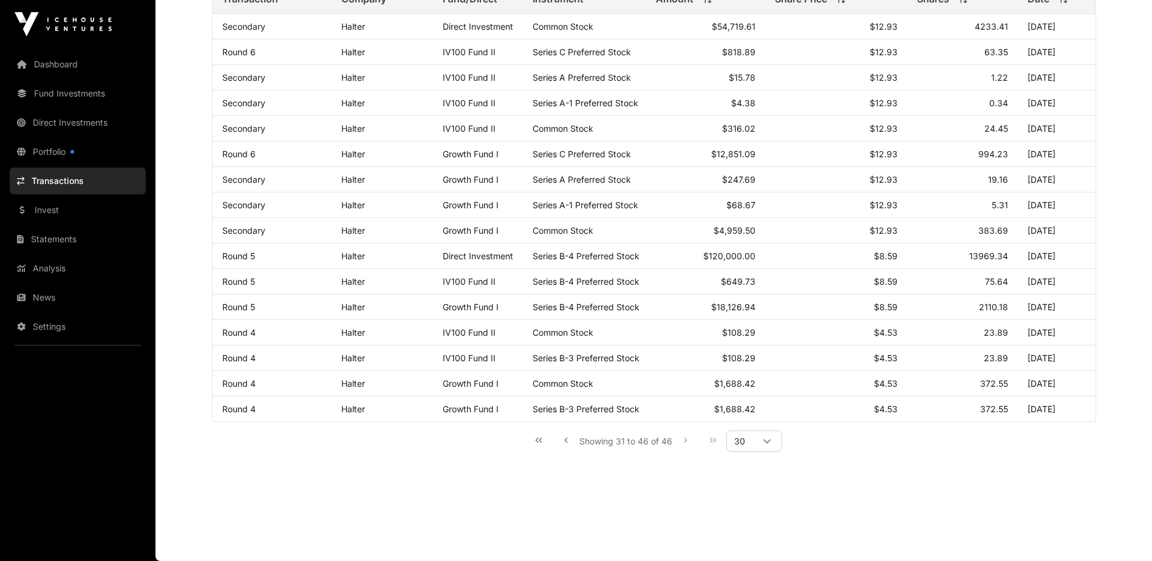
click at [685, 440] on div "Showing 31 to 46 of 46 30" at bounding box center [653, 440] width 257 height 27
click at [708, 440] on div "Showing 31 to 46 of 46 30" at bounding box center [653, 440] width 257 height 27
click at [784, 442] on div "Showing 31 to 46 of 46 30" at bounding box center [654, 440] width 884 height 37
click at [769, 441] on icon at bounding box center [767, 441] width 8 height 8
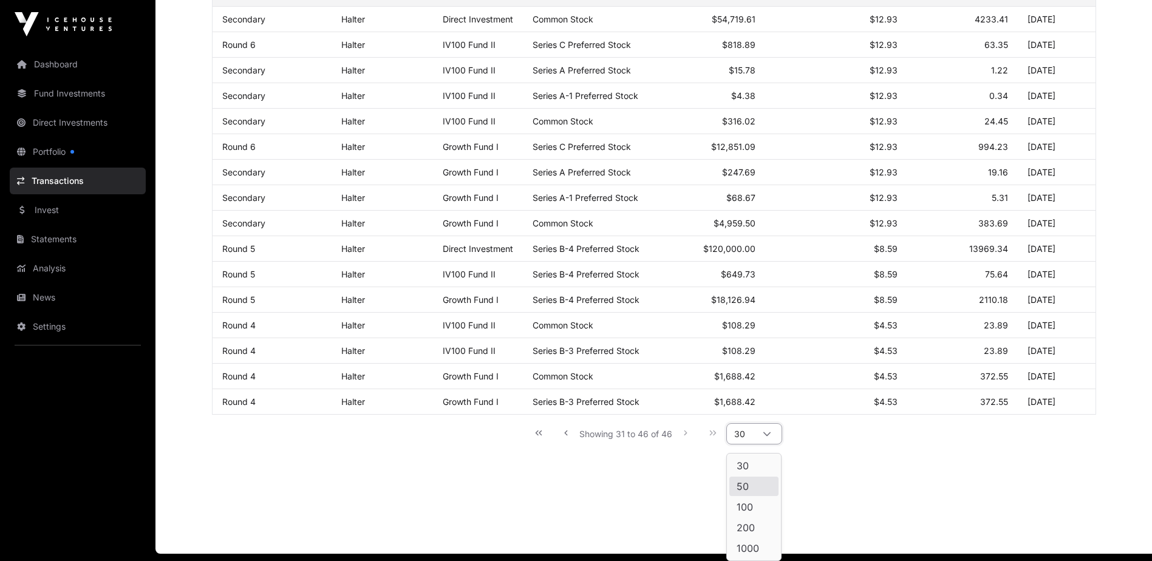
click at [761, 484] on li "50" at bounding box center [753, 486] width 49 height 19
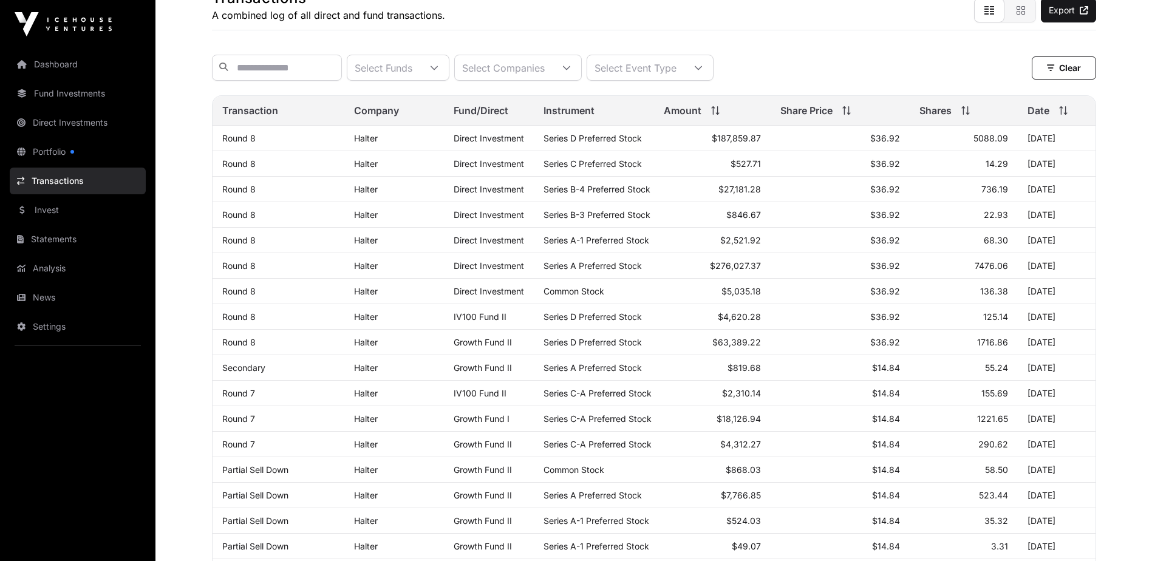
scroll to position [0, 0]
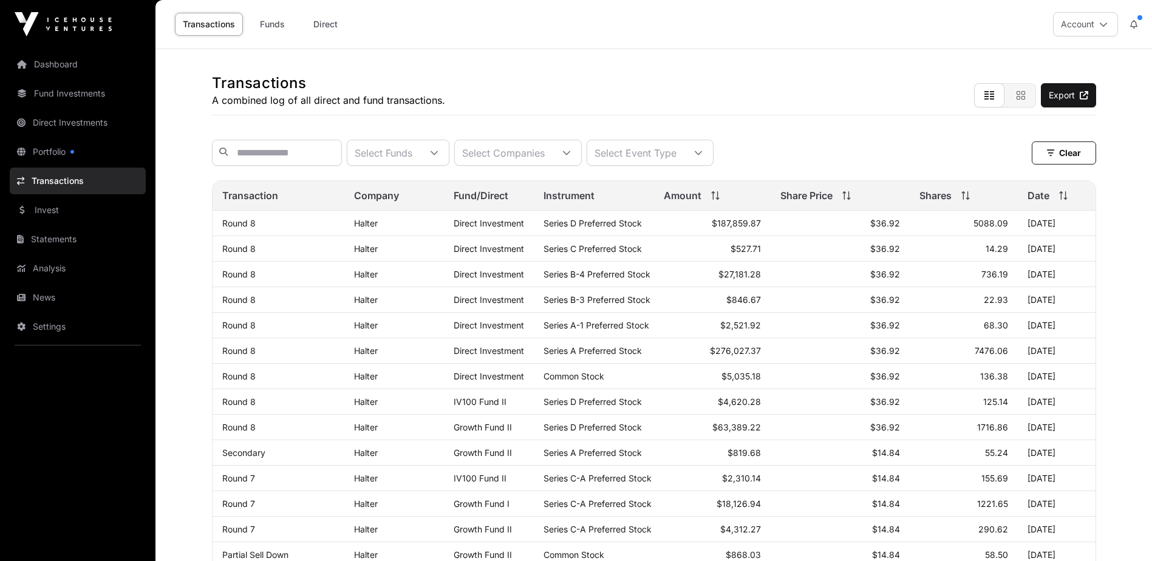
click at [495, 203] on span "Fund/Direct" at bounding box center [480, 195] width 55 height 15
click at [449, 152] on div at bounding box center [433, 152] width 29 height 25
click at [545, 152] on div "Select Companies" at bounding box center [503, 152] width 97 height 25
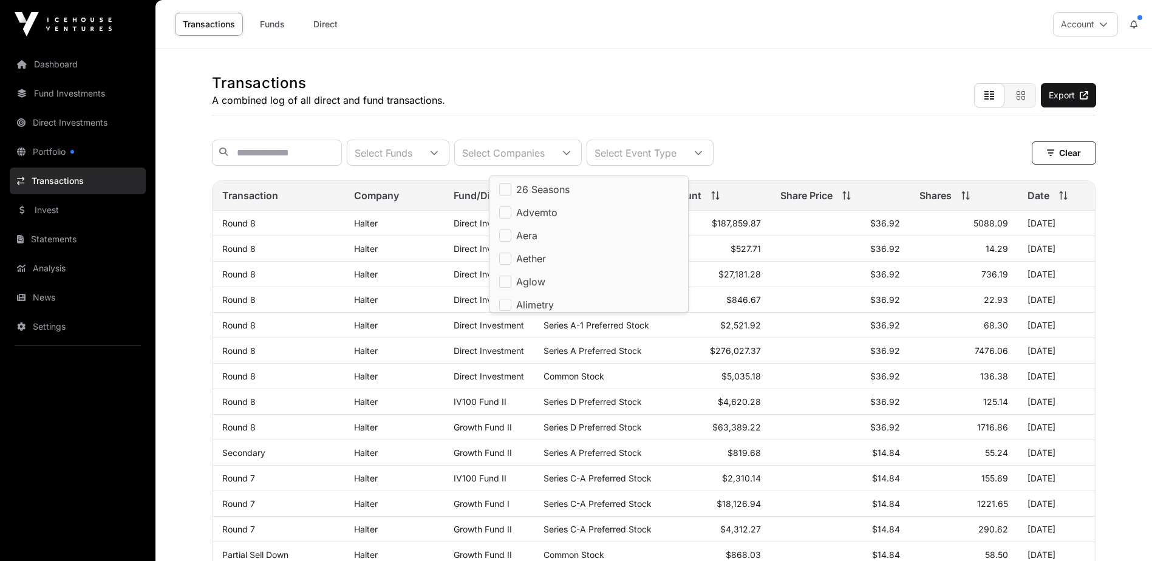
click at [545, 152] on div "Select Companies" at bounding box center [503, 152] width 97 height 25
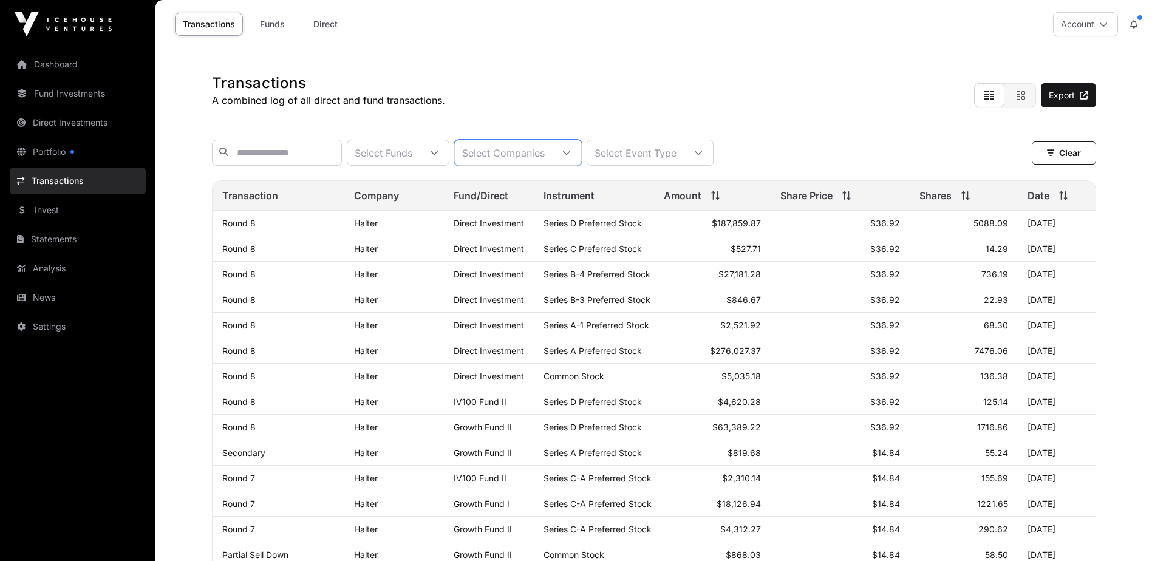
click at [545, 152] on div "Select Companies" at bounding box center [503, 152] width 97 height 25
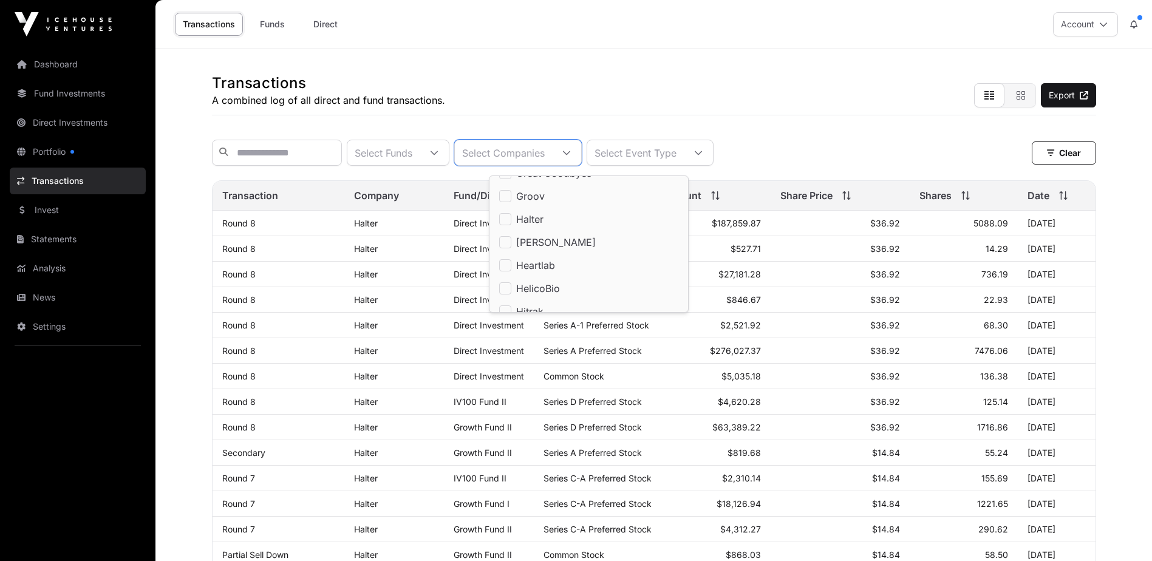
scroll to position [1378, 0]
click at [657, 157] on div at bounding box center [642, 152] width 29 height 25
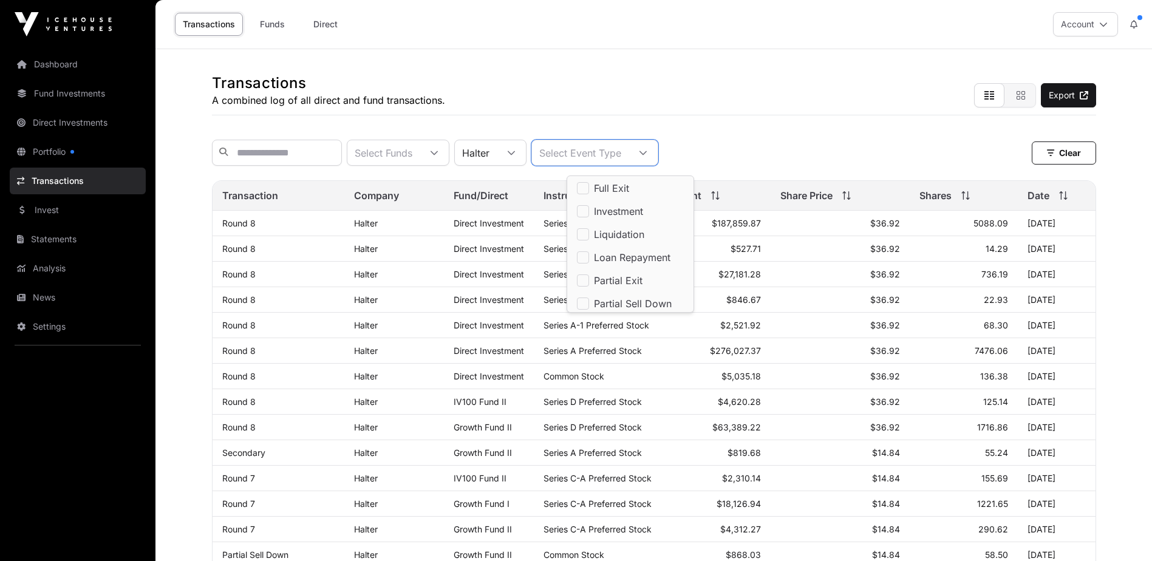
scroll to position [77, 0]
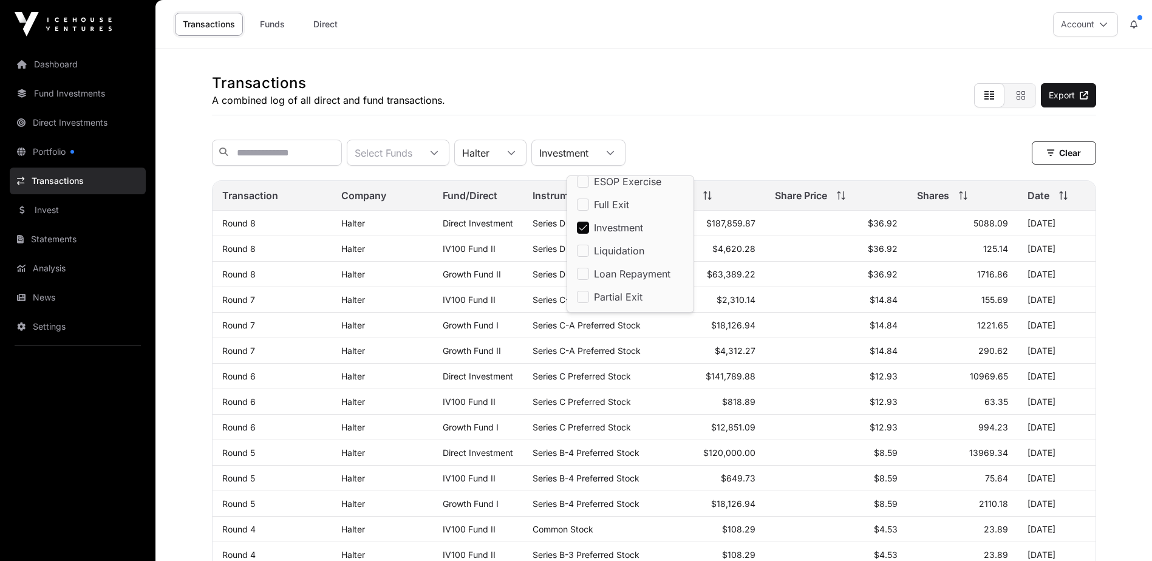
click at [778, 138] on div "Select Funds Halter Investment Clear Clear Filters" at bounding box center [654, 153] width 884 height 46
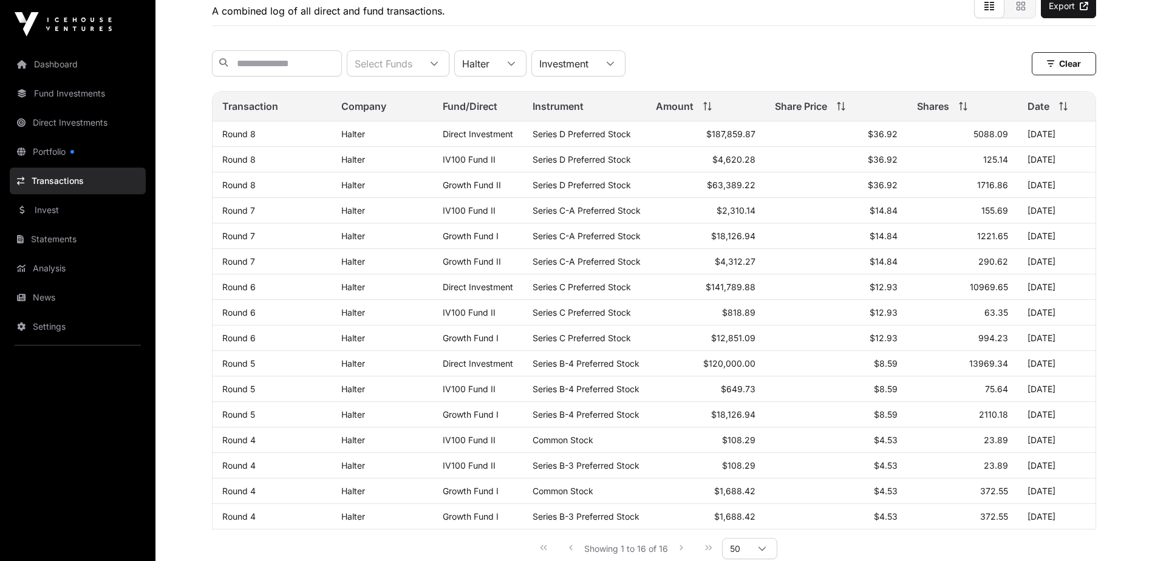
scroll to position [0, 0]
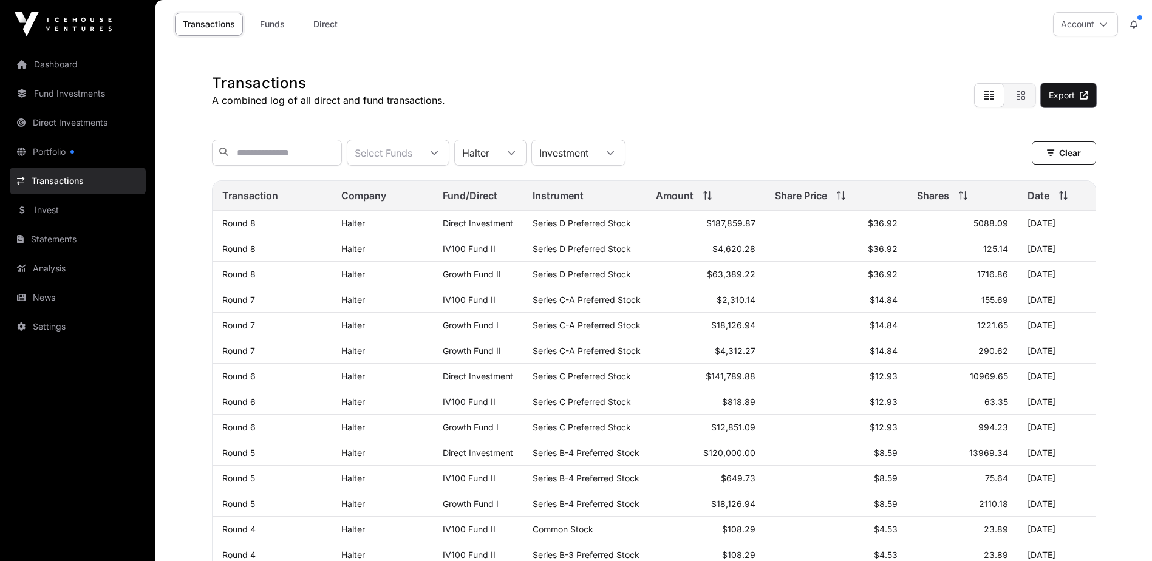
click at [1065, 101] on link "Export" at bounding box center [1068, 95] width 55 height 24
click at [419, 154] on div "Select Funds" at bounding box center [383, 152] width 72 height 25
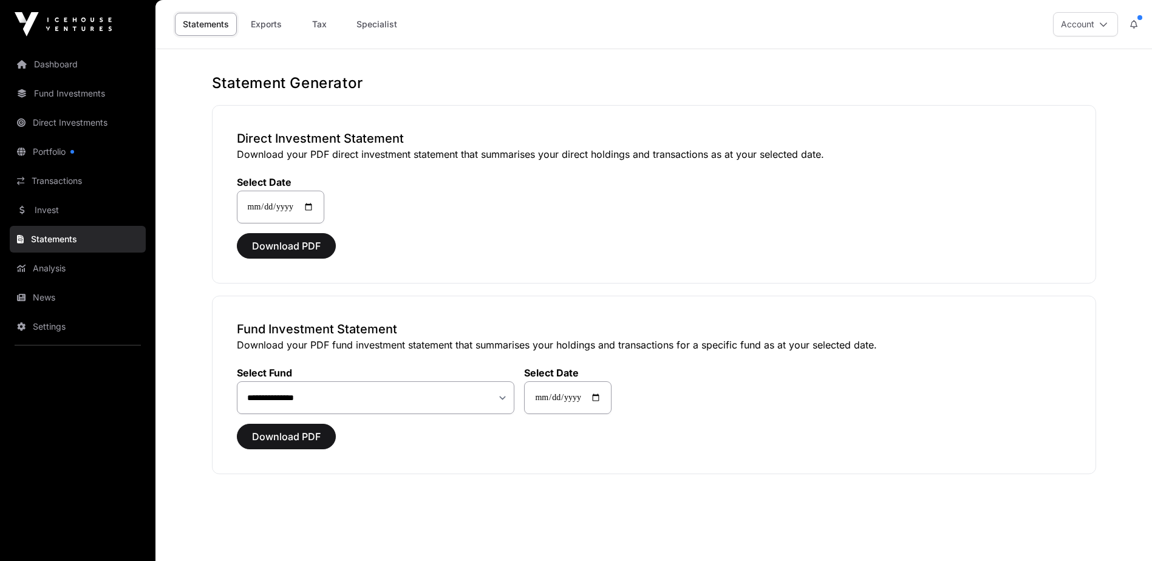
click at [76, 156] on link "Portfolio" at bounding box center [78, 151] width 136 height 27
click at [75, 148] on link "Portfolio" at bounding box center [78, 151] width 136 height 27
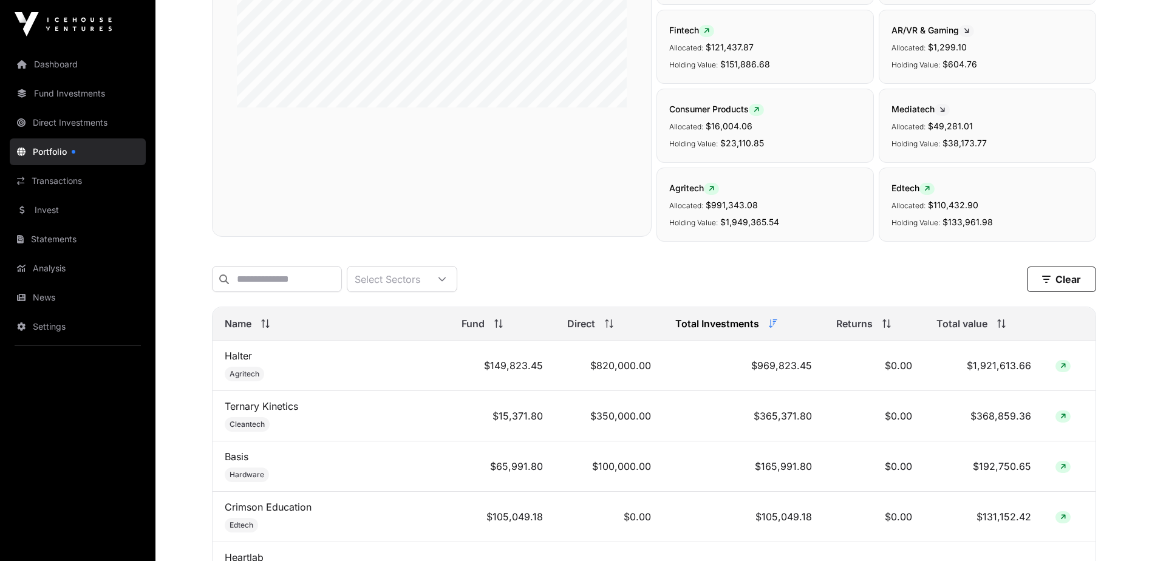
scroll to position [304, 0]
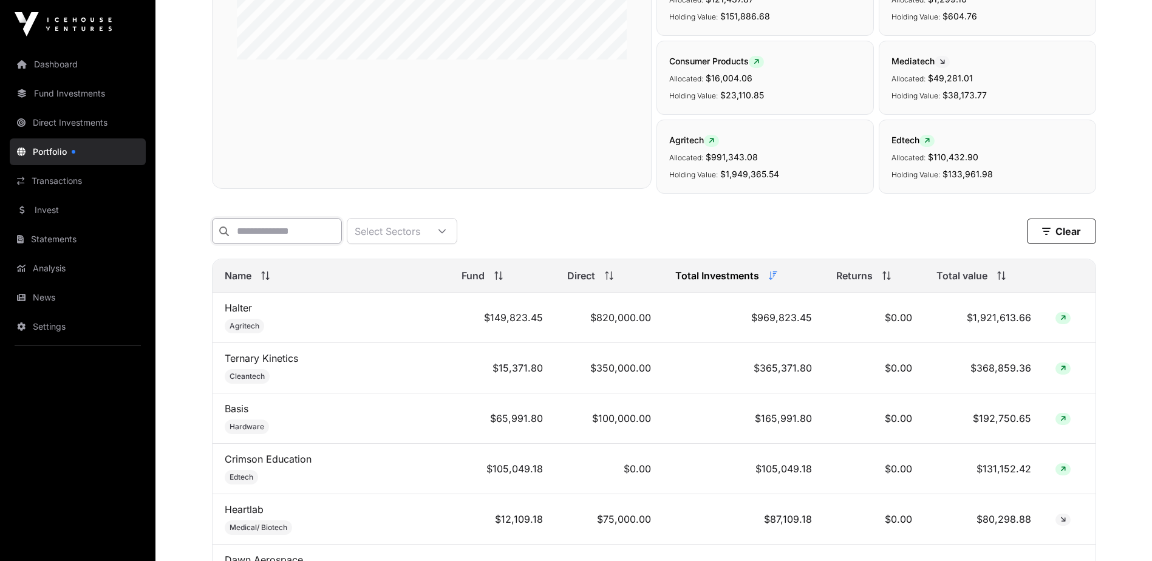
click at [299, 236] on input "text" at bounding box center [277, 231] width 130 height 26
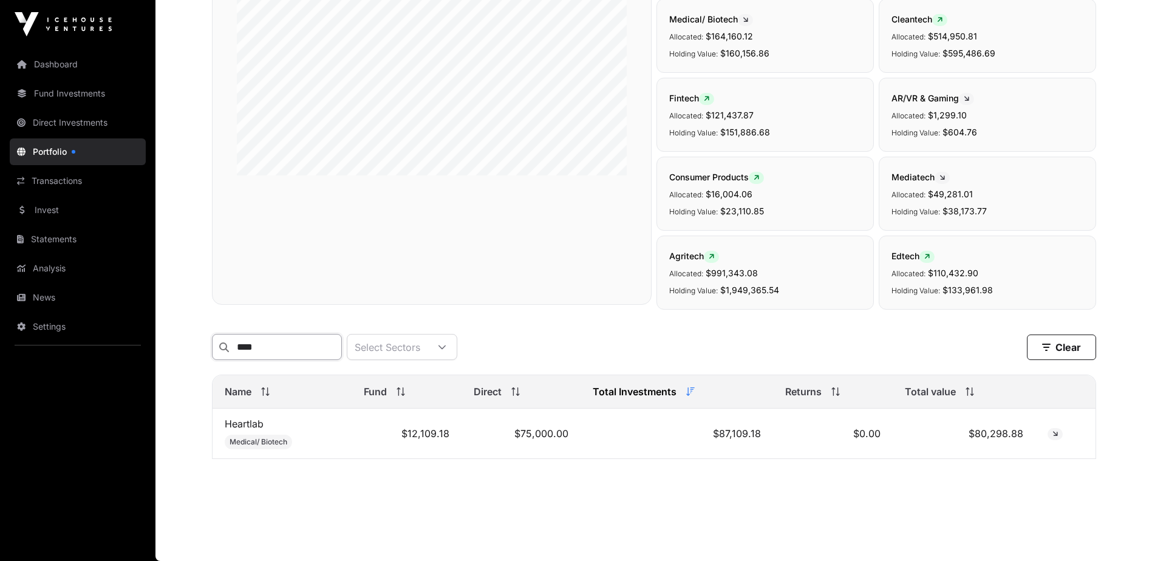
scroll to position [196, 0]
type input "****"
click at [255, 426] on link "Heartlab" at bounding box center [244, 424] width 39 height 12
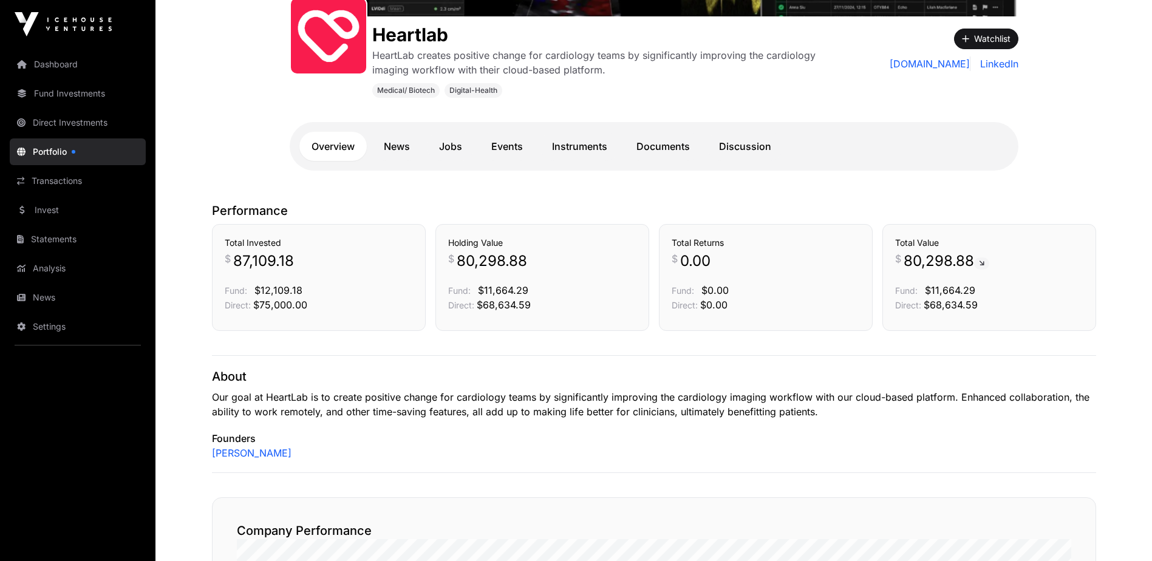
scroll to position [182, 0]
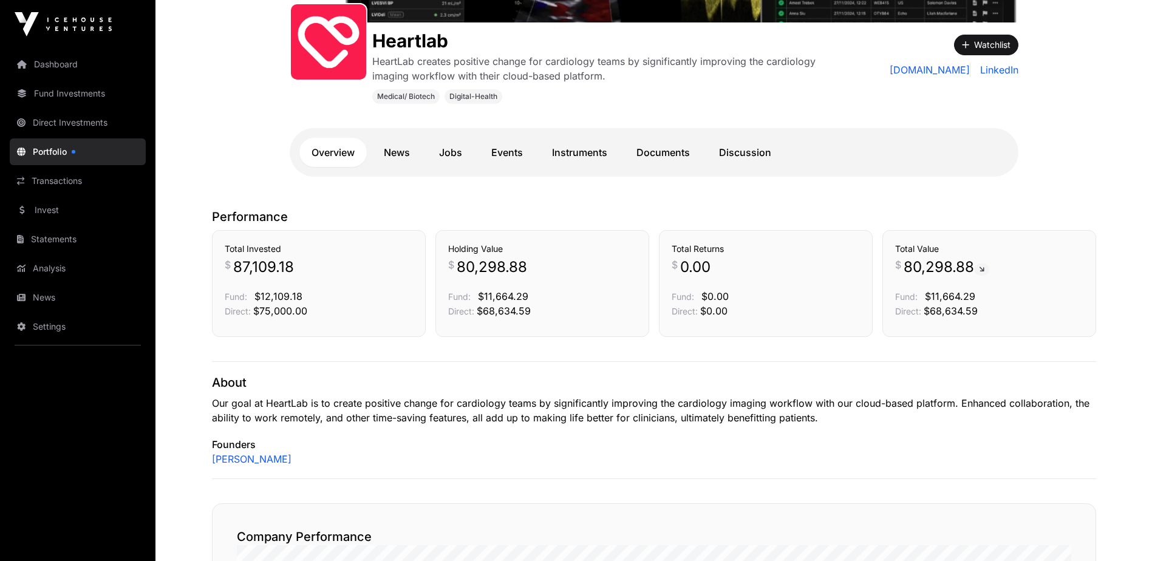
click at [648, 157] on link "Documents" at bounding box center [663, 152] width 78 height 29
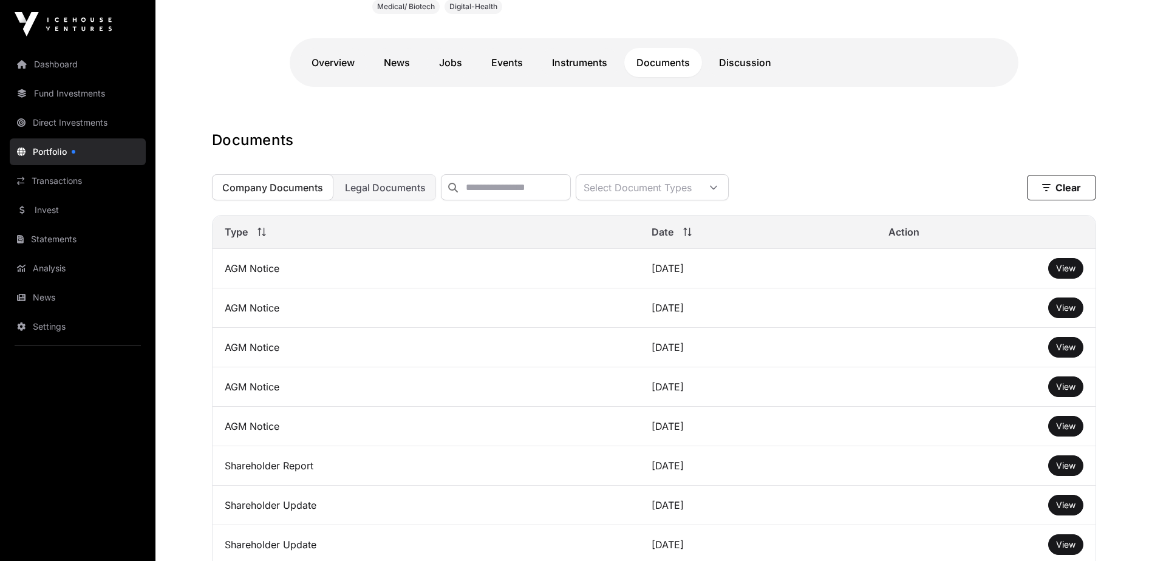
scroll to position [277, 0]
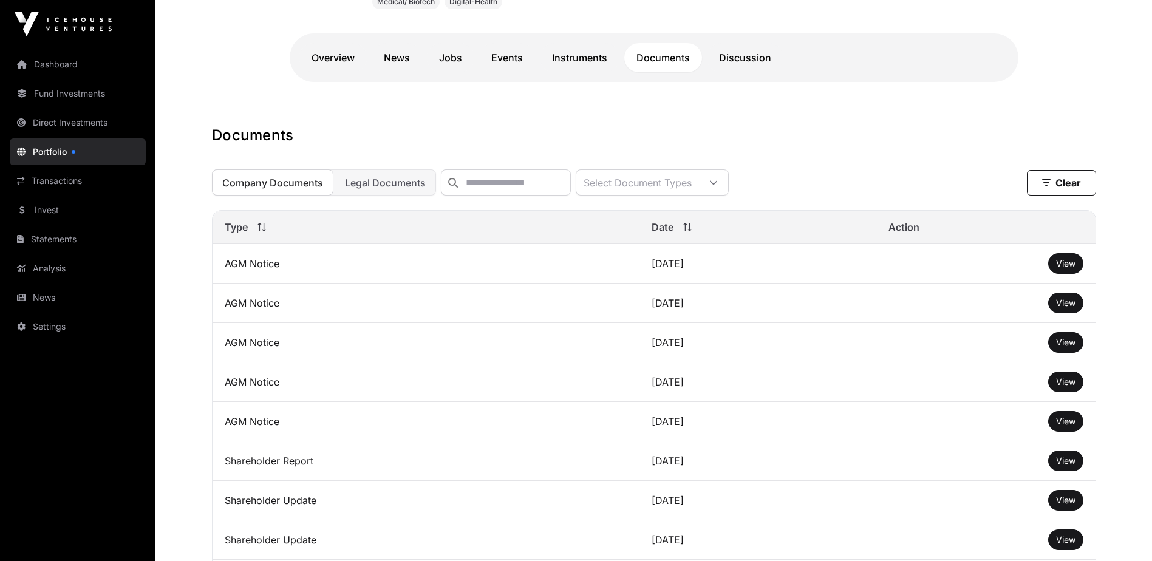
click at [699, 183] on div "Select Document Types" at bounding box center [637, 182] width 123 height 25
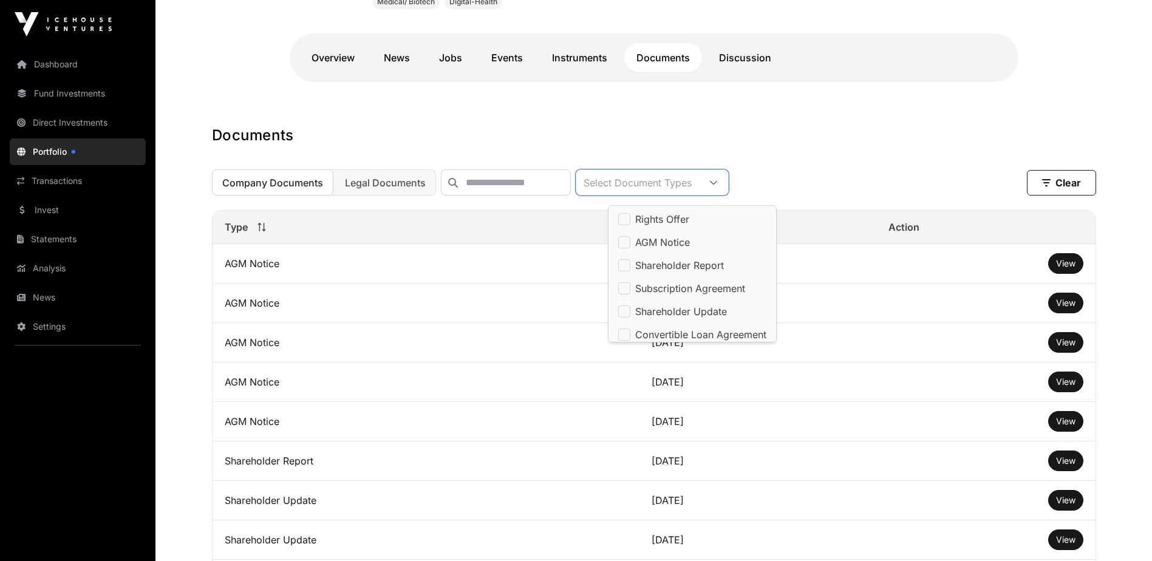
scroll to position [13, 8]
click at [844, 154] on div "Documents Company Documents Legal Documents Select Document Types Clear Clear F…" at bounding box center [654, 508] width 932 height 764
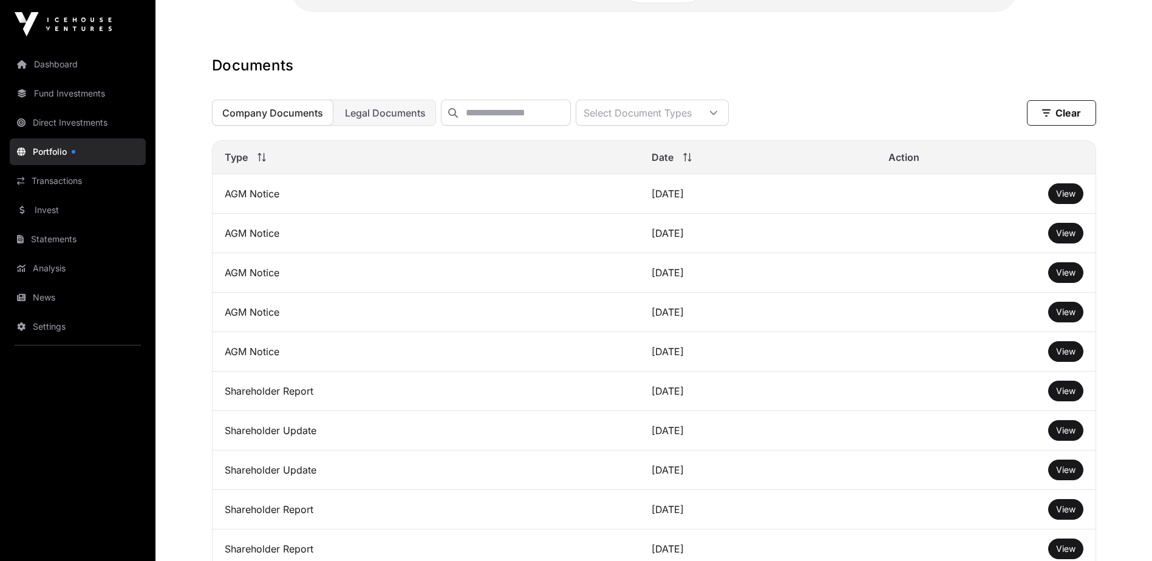
scroll to position [338, 0]
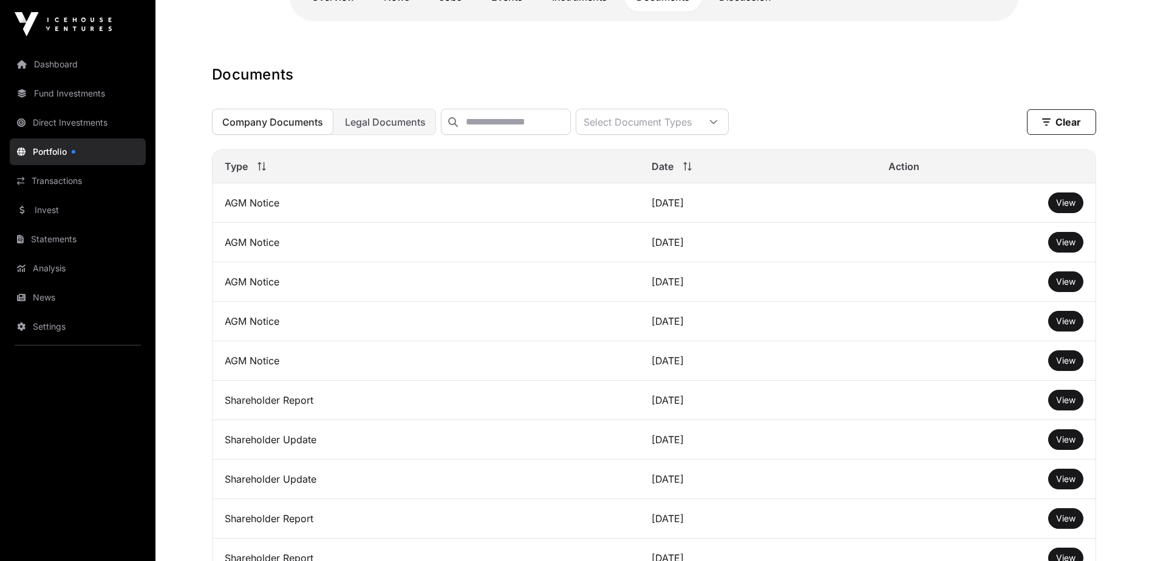
click at [248, 128] on span "Company Documents" at bounding box center [272, 122] width 101 height 12
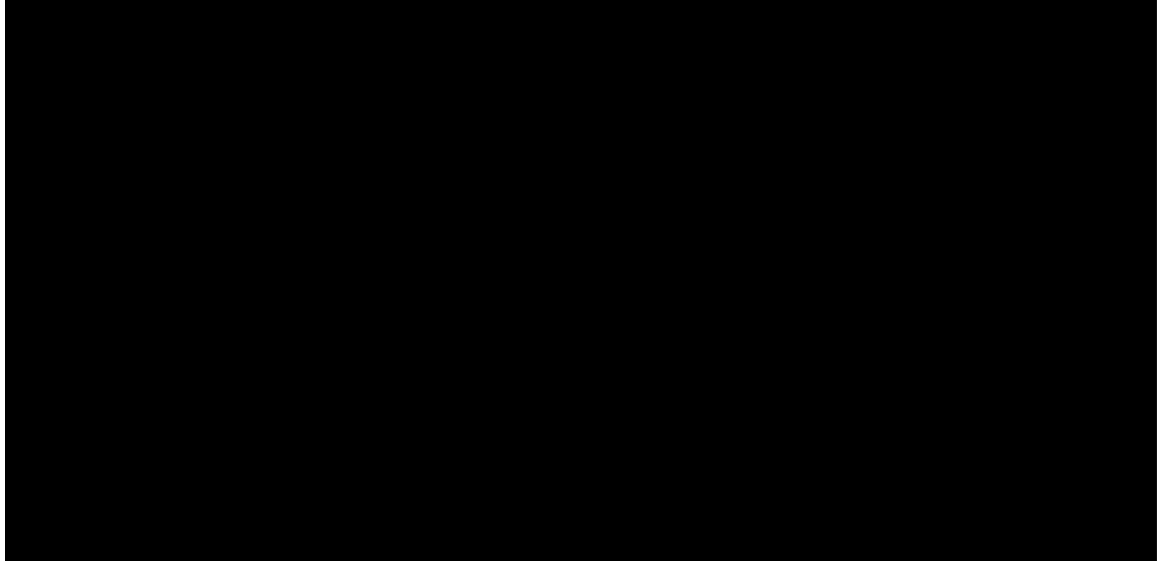
scroll to position [0, 0]
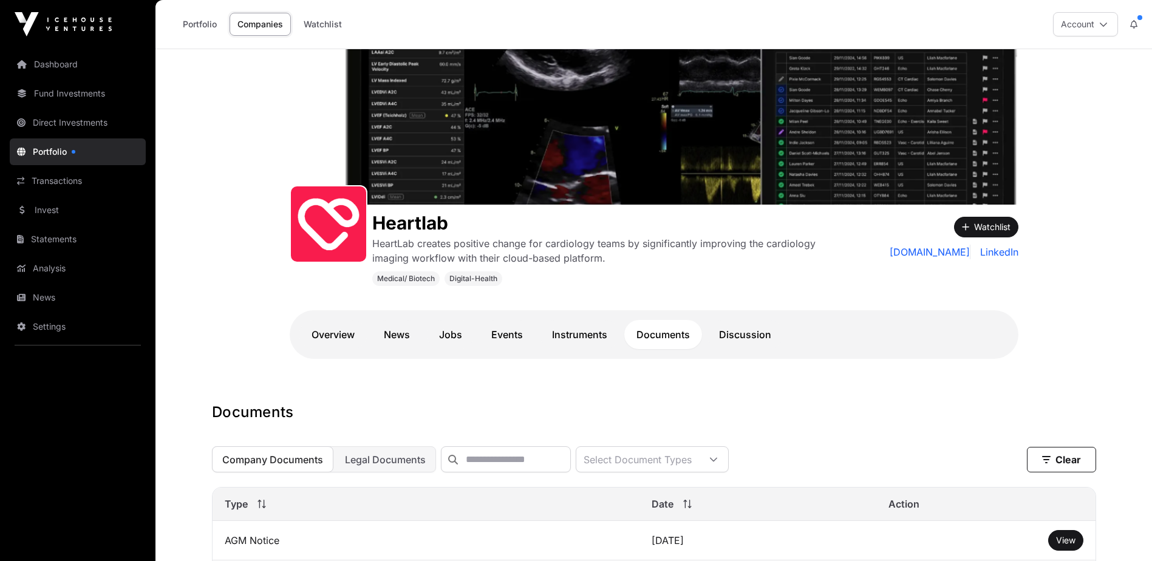
click at [338, 339] on link "Overview" at bounding box center [332, 334] width 67 height 29
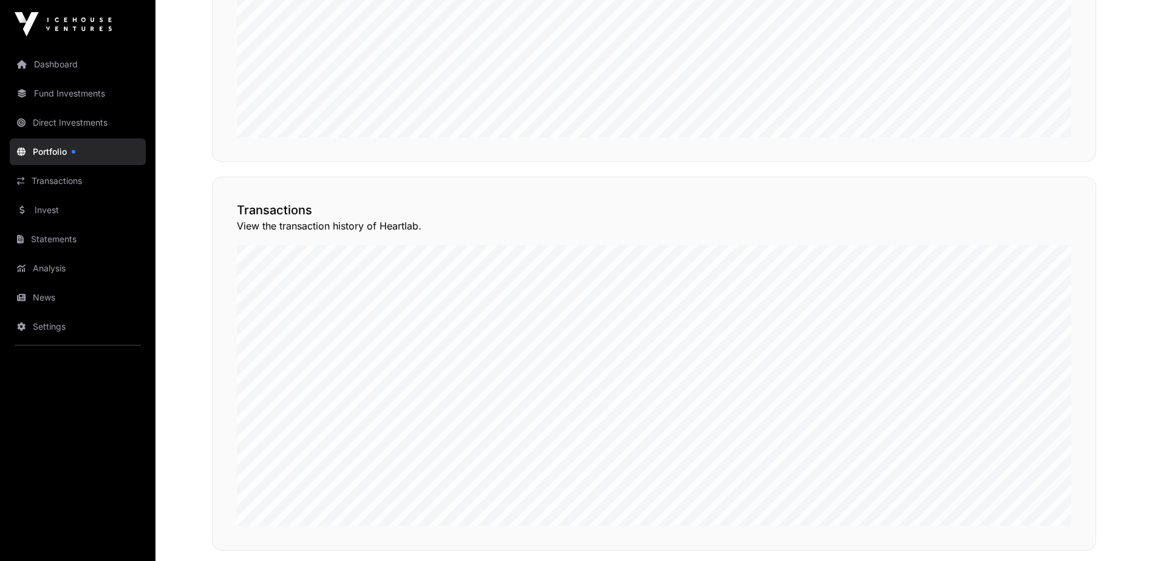
scroll to position [982, 0]
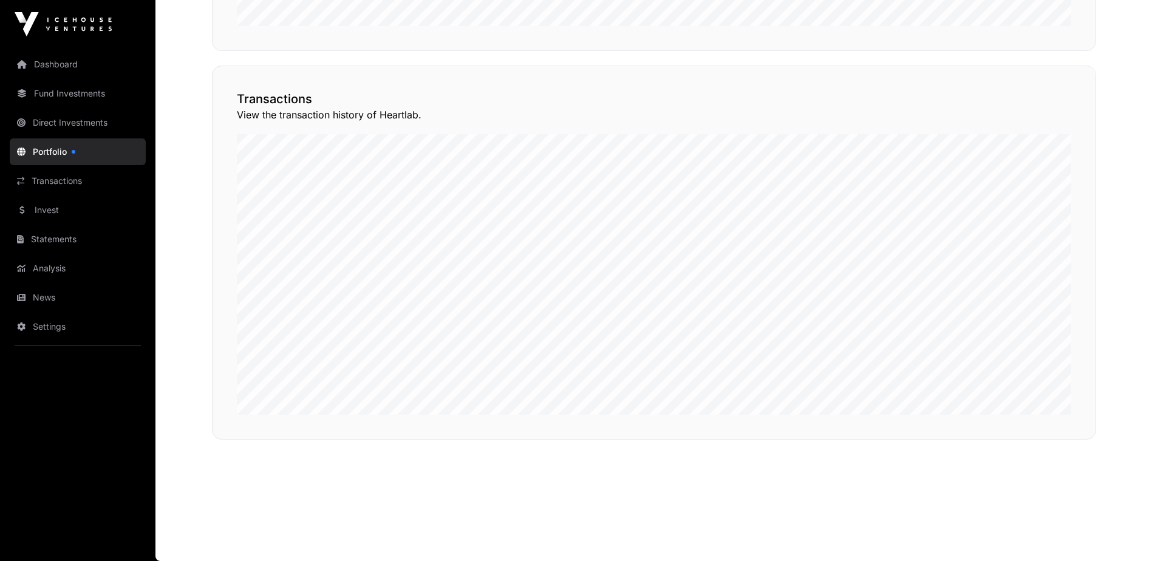
click at [1022, 55] on button "View Transactions" at bounding box center [1041, 44] width 100 height 21
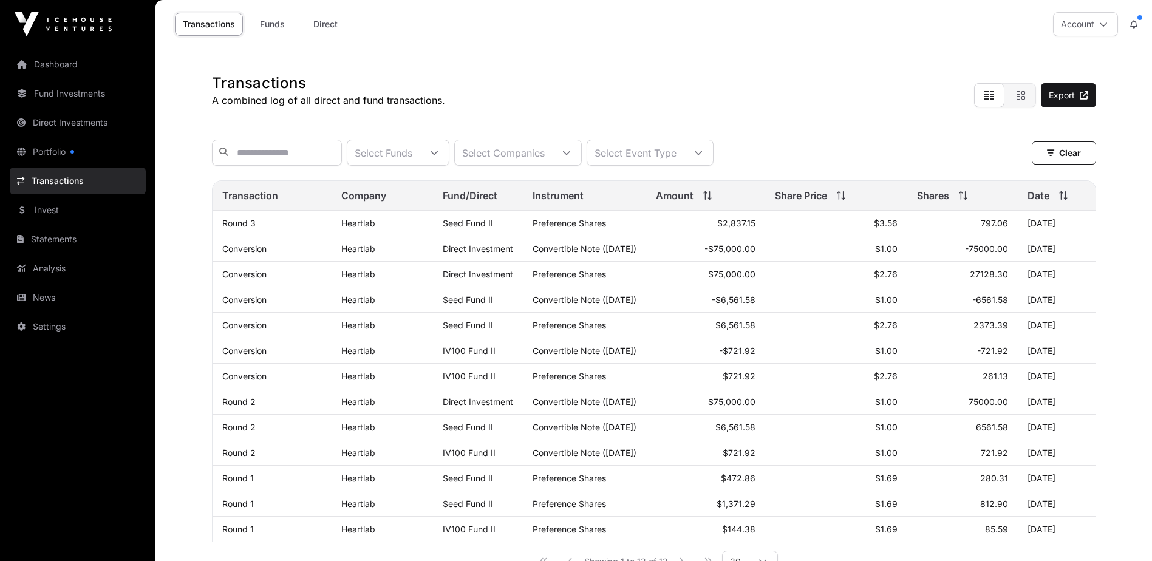
click at [549, 157] on div "Select Companies" at bounding box center [503, 152] width 97 height 25
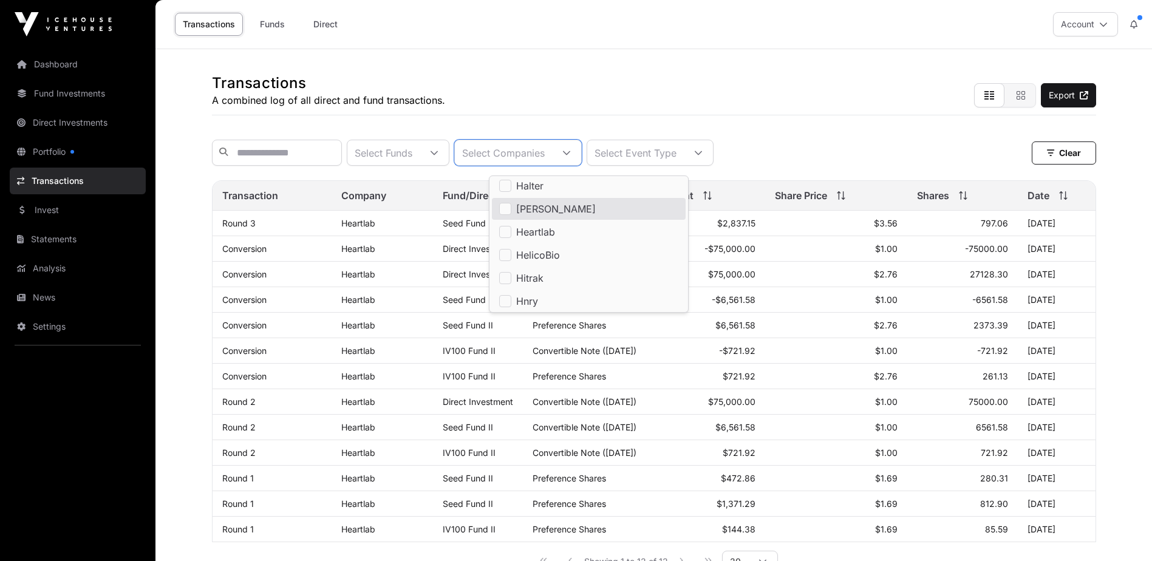
scroll to position [1456, 0]
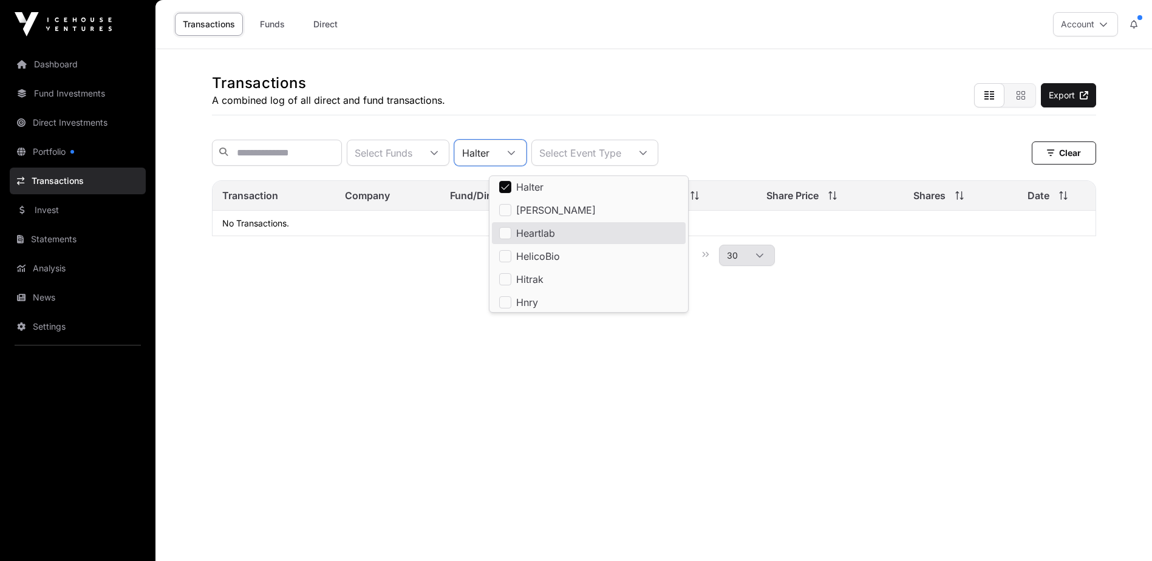
click at [512, 235] on li "Heartlab" at bounding box center [589, 233] width 194 height 22
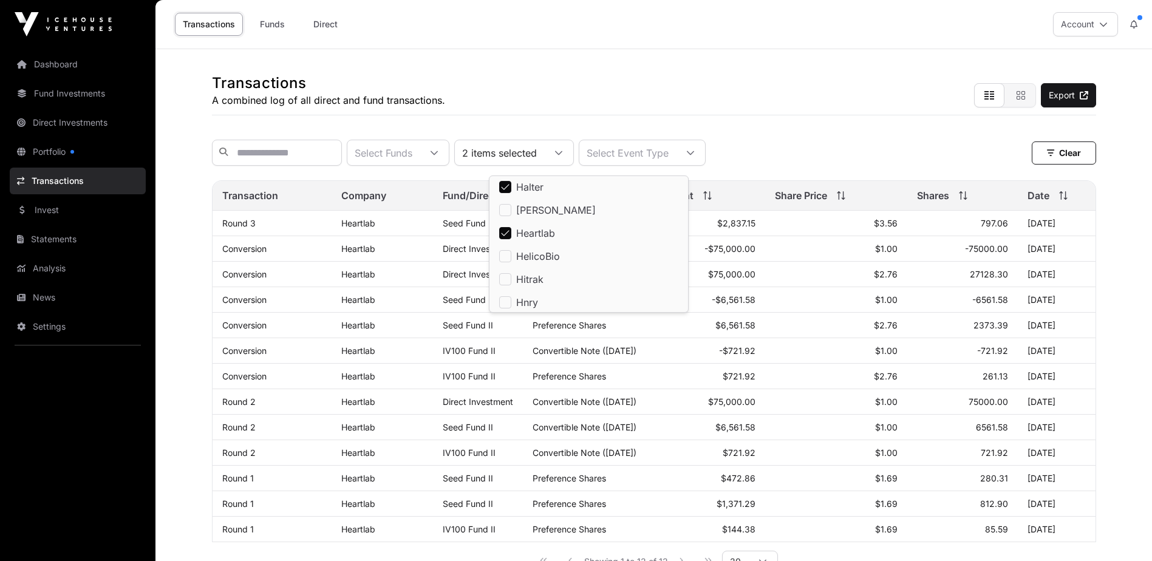
drag, startPoint x: 172, startPoint y: 246, endPoint x: 212, endPoint y: 322, distance: 85.3
click at [172, 246] on main "Transactions A combined log of all direct and fund transactions. Export Select …" at bounding box center [653, 365] width 996 height 632
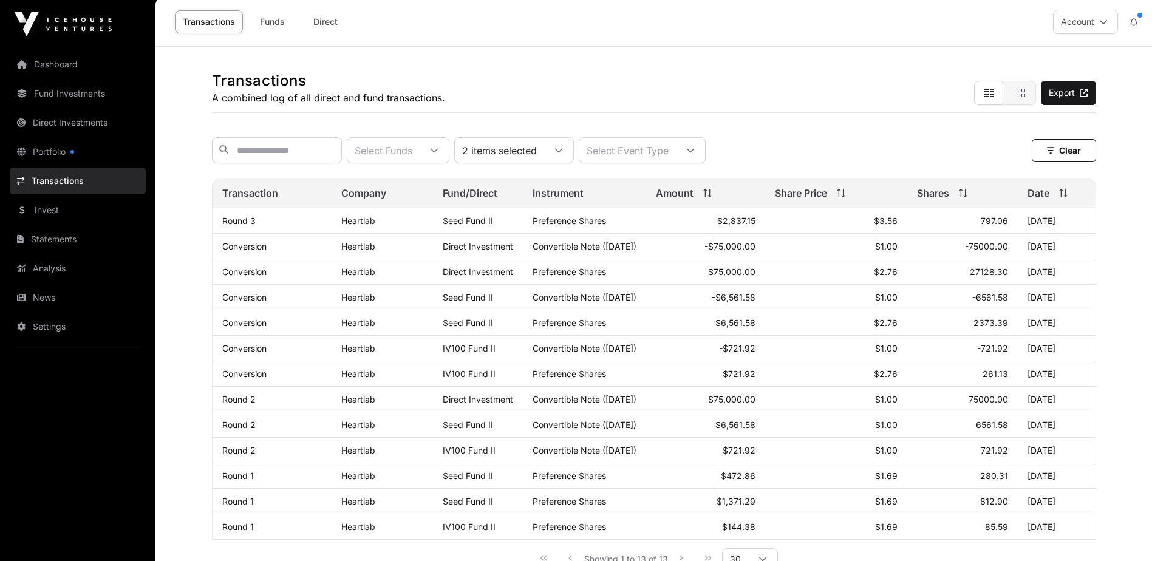
scroll to position [0, 0]
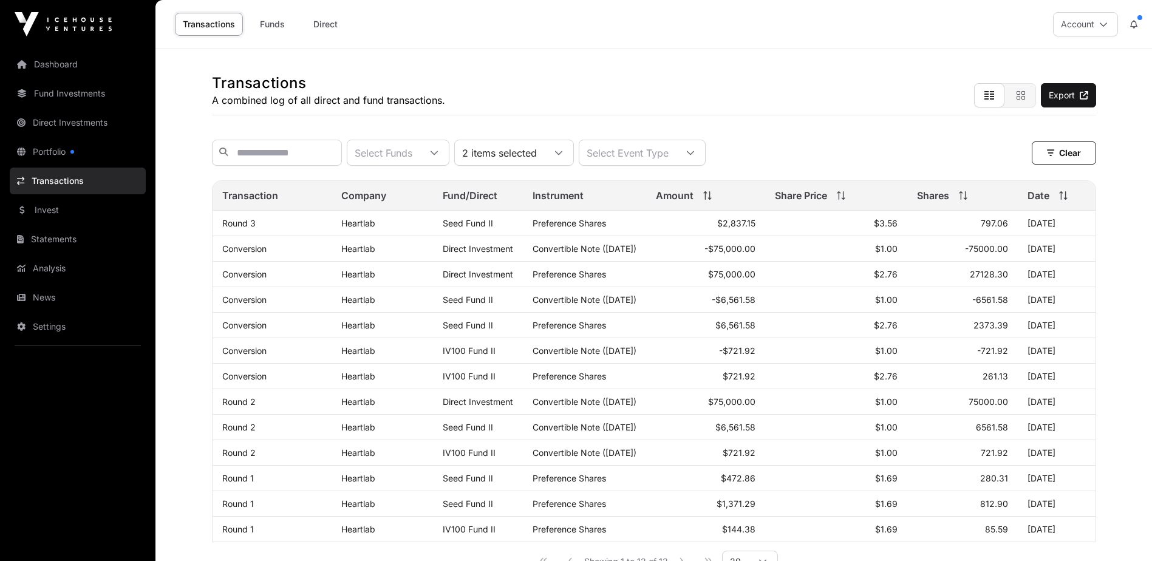
click at [419, 149] on div "Select Funds" at bounding box center [383, 152] width 72 height 25
click at [297, 152] on input "text" at bounding box center [277, 153] width 130 height 26
click at [75, 177] on link "Transactions" at bounding box center [78, 181] width 136 height 27
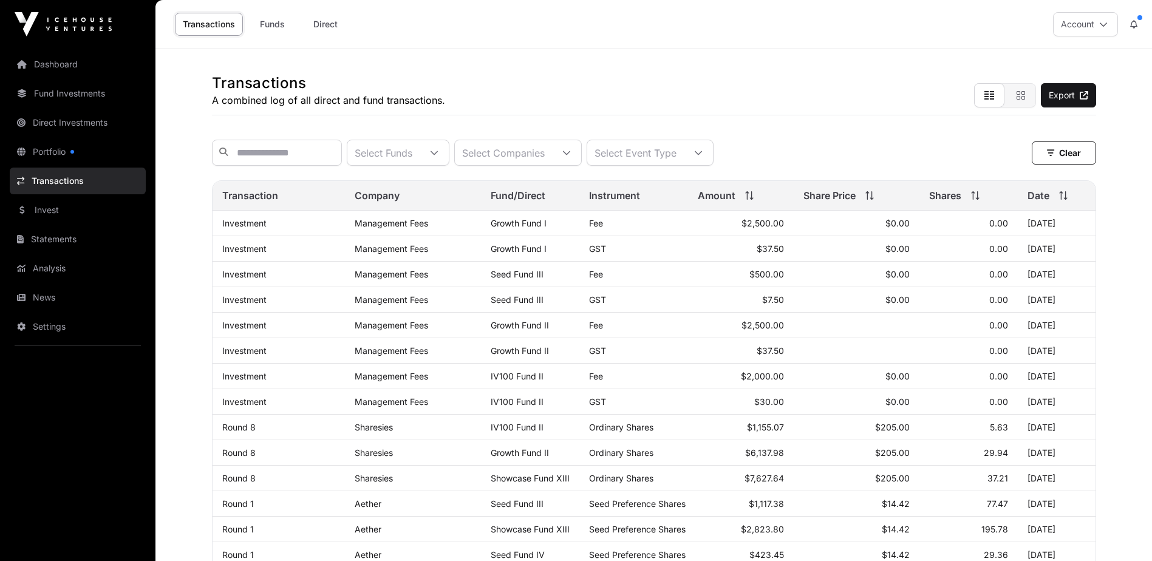
click at [419, 151] on div "Select Funds" at bounding box center [383, 152] width 72 height 25
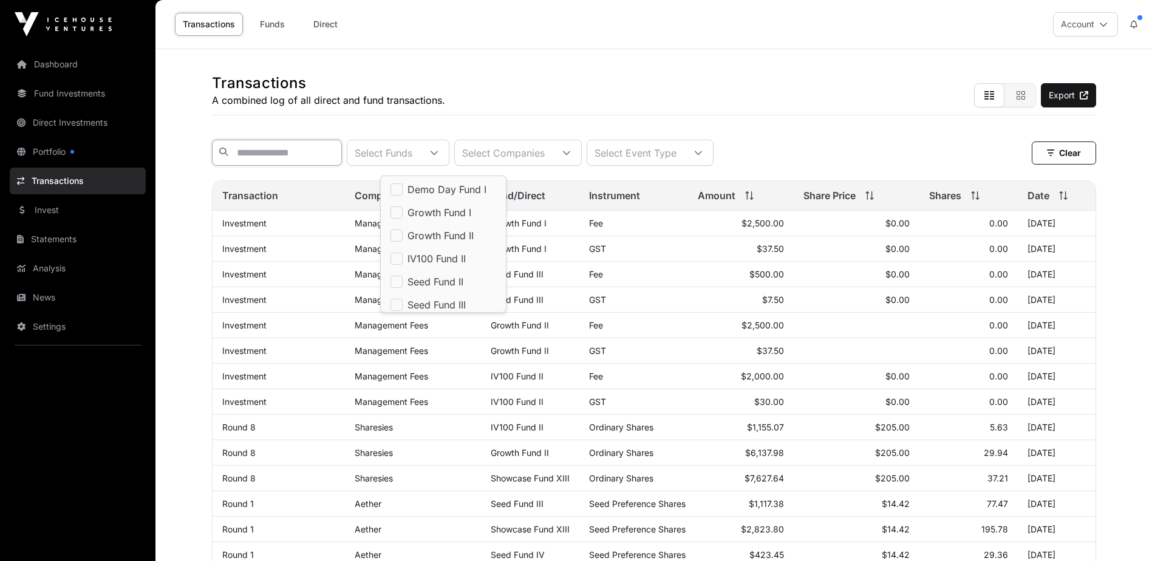
click at [339, 158] on input "text" at bounding box center [277, 153] width 130 height 26
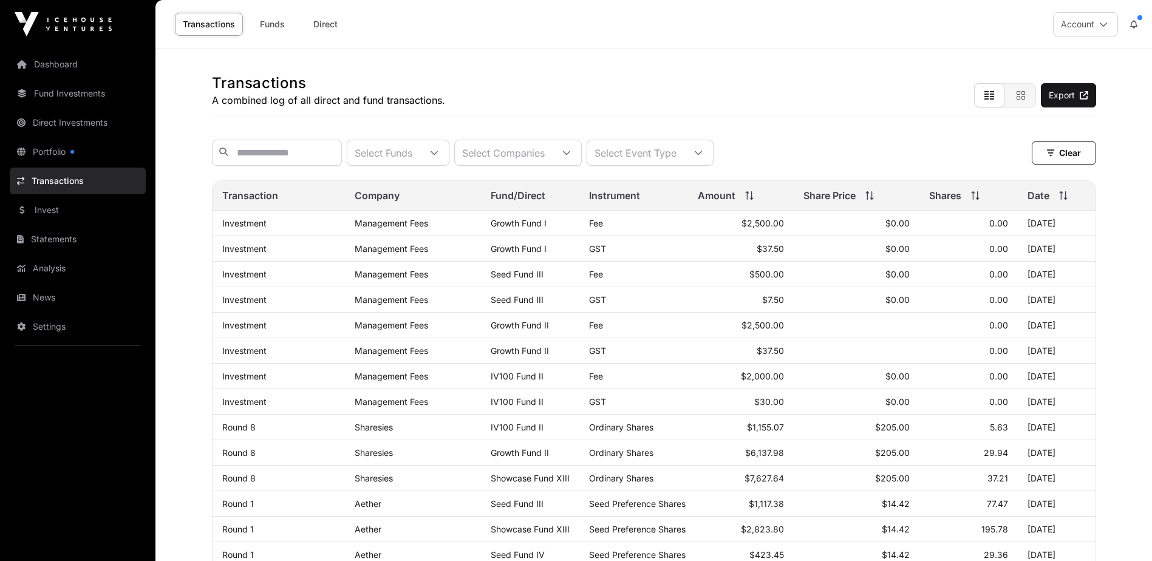
click at [552, 150] on div "Select Companies" at bounding box center [503, 152] width 97 height 25
click at [514, 245] on li "Halter" at bounding box center [589, 242] width 194 height 22
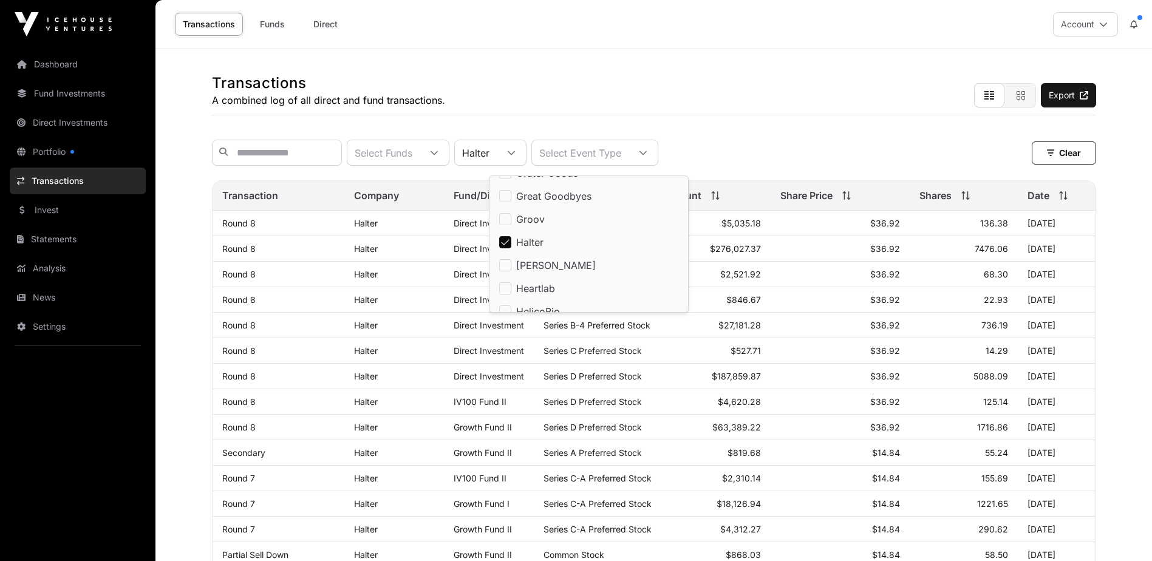
click at [848, 121] on div "Transactions A combined log of all direct and fund transactions. Export Select …" at bounding box center [654, 538] width 932 height 978
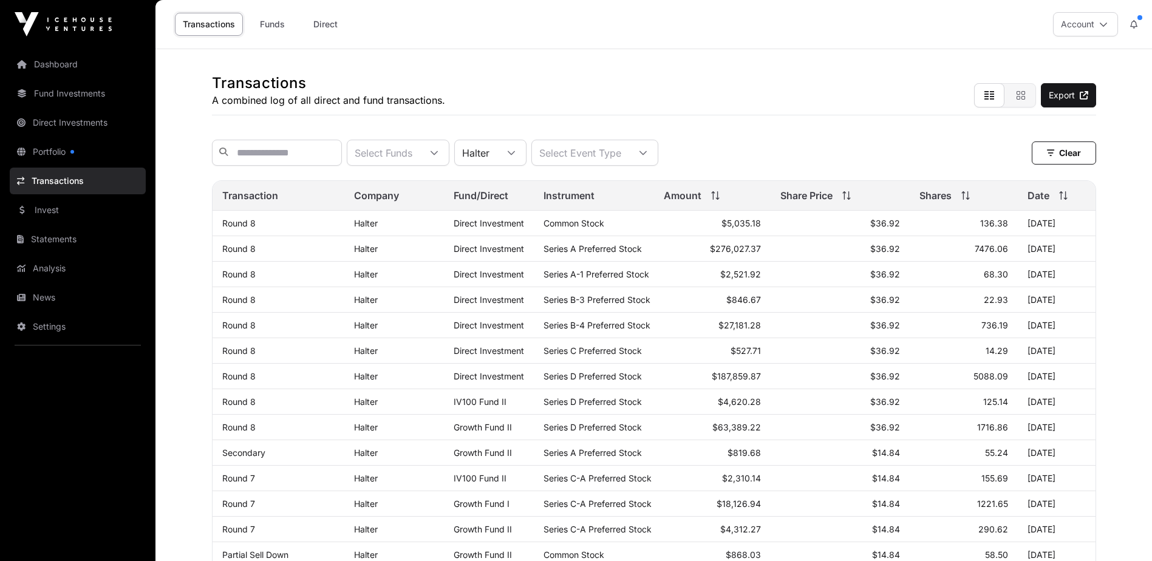
click at [419, 148] on div "Select Funds" at bounding box center [383, 152] width 72 height 25
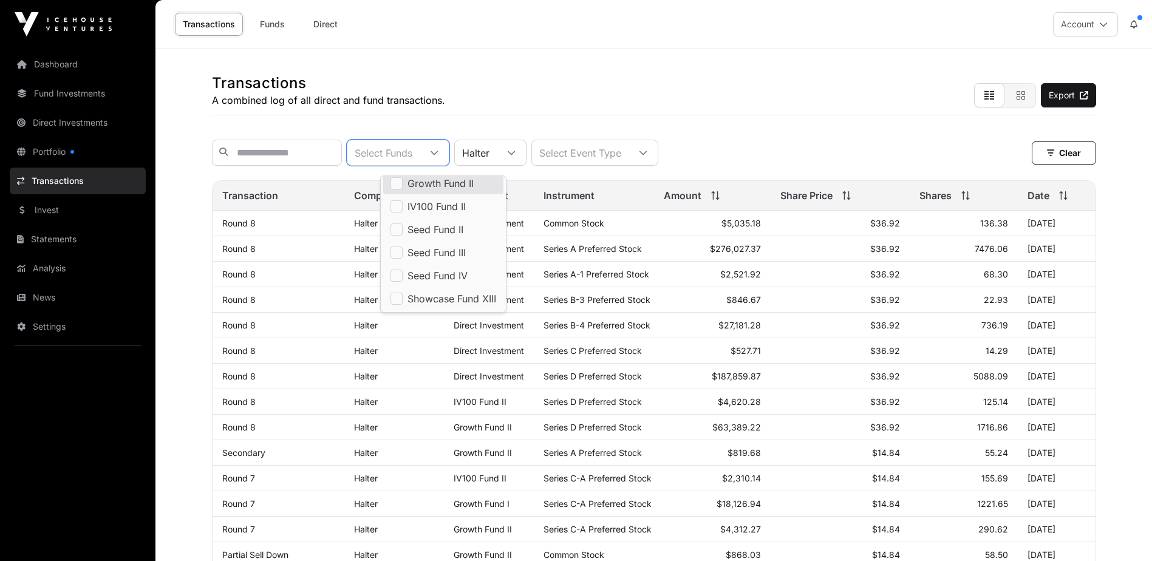
scroll to position [0, 0]
click at [620, 142] on div "Select Event Type" at bounding box center [580, 152] width 97 height 25
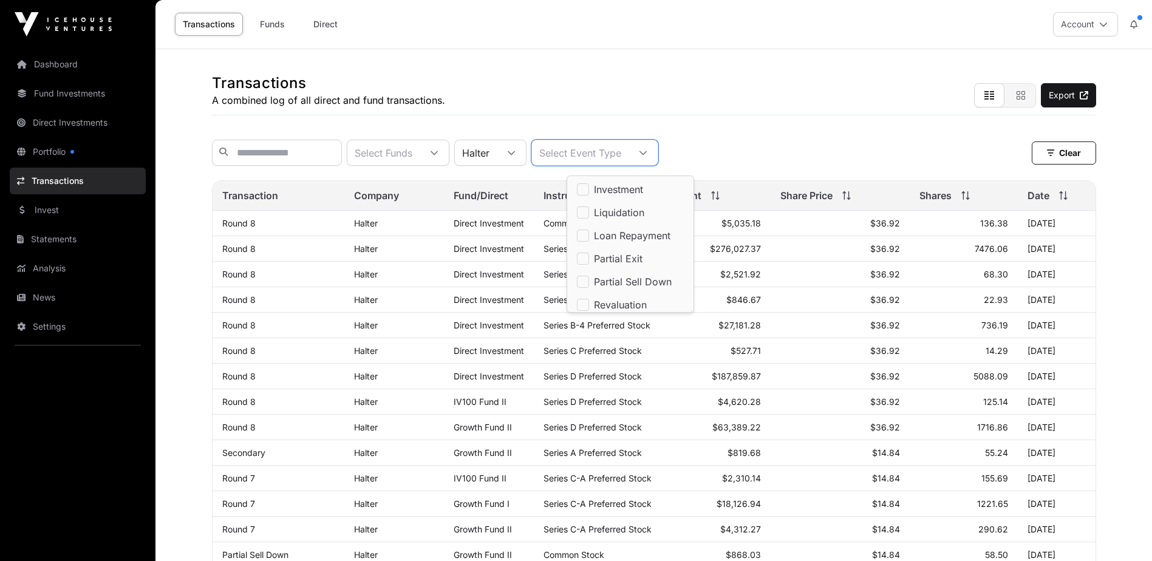
scroll to position [114, 0]
click at [747, 140] on div "Select Funds Halter Select Event Type Clear" at bounding box center [654, 153] width 884 height 26
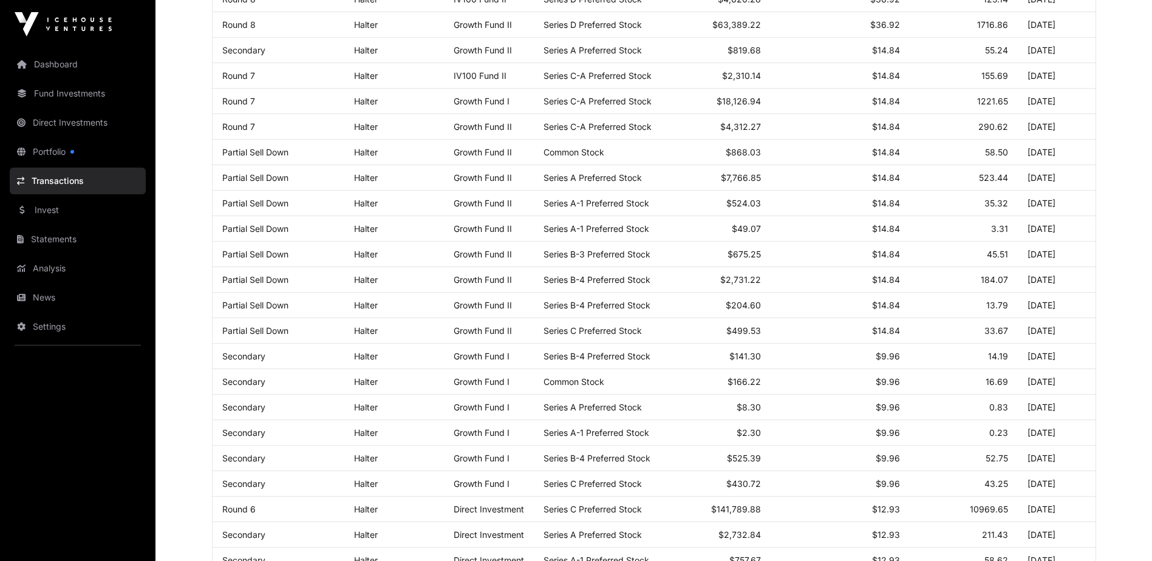
scroll to position [562, 0]
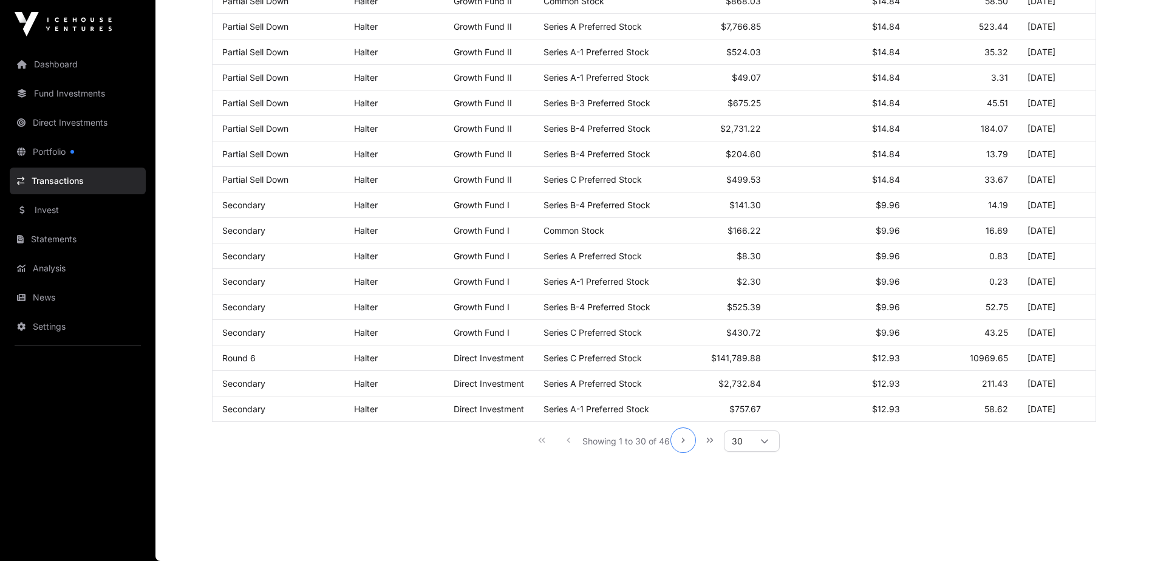
click at [678, 442] on button "Next Page" at bounding box center [683, 440] width 24 height 24
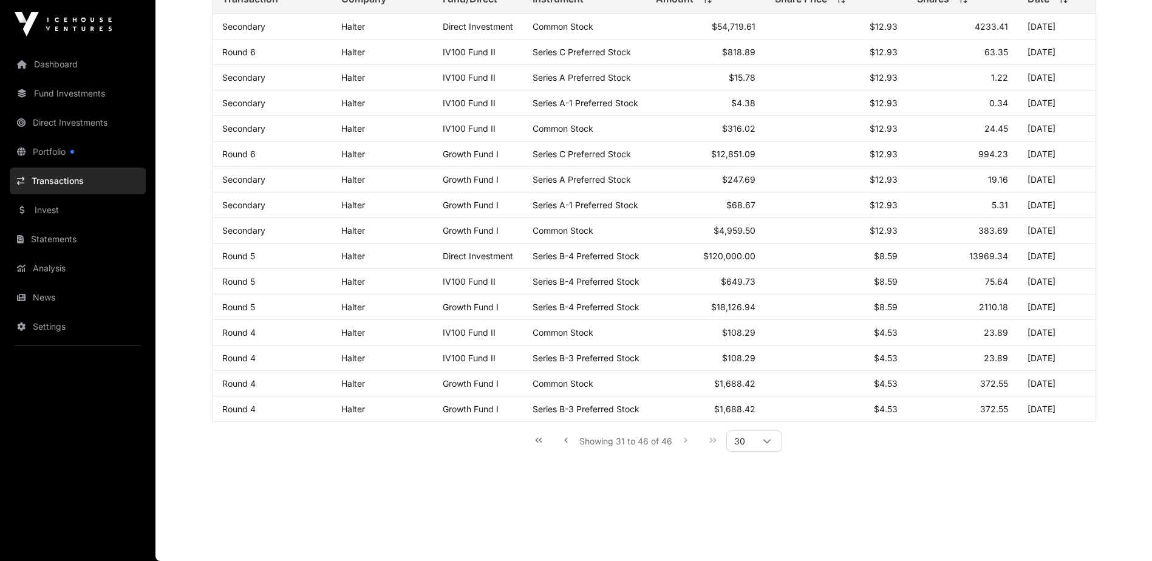
click at [683, 440] on div "Showing 31 to 46 of 46 30" at bounding box center [653, 440] width 257 height 27
click at [708, 439] on div "Showing 31 to 46 of 46 30" at bounding box center [653, 440] width 257 height 27
click at [712, 440] on div "Showing 31 to 46 of 46 30" at bounding box center [653, 440] width 257 height 27
click at [751, 443] on span "30" at bounding box center [739, 441] width 25 height 20
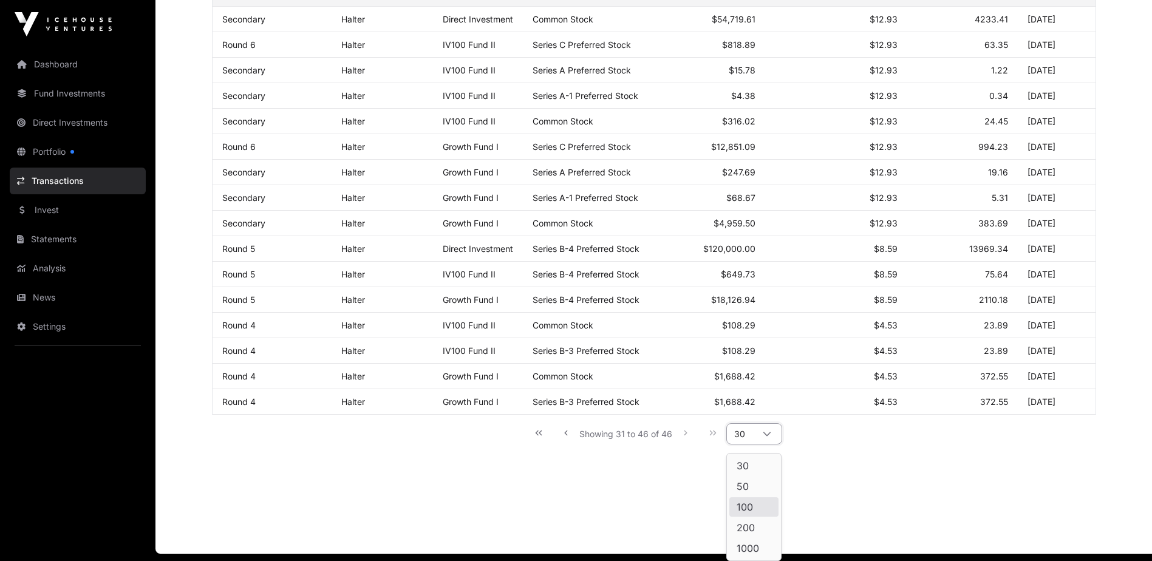
click at [755, 486] on li "50" at bounding box center [753, 486] width 49 height 19
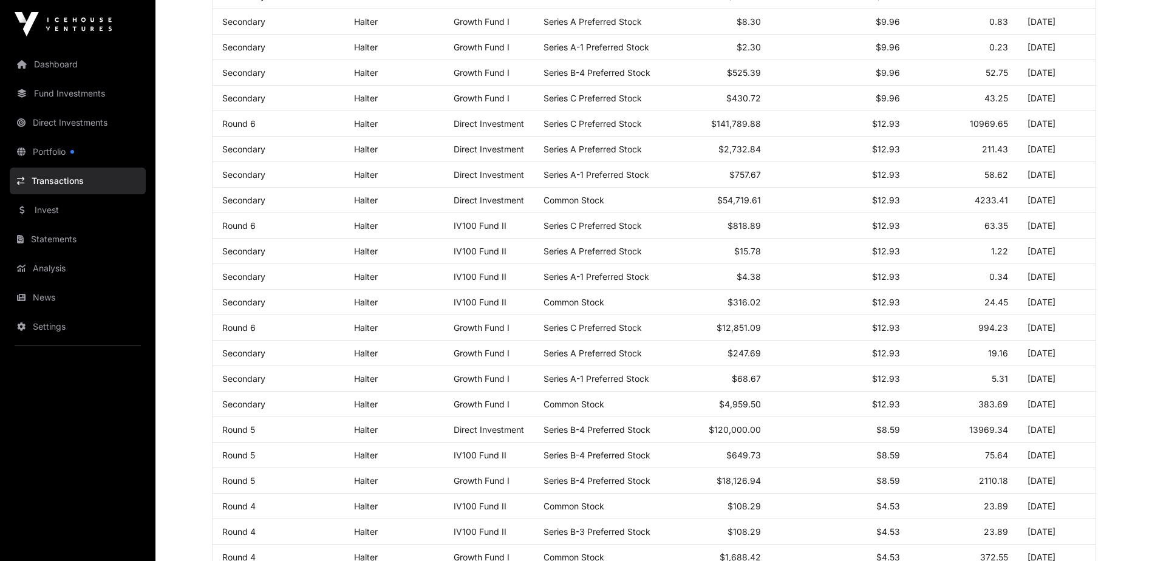
scroll to position [970, 0]
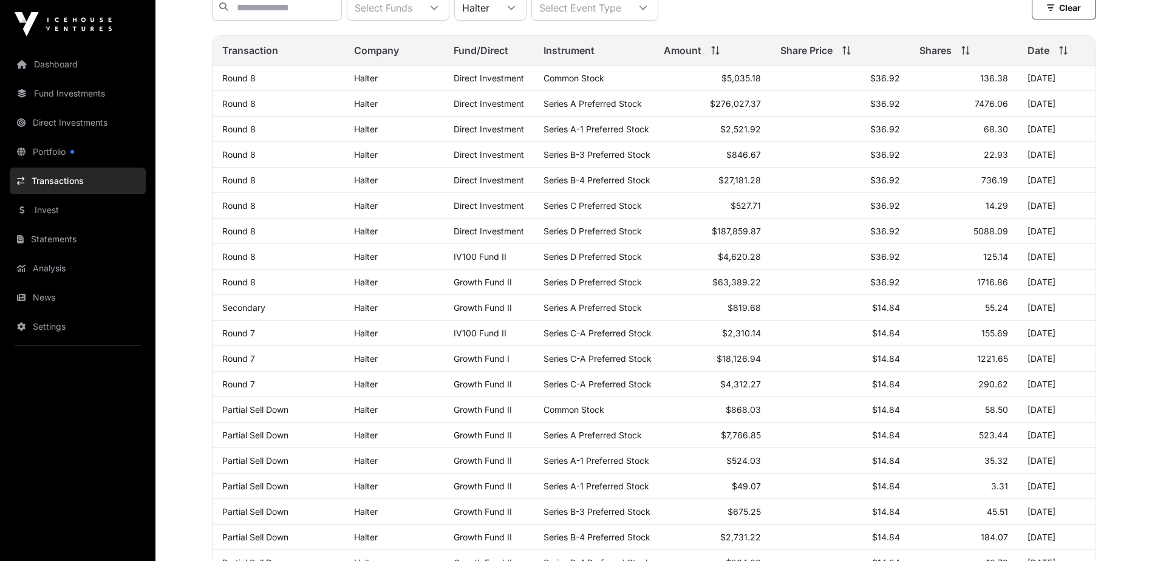
scroll to position [0, 0]
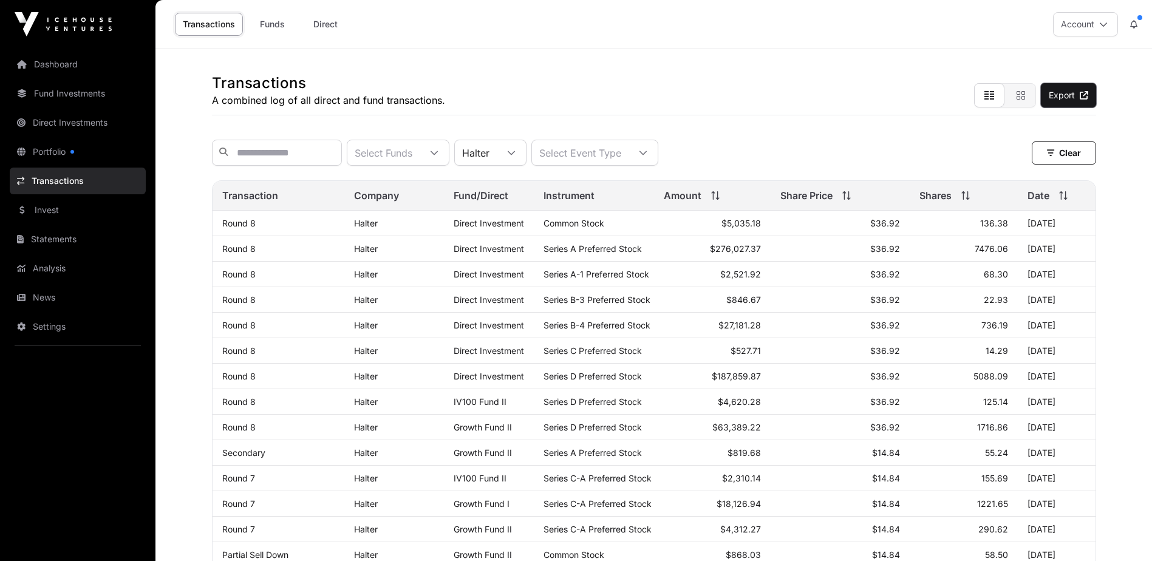
click at [1069, 96] on link "Export" at bounding box center [1068, 95] width 55 height 24
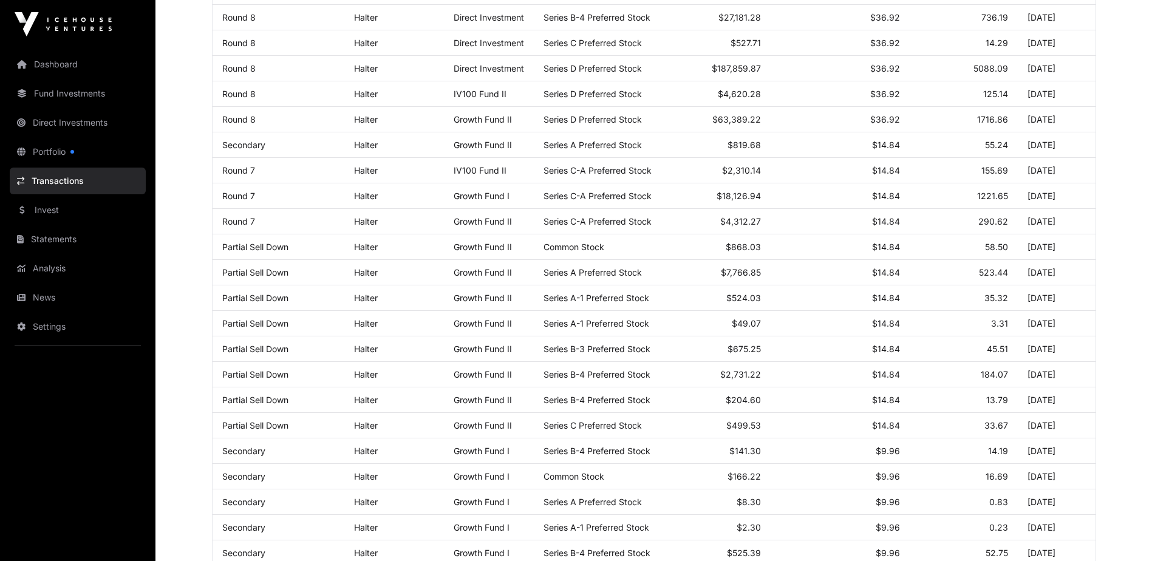
scroll to position [302, 0]
